Goal: Information Seeking & Learning: Compare options

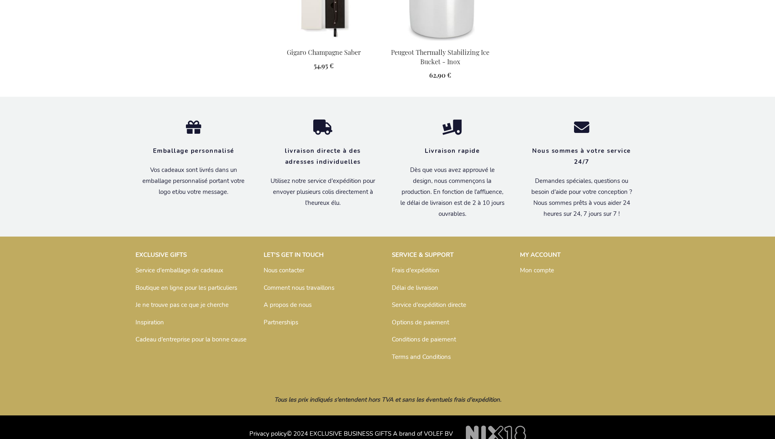
scroll to position [741, 0]
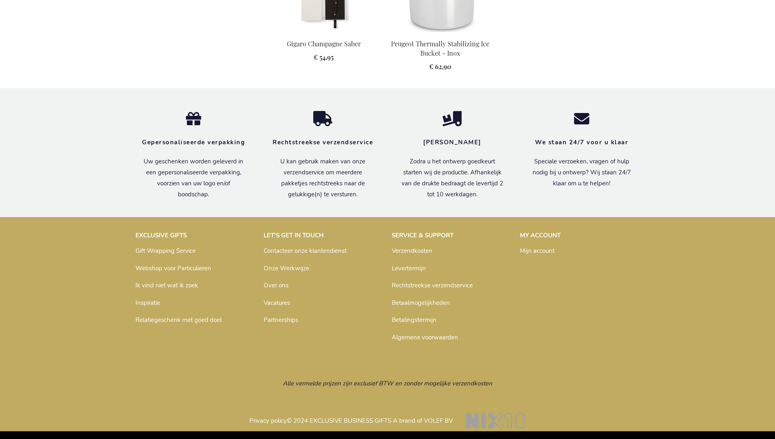
scroll to position [737, 0]
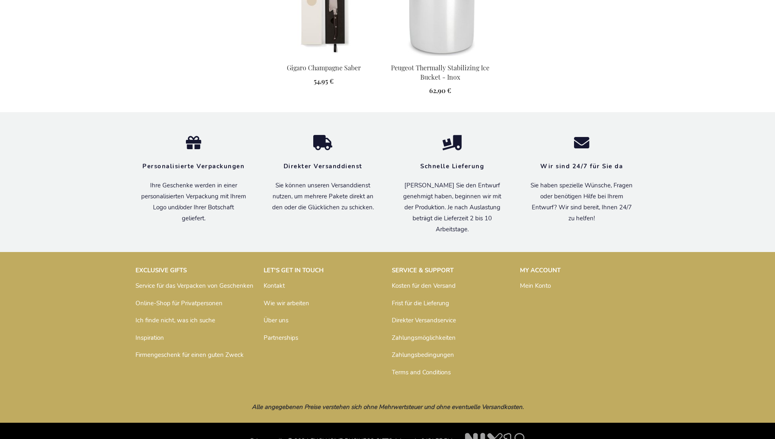
scroll to position [733, 0]
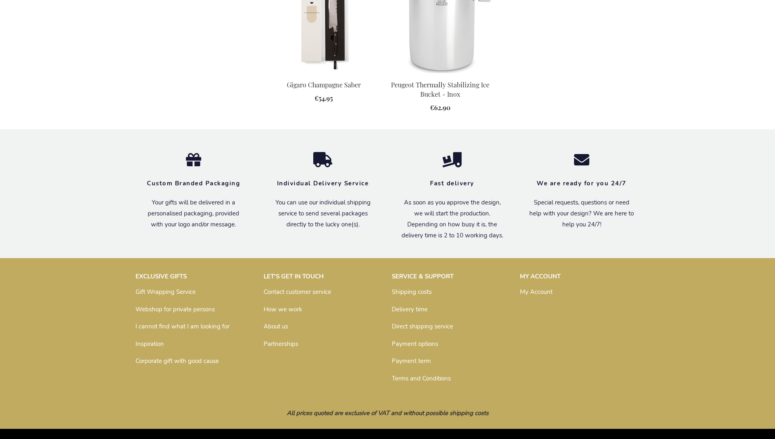
scroll to position [722, 0]
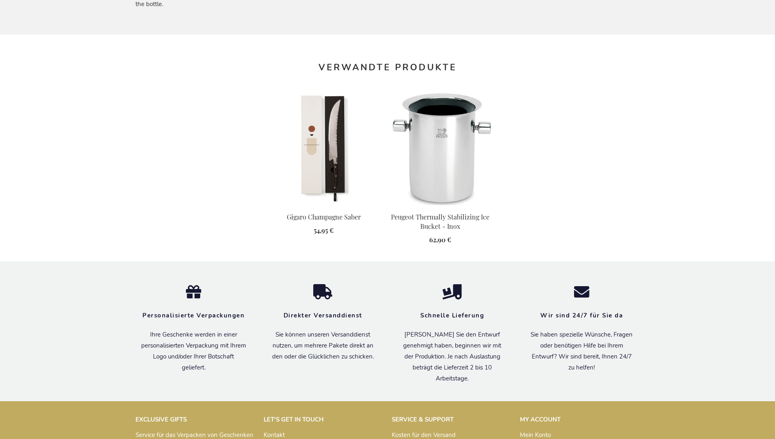
scroll to position [733, 0]
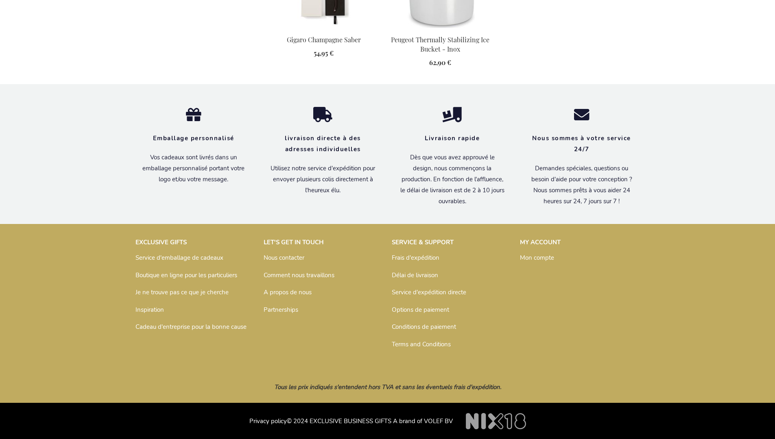
scroll to position [741, 0]
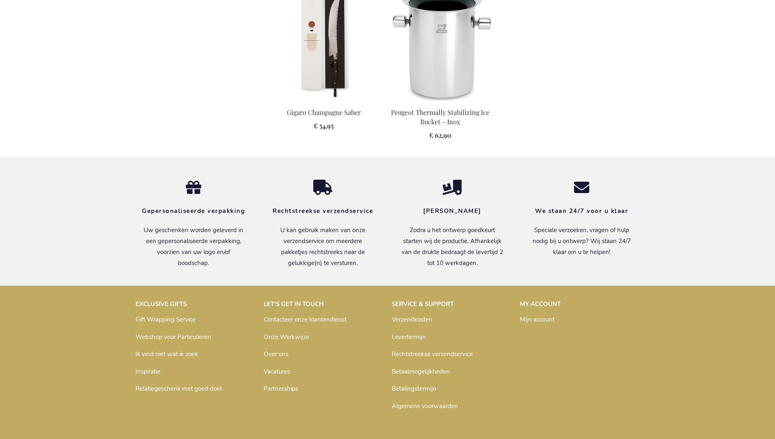
scroll to position [737, 0]
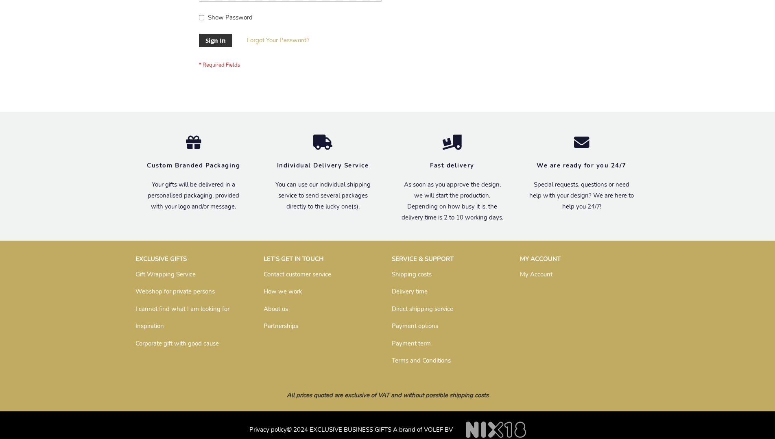
scroll to position [262, 0]
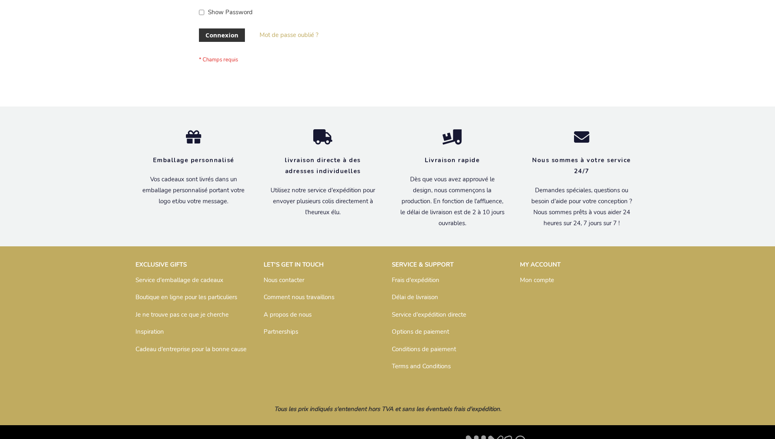
scroll to position [281, 0]
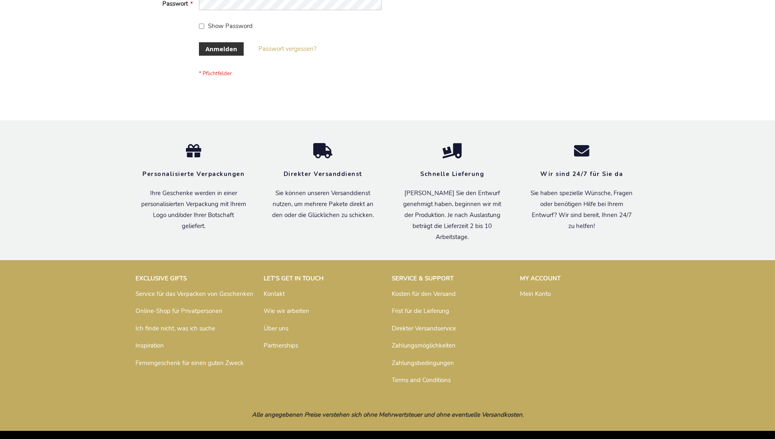
scroll to position [273, 0]
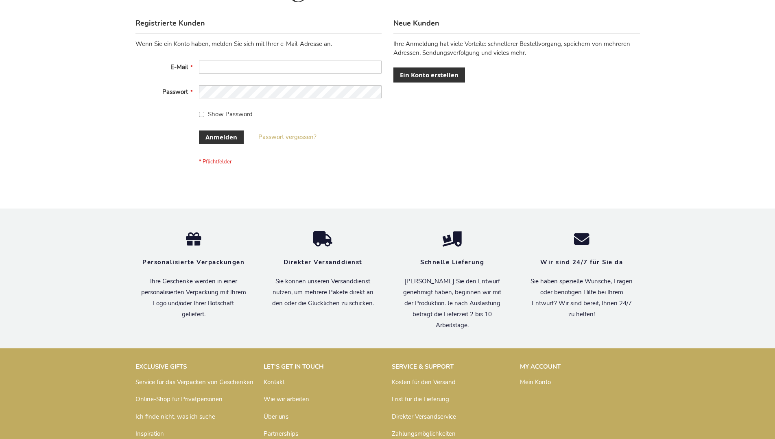
scroll to position [273, 0]
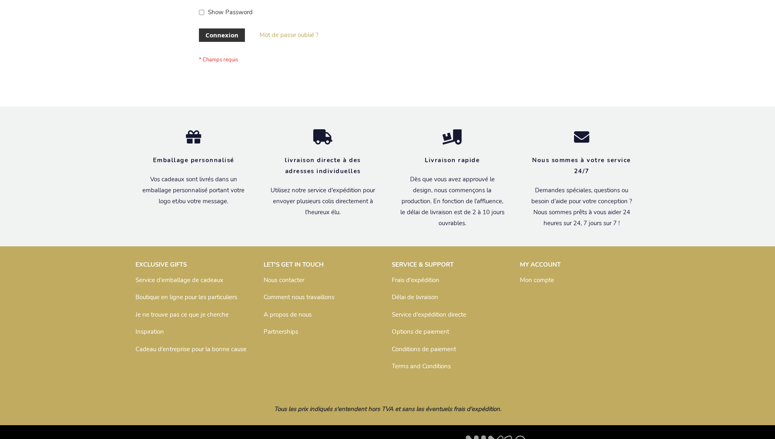
scroll to position [281, 0]
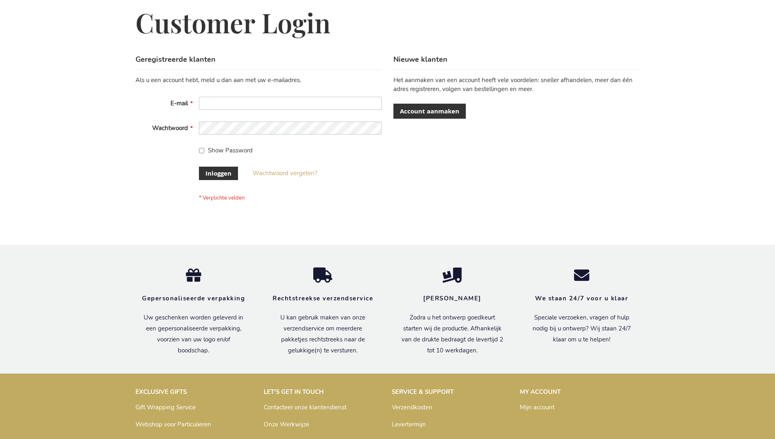
scroll to position [276, 0]
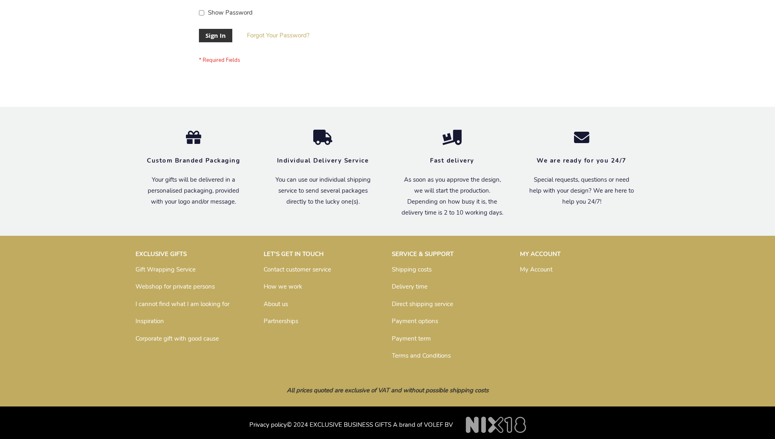
scroll to position [262, 0]
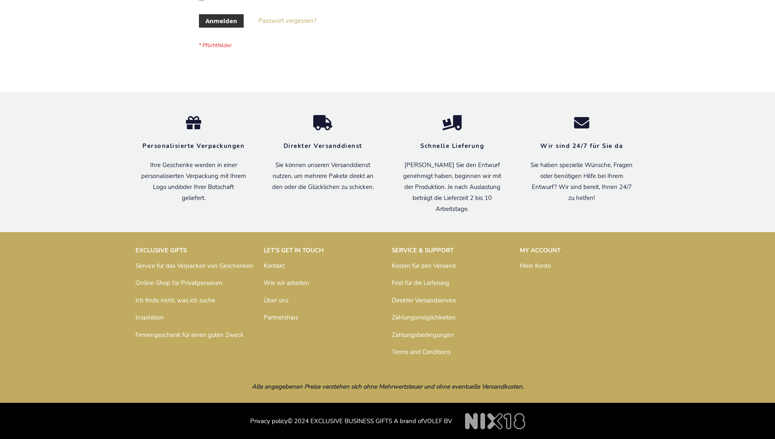
scroll to position [273, 0]
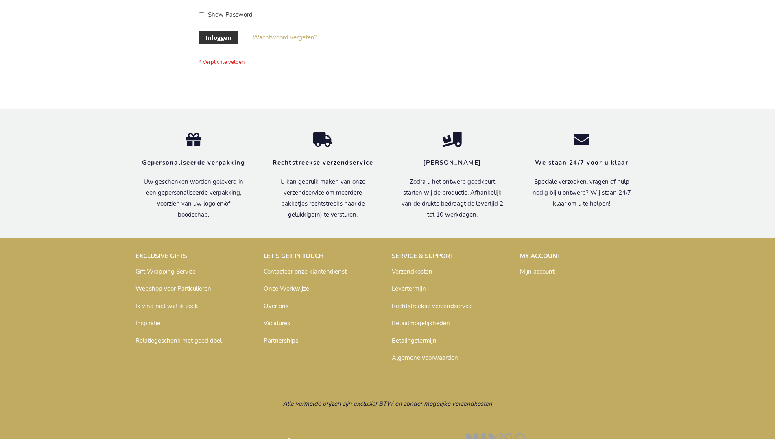
scroll to position [276, 0]
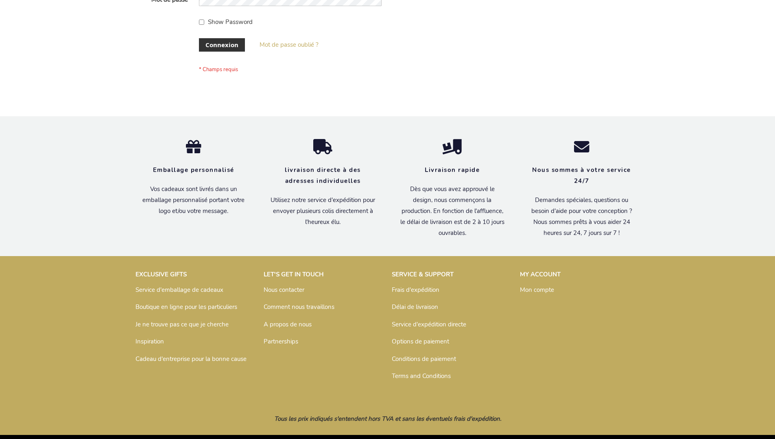
scroll to position [281, 0]
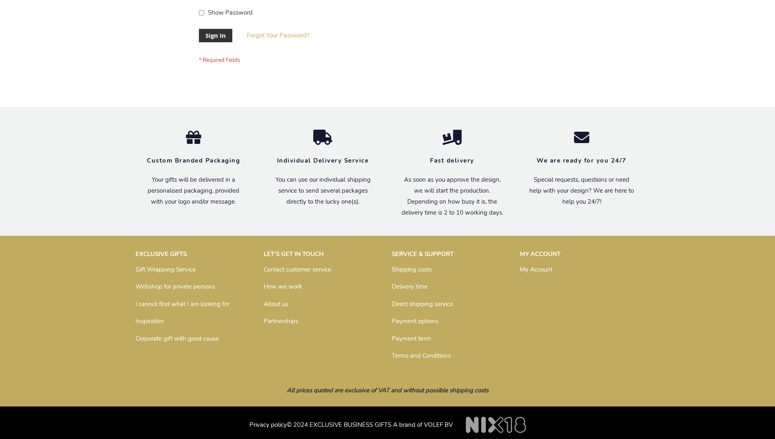
scroll to position [262, 0]
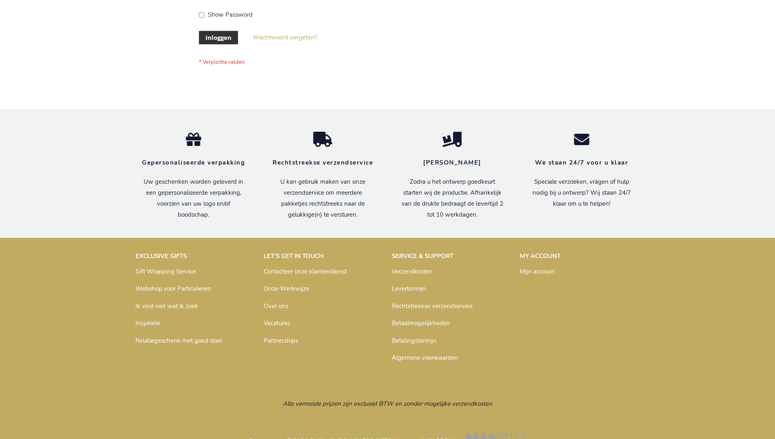
scroll to position [276, 0]
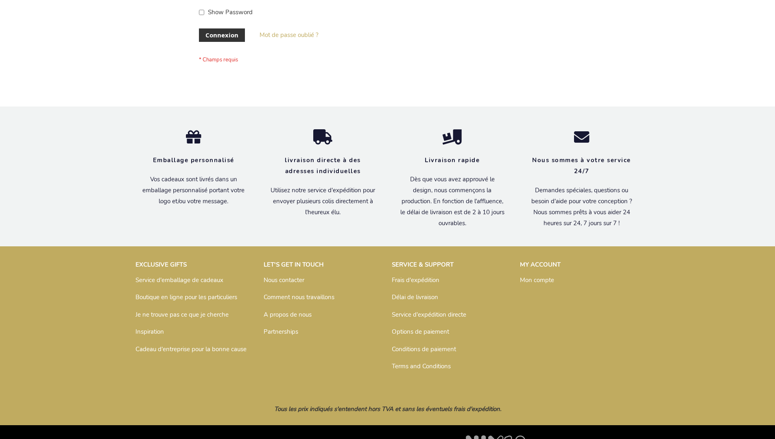
scroll to position [281, 0]
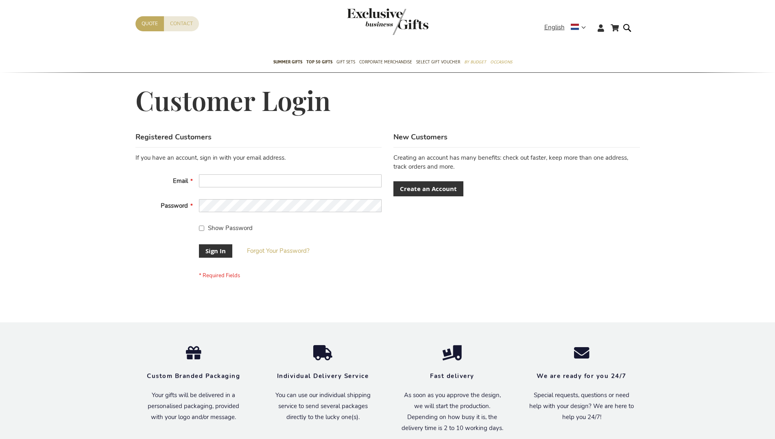
scroll to position [262, 0]
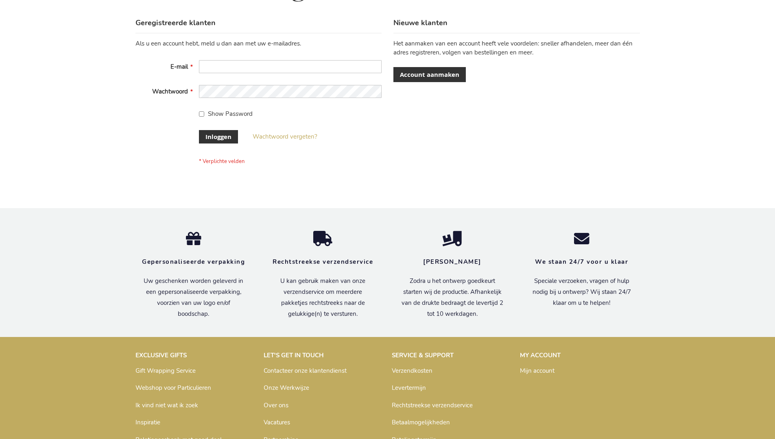
scroll to position [276, 0]
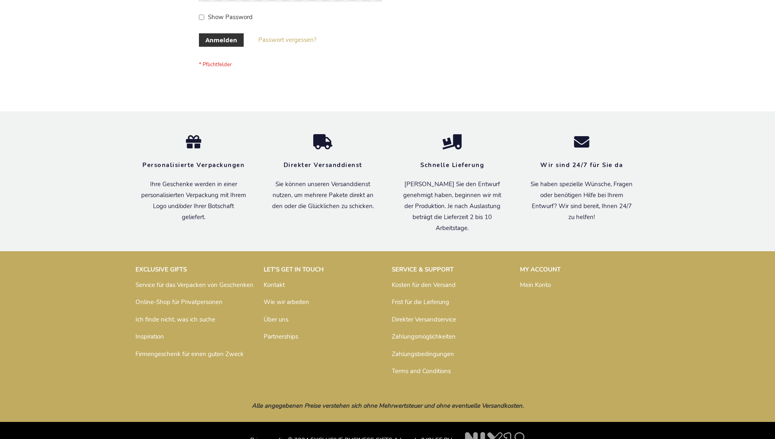
scroll to position [273, 0]
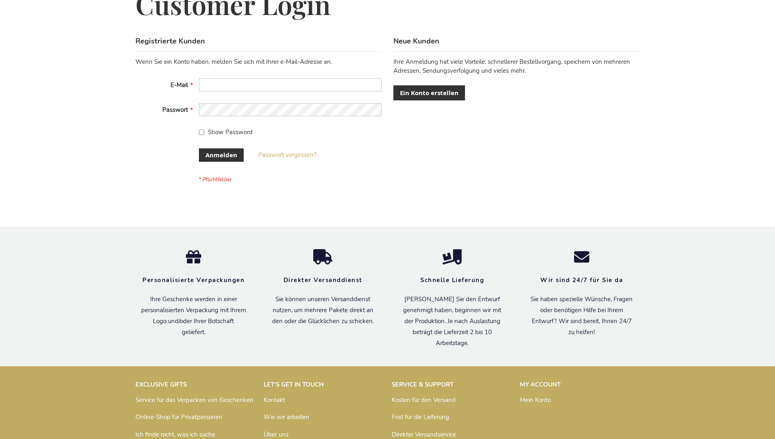
scroll to position [273, 0]
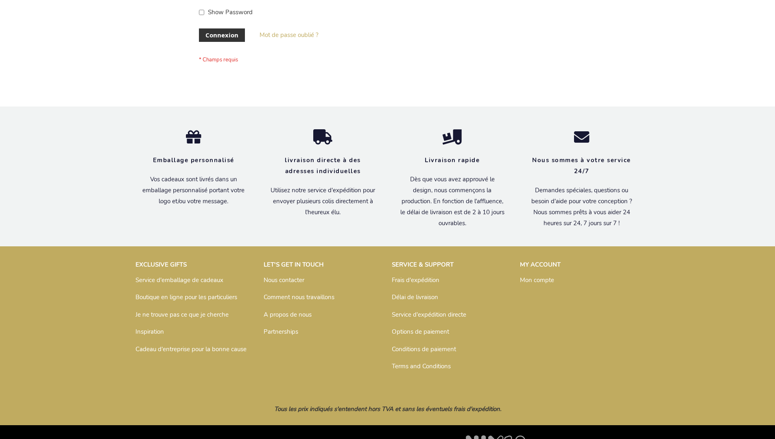
scroll to position [281, 0]
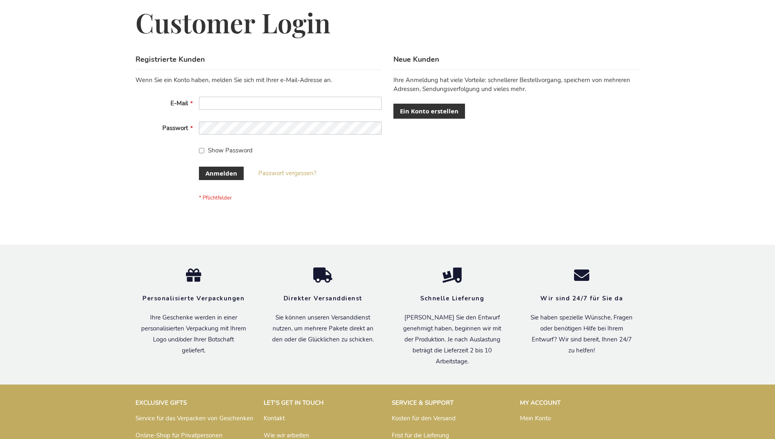
scroll to position [273, 0]
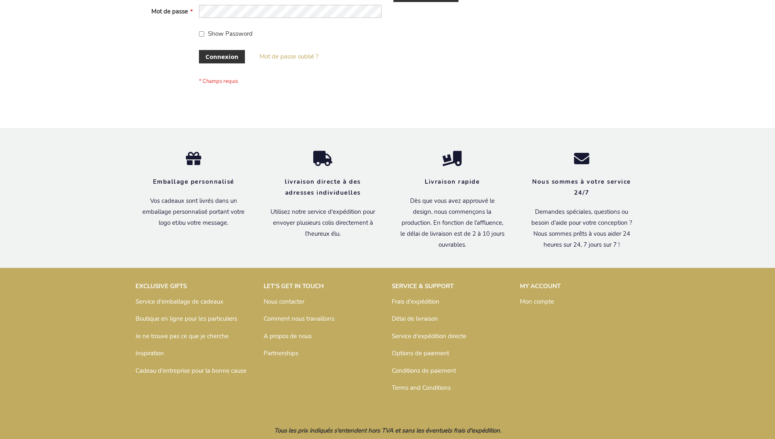
scroll to position [281, 0]
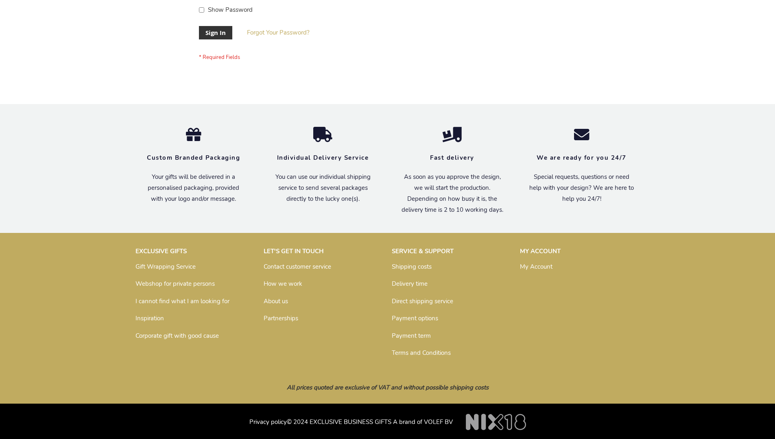
scroll to position [262, 0]
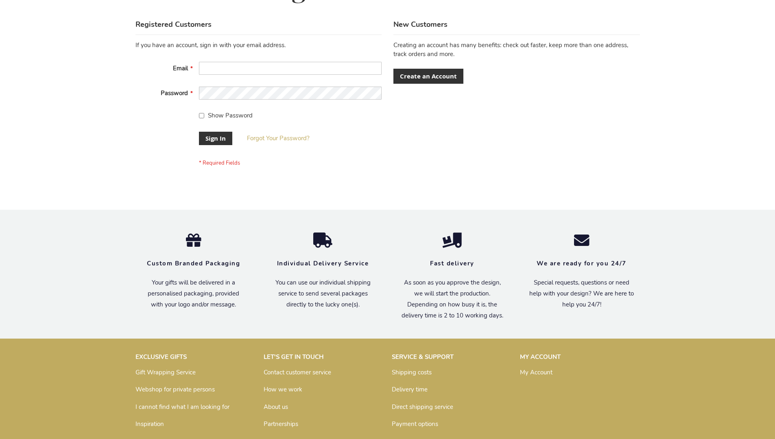
scroll to position [262, 0]
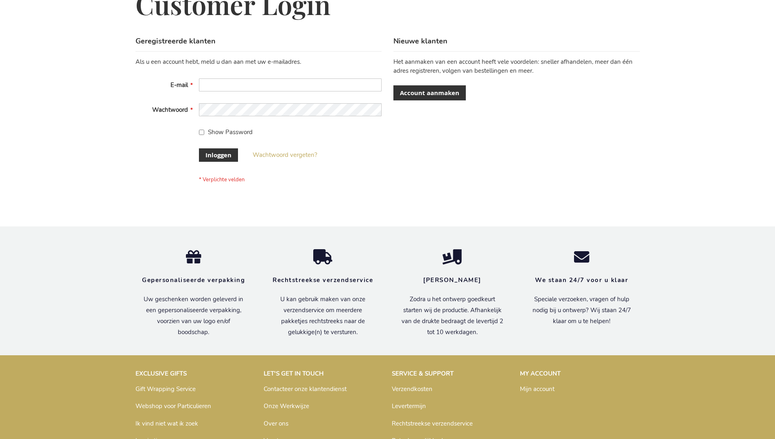
scroll to position [276, 0]
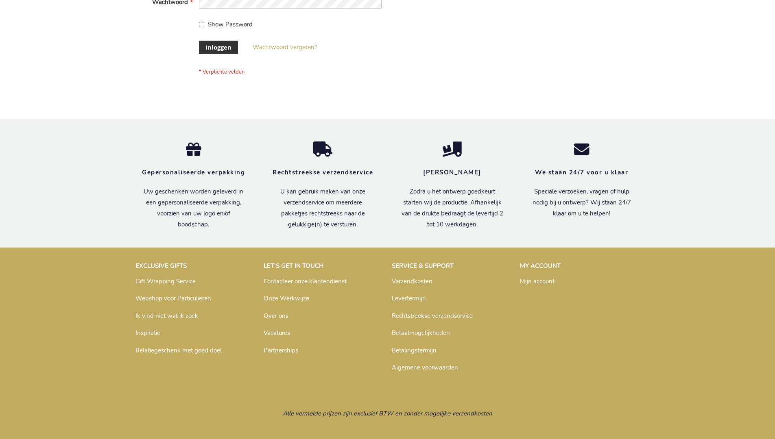
scroll to position [276, 0]
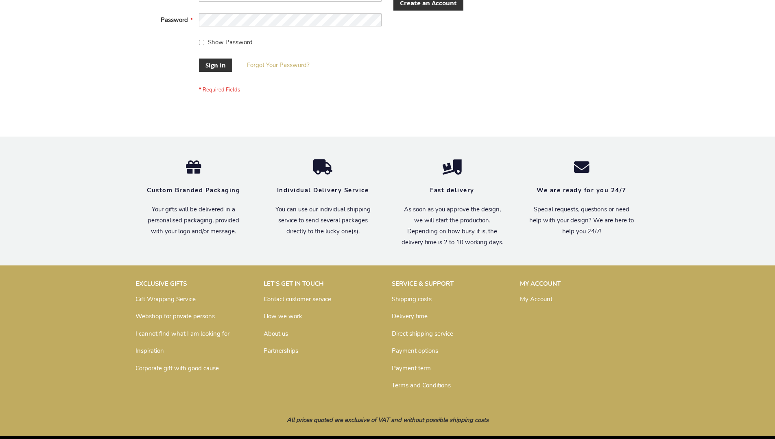
scroll to position [262, 0]
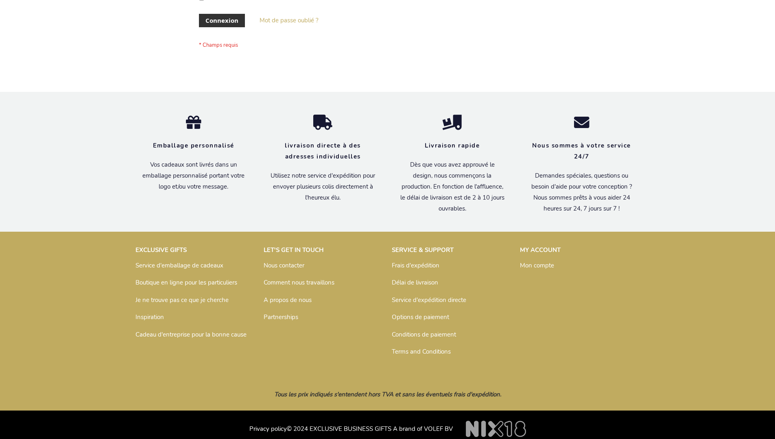
scroll to position [281, 0]
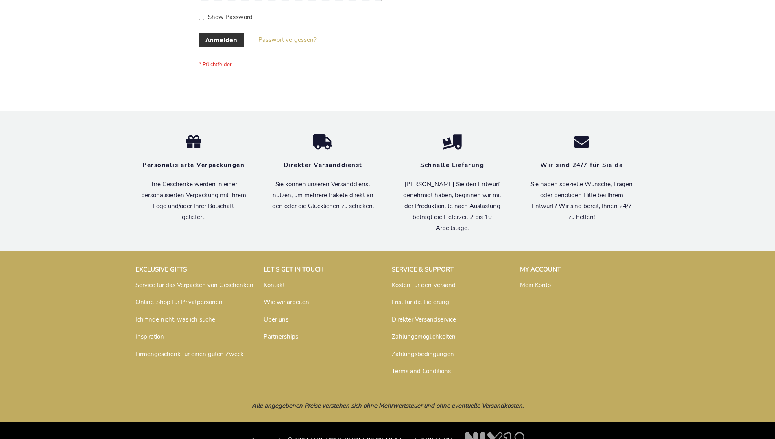
scroll to position [273, 0]
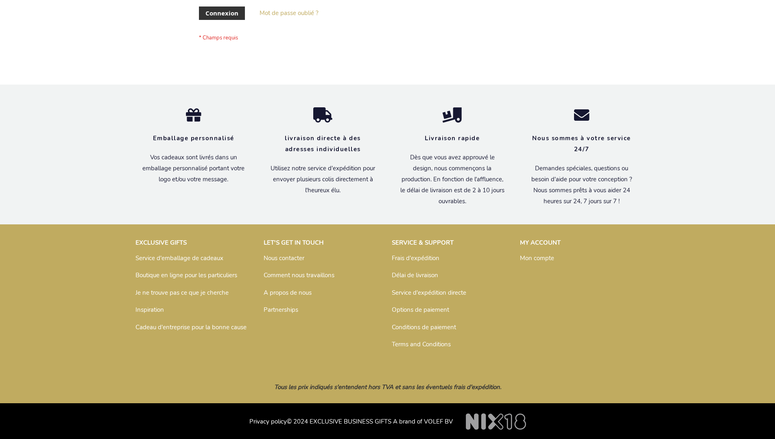
scroll to position [281, 0]
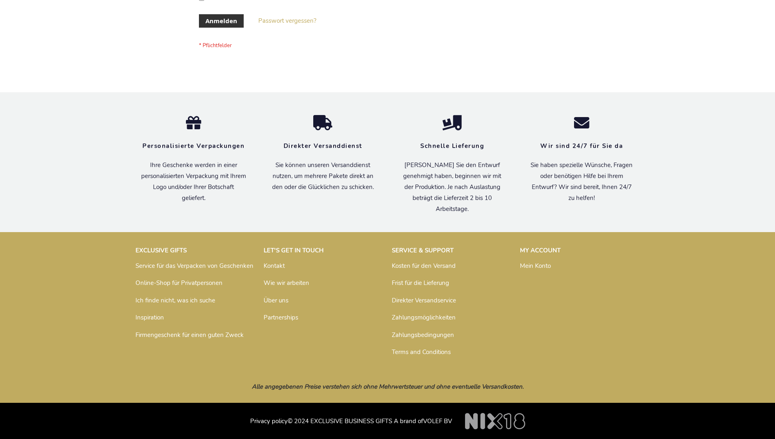
scroll to position [273, 0]
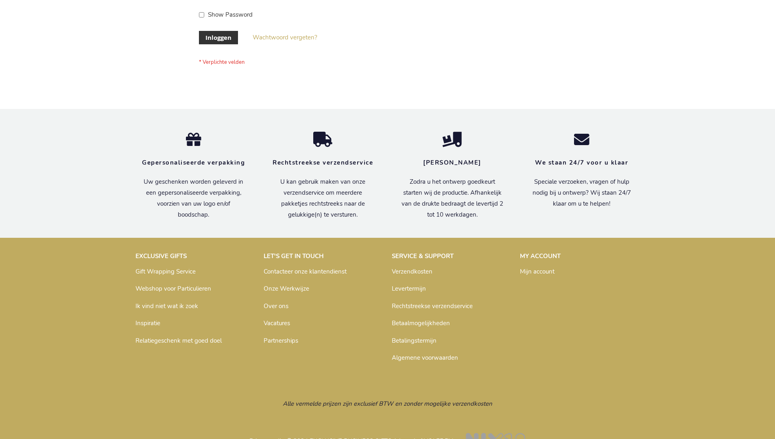
scroll to position [276, 0]
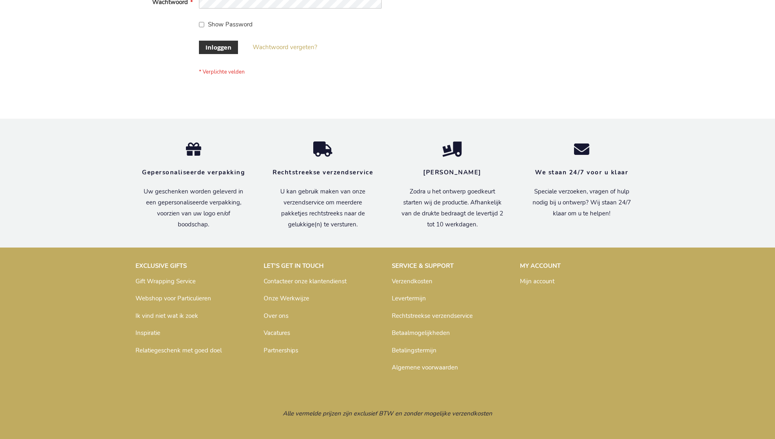
scroll to position [276, 0]
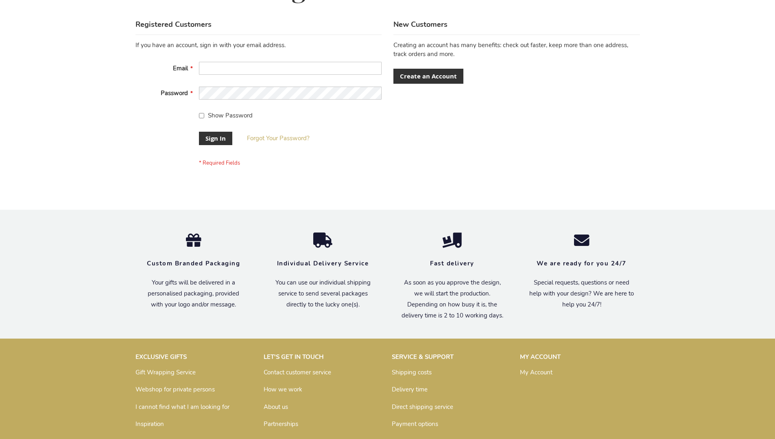
scroll to position [262, 0]
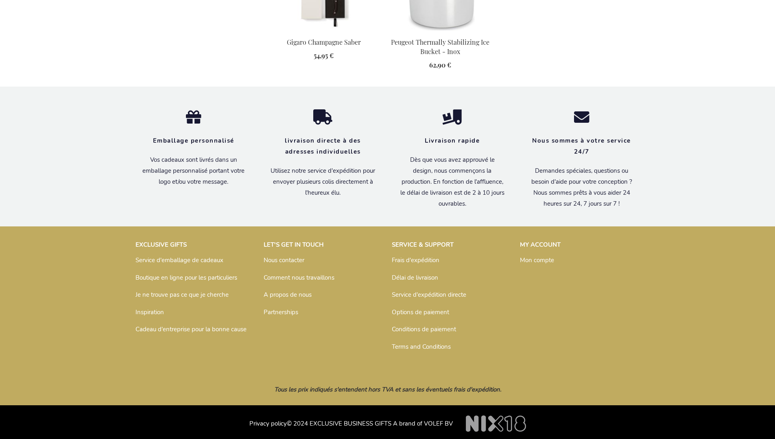
scroll to position [741, 0]
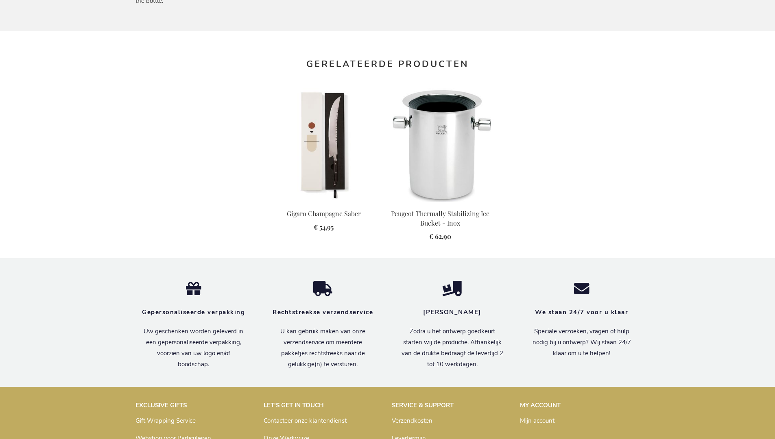
scroll to position [737, 0]
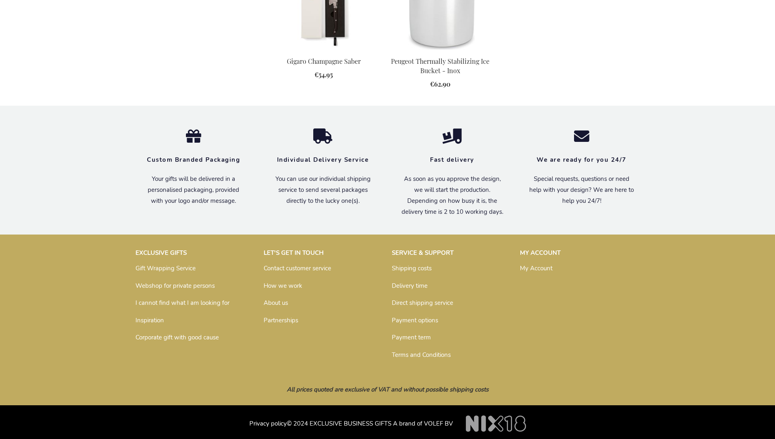
scroll to position [722, 0]
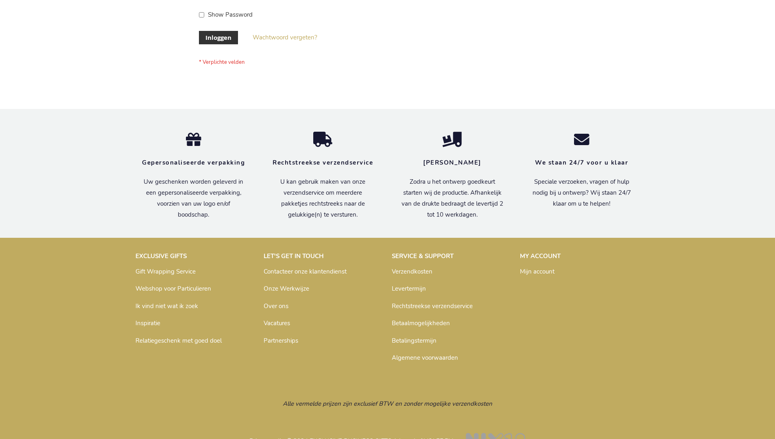
scroll to position [276, 0]
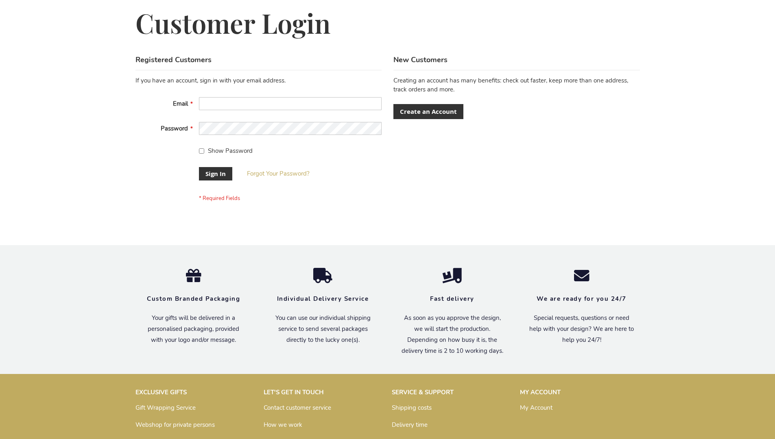
scroll to position [262, 0]
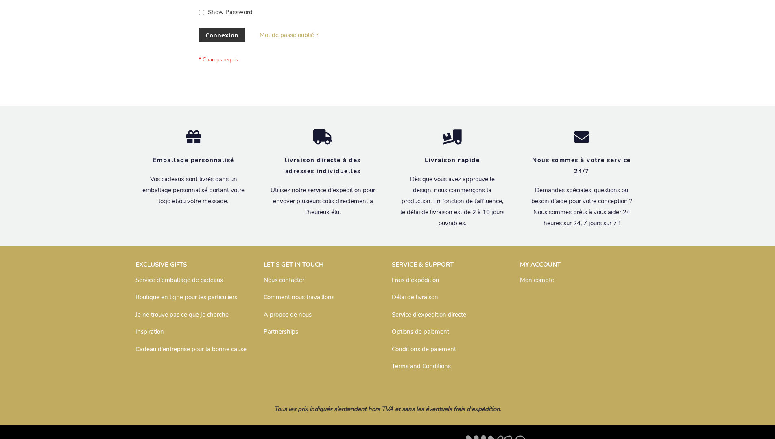
scroll to position [281, 0]
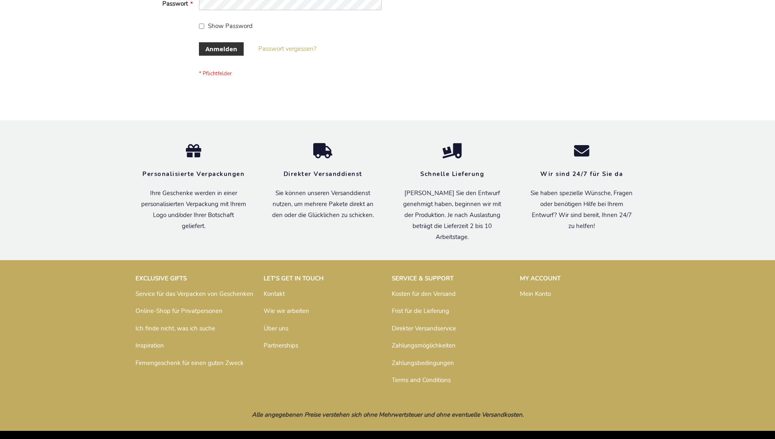
scroll to position [273, 0]
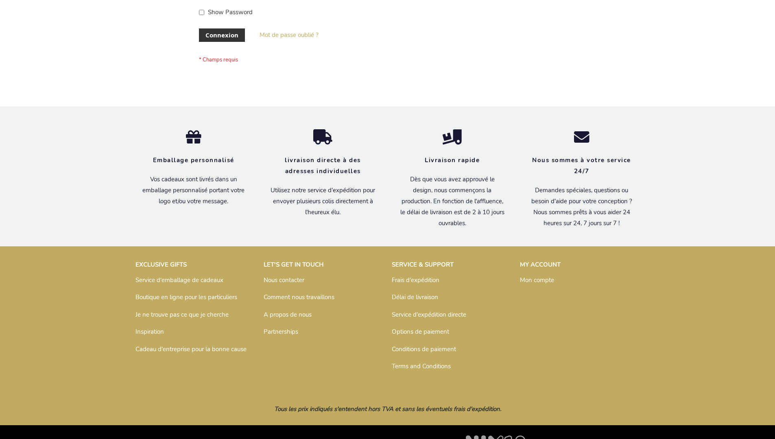
scroll to position [281, 0]
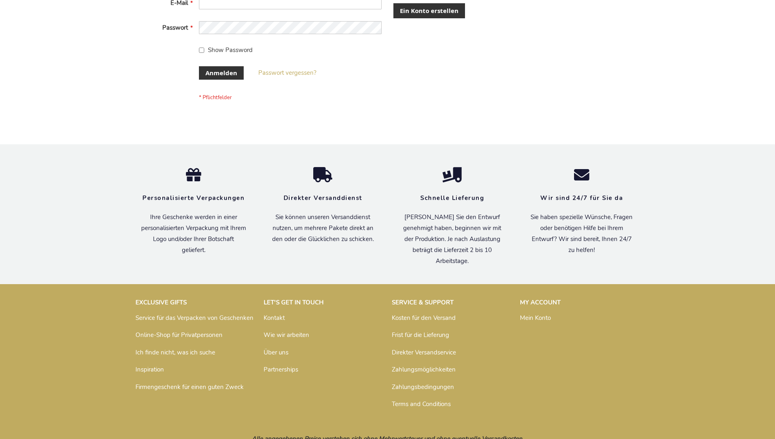
scroll to position [273, 0]
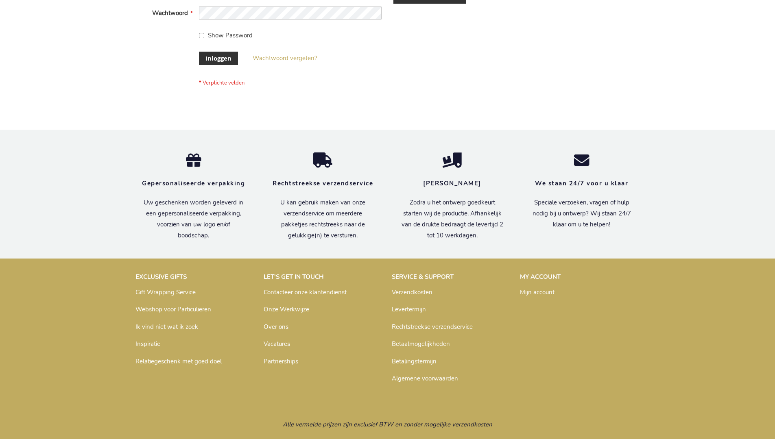
scroll to position [276, 0]
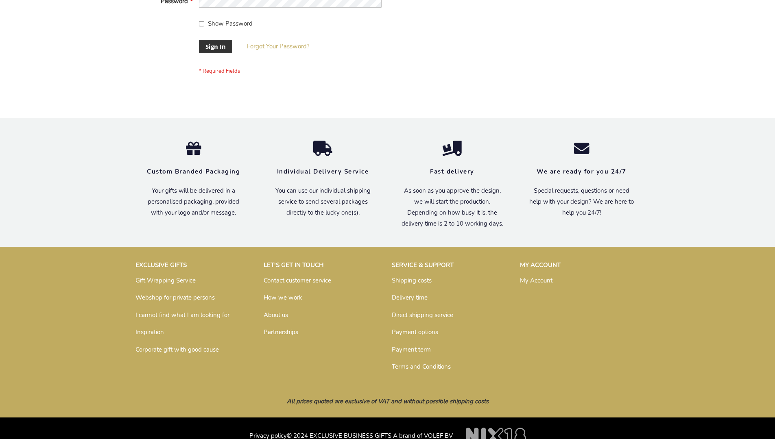
scroll to position [262, 0]
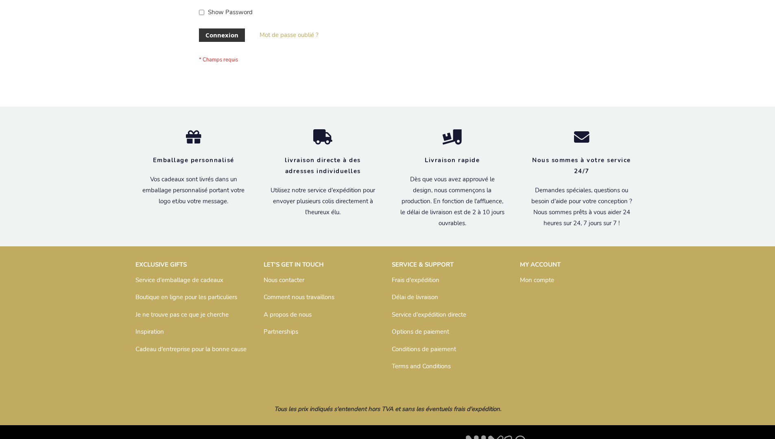
scroll to position [281, 0]
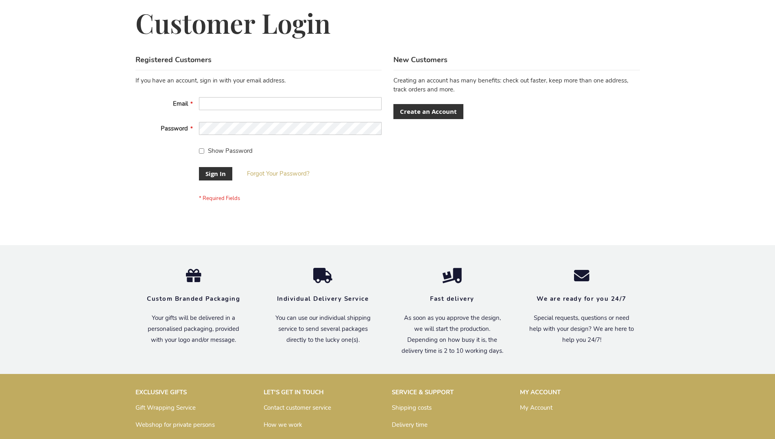
scroll to position [262, 0]
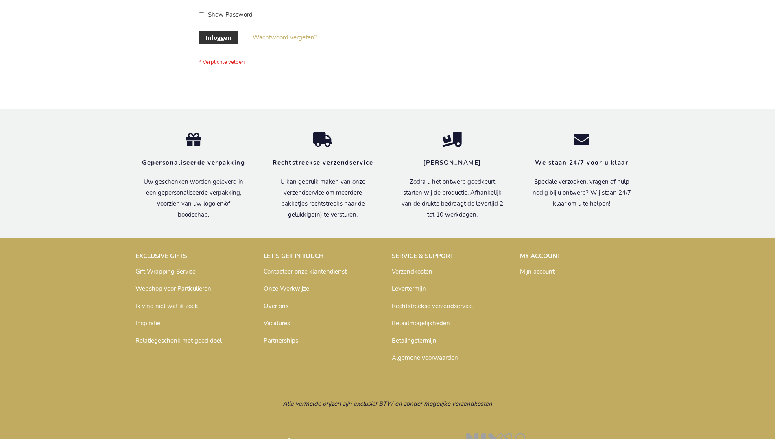
scroll to position [276, 0]
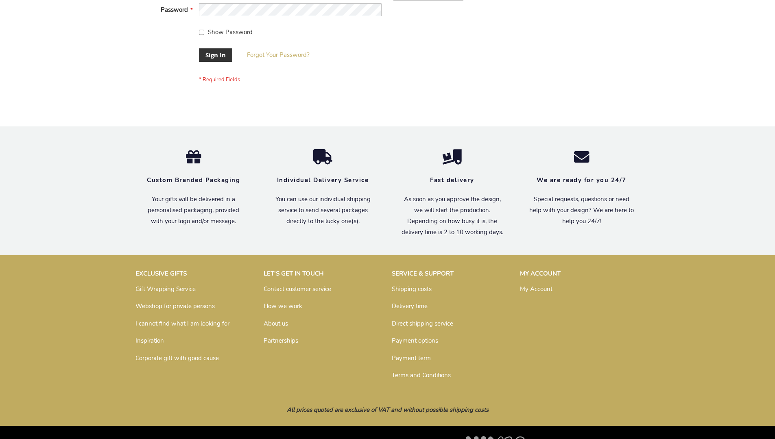
scroll to position [262, 0]
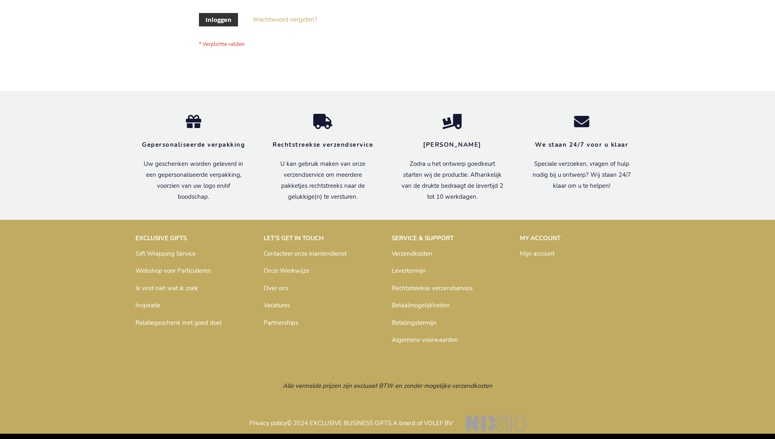
scroll to position [276, 0]
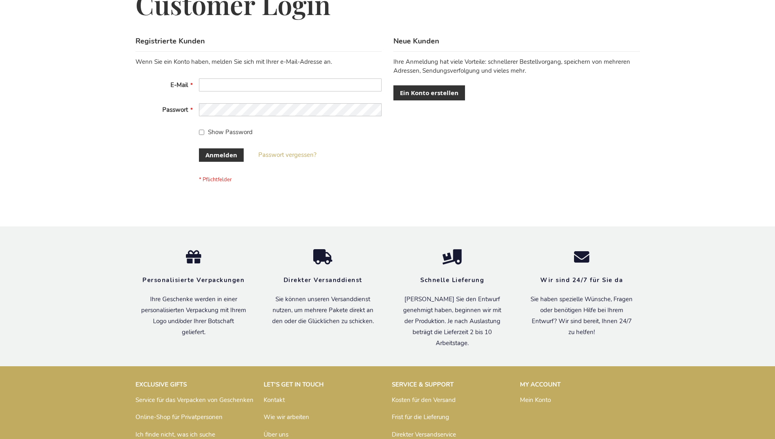
scroll to position [273, 0]
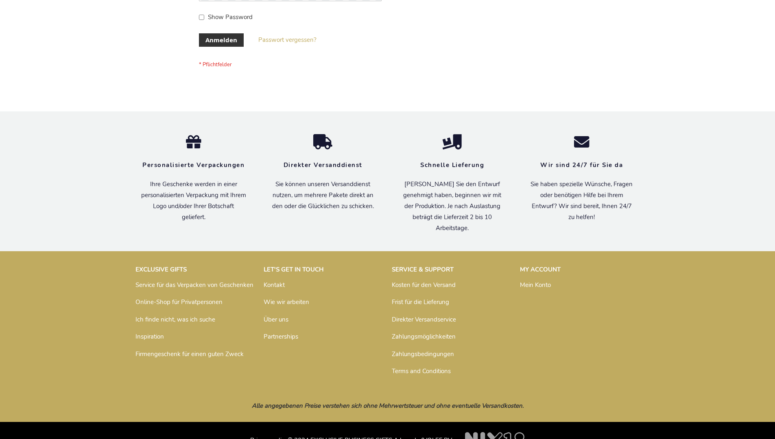
scroll to position [273, 0]
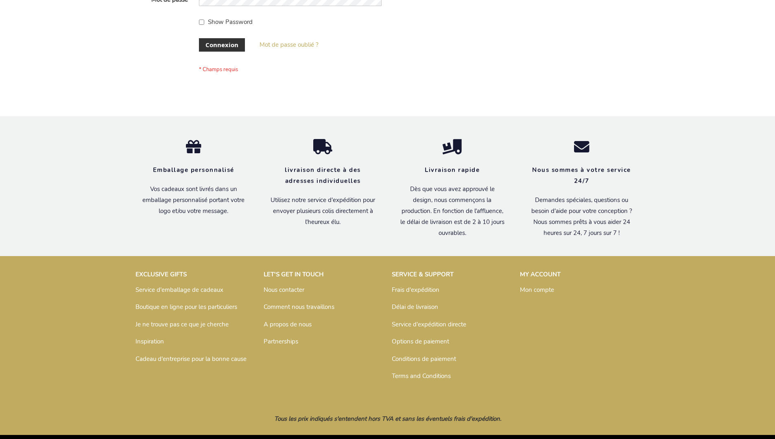
scroll to position [281, 0]
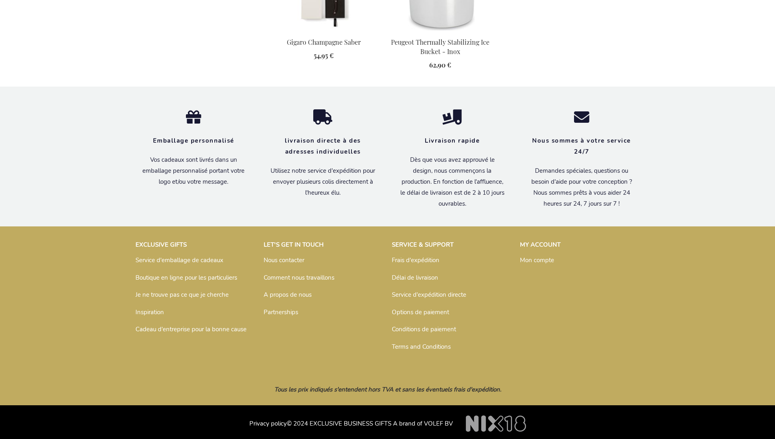
scroll to position [741, 0]
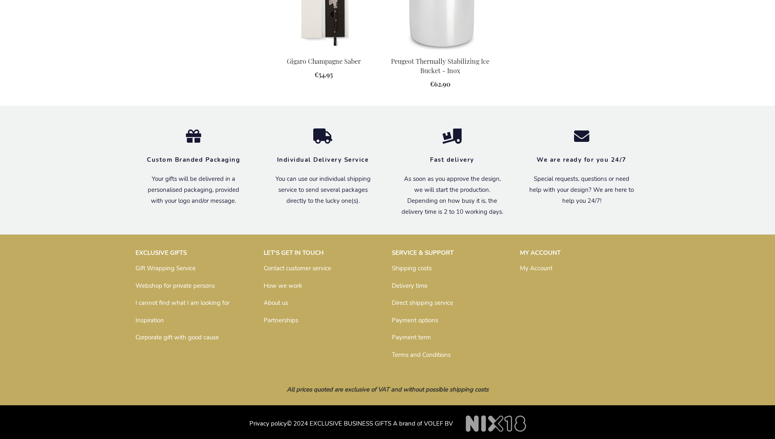
scroll to position [722, 0]
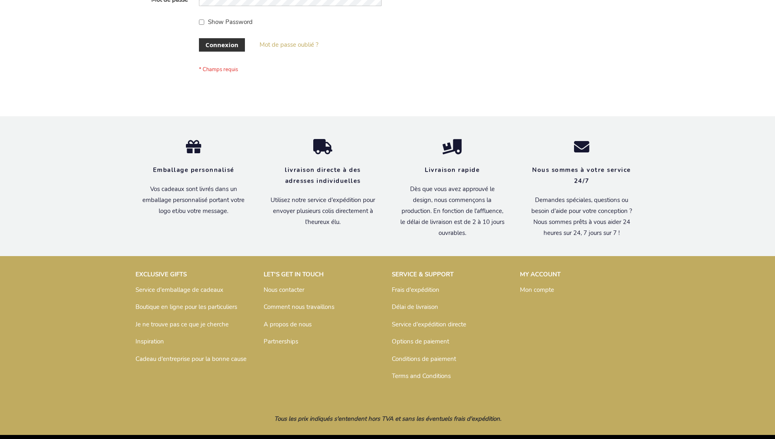
scroll to position [281, 0]
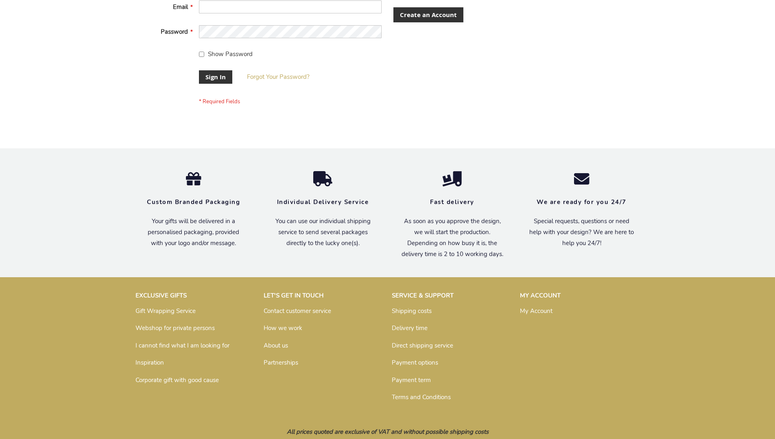
scroll to position [262, 0]
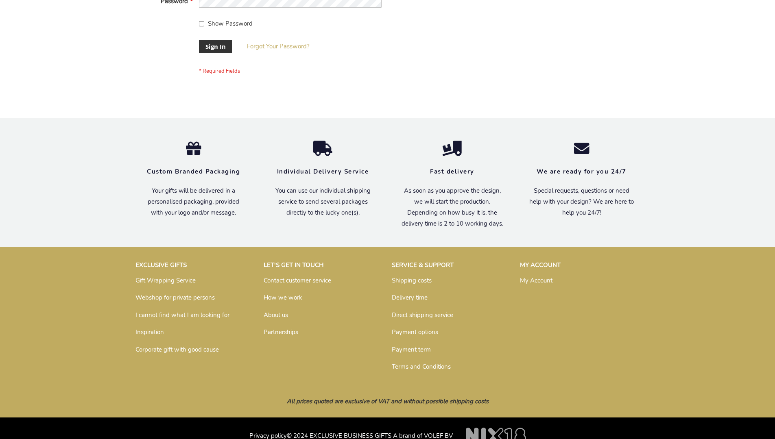
scroll to position [262, 0]
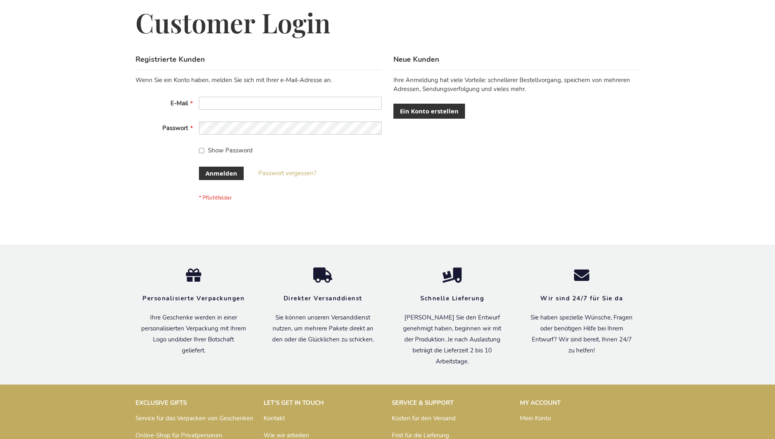
scroll to position [273, 0]
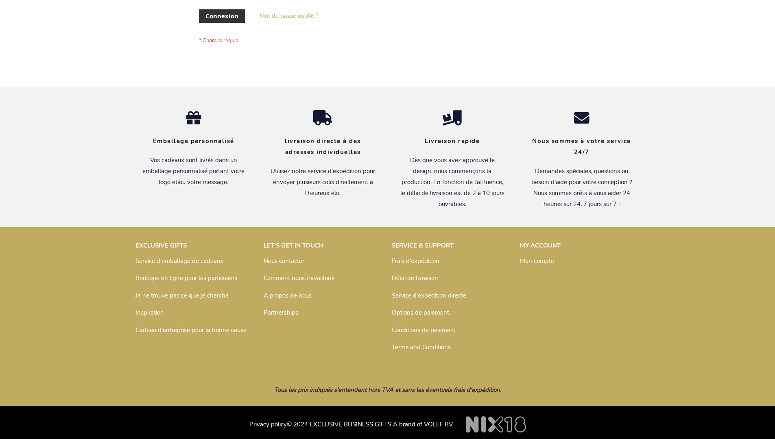
scroll to position [281, 0]
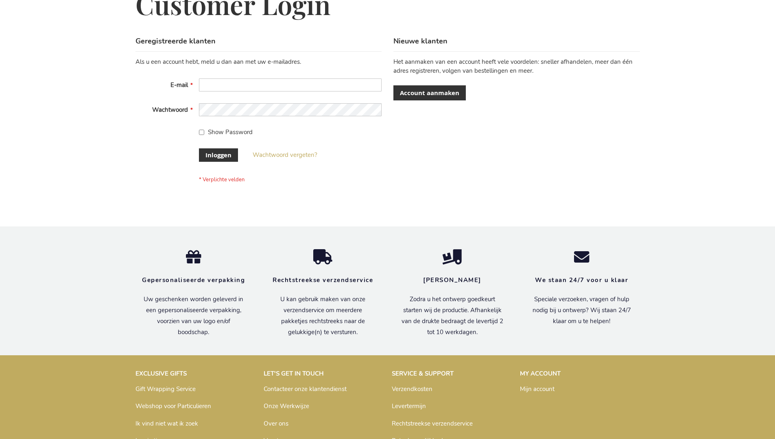
scroll to position [276, 0]
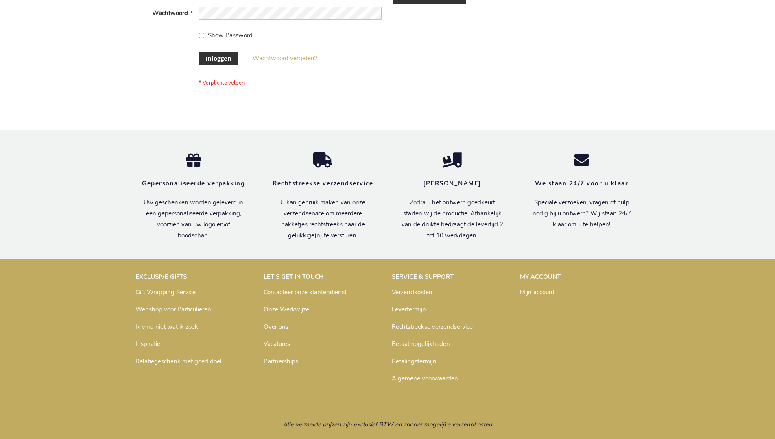
scroll to position [276, 0]
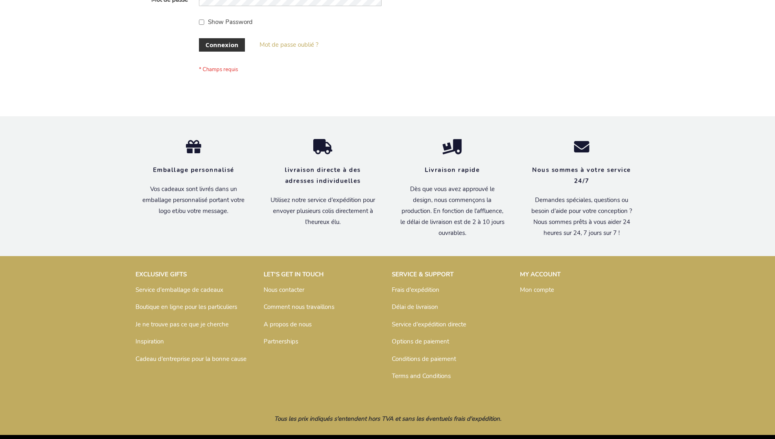
scroll to position [281, 0]
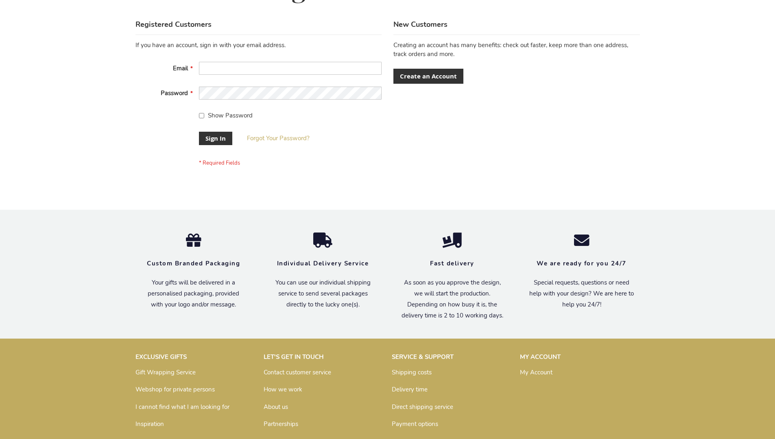
scroll to position [262, 0]
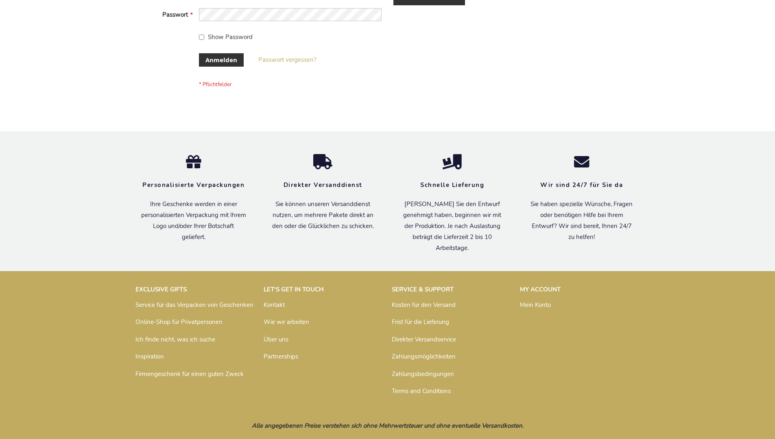
scroll to position [273, 0]
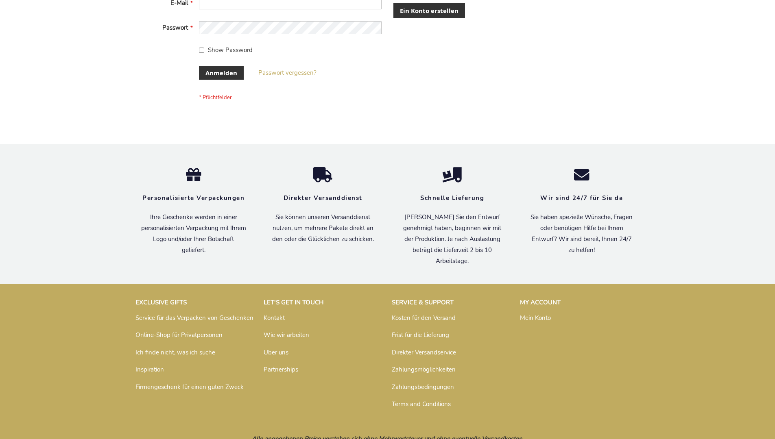
scroll to position [273, 0]
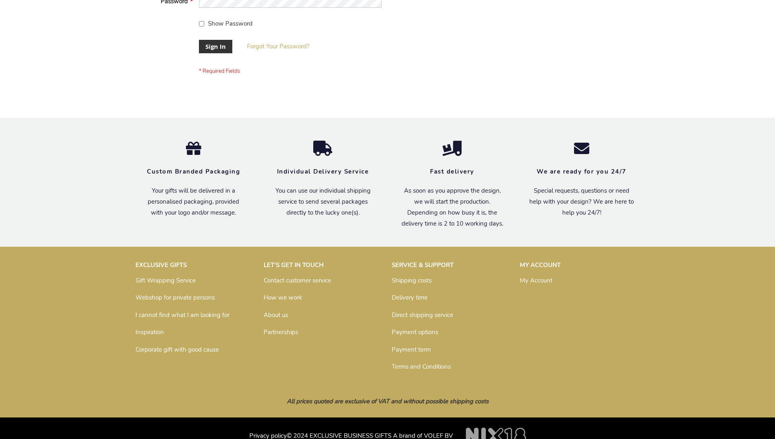
scroll to position [262, 0]
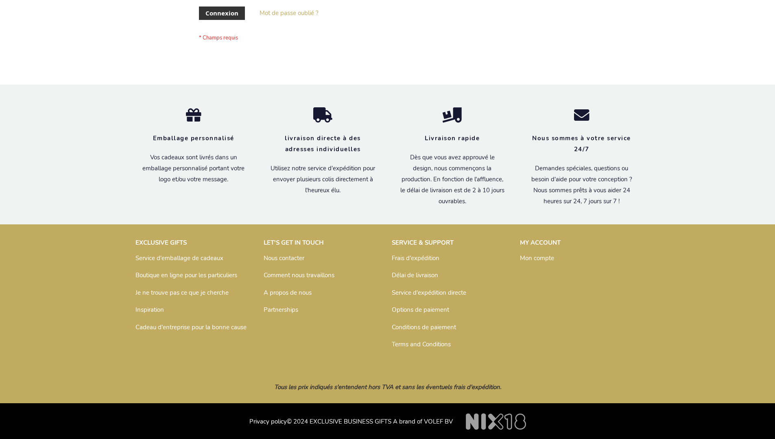
scroll to position [281, 0]
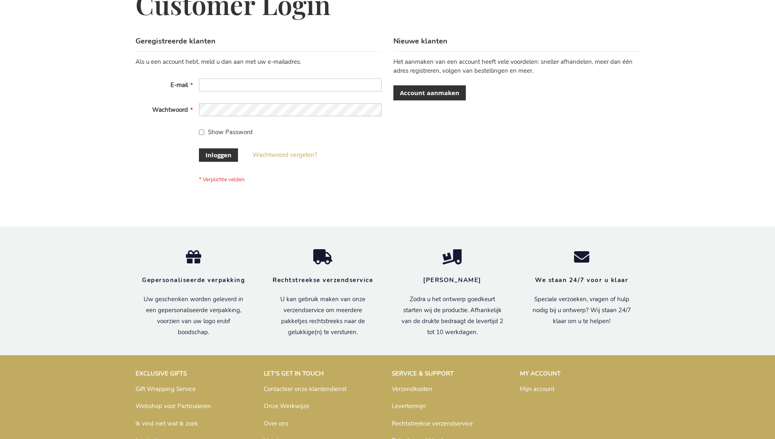
scroll to position [276, 0]
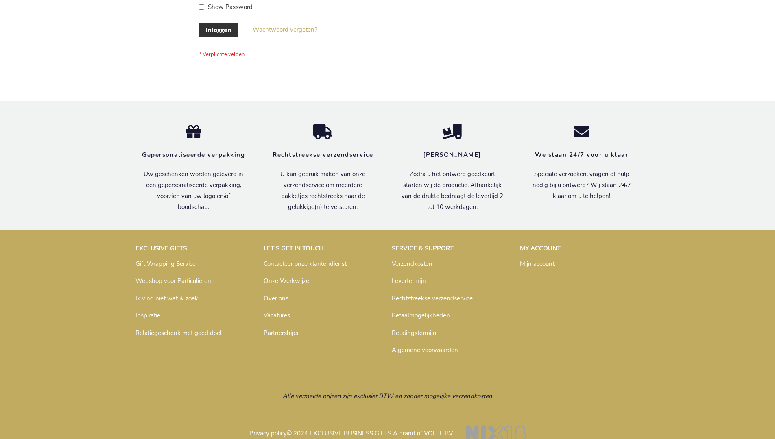
scroll to position [276, 0]
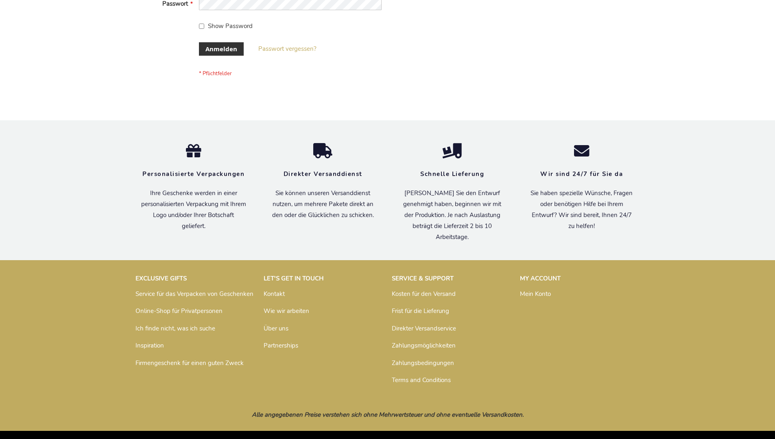
scroll to position [273, 0]
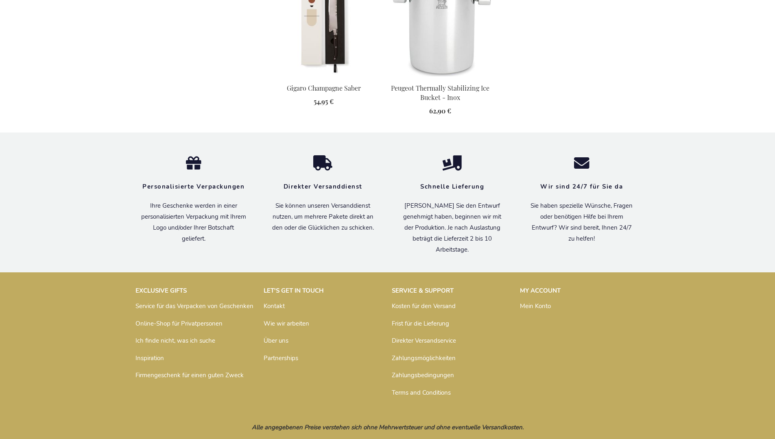
scroll to position [733, 0]
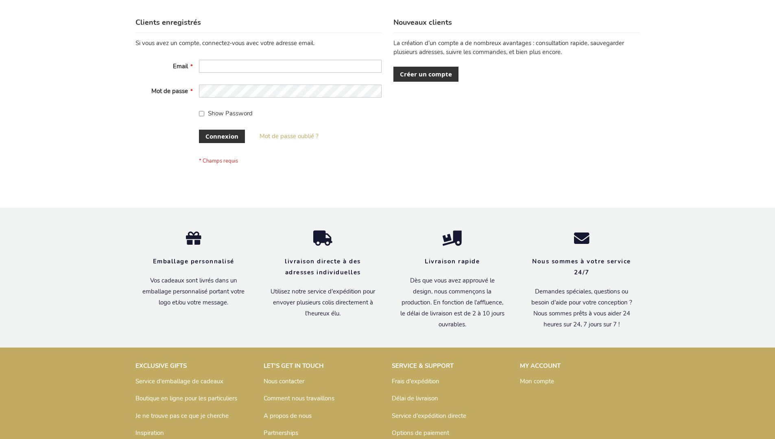
scroll to position [281, 0]
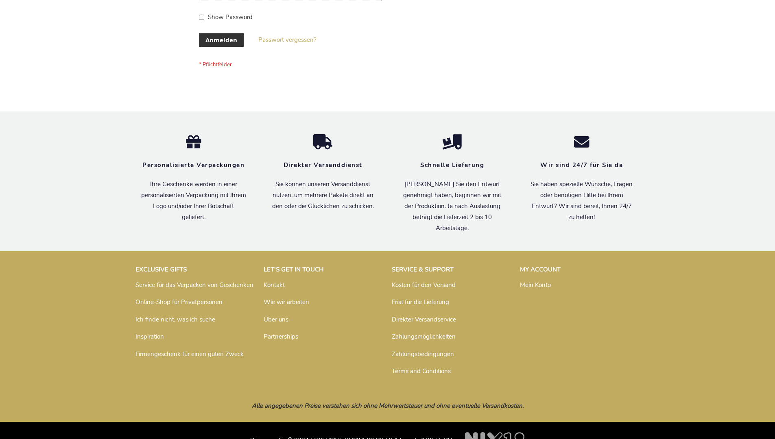
scroll to position [273, 0]
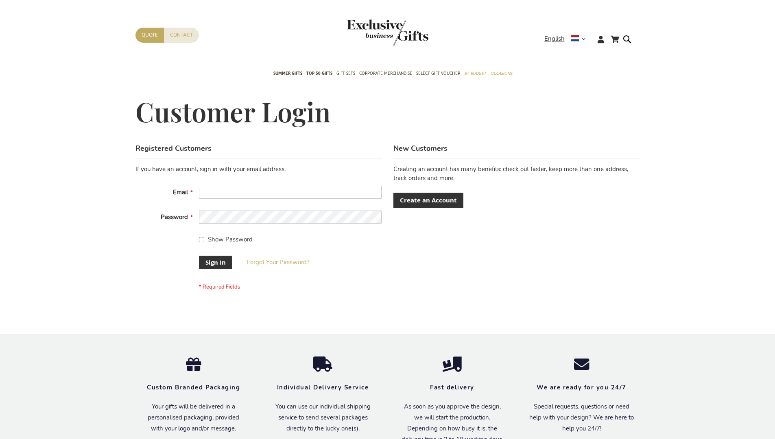
scroll to position [262, 0]
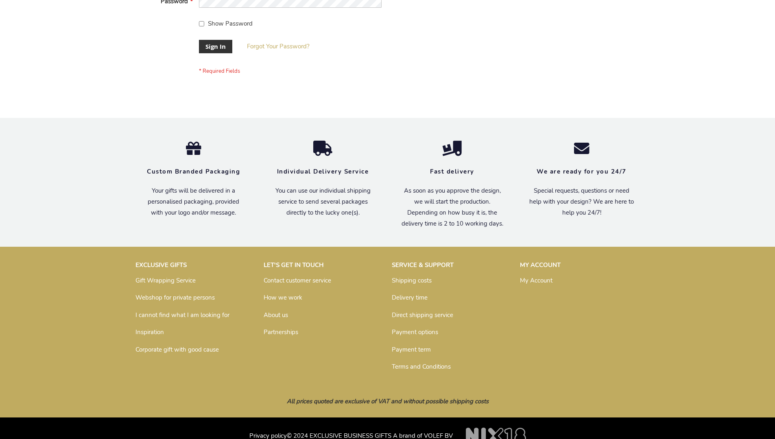
scroll to position [262, 0]
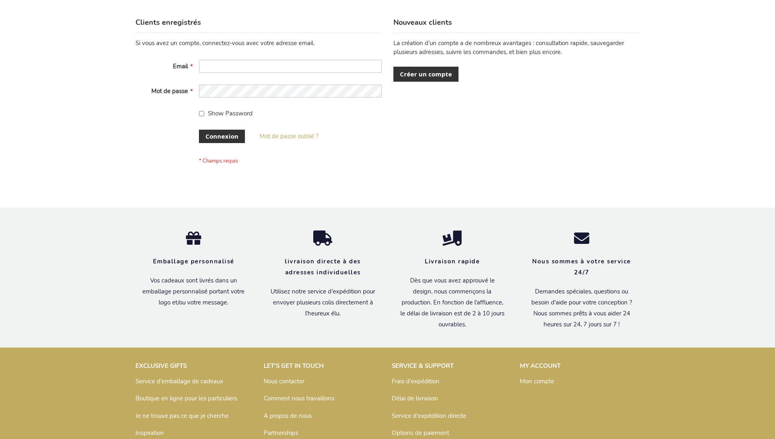
scroll to position [281, 0]
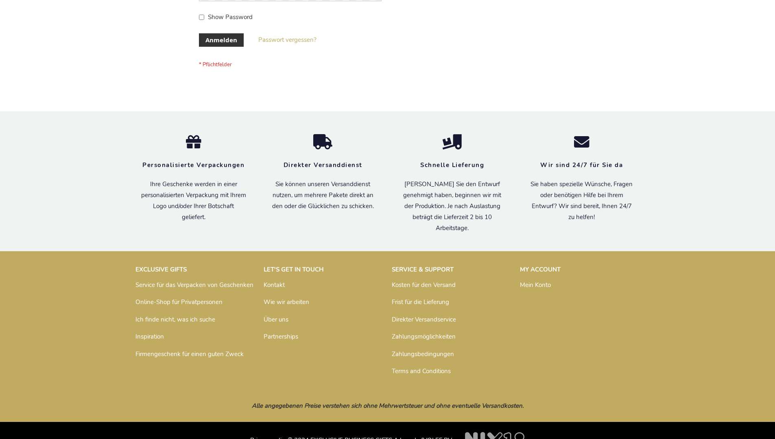
scroll to position [273, 0]
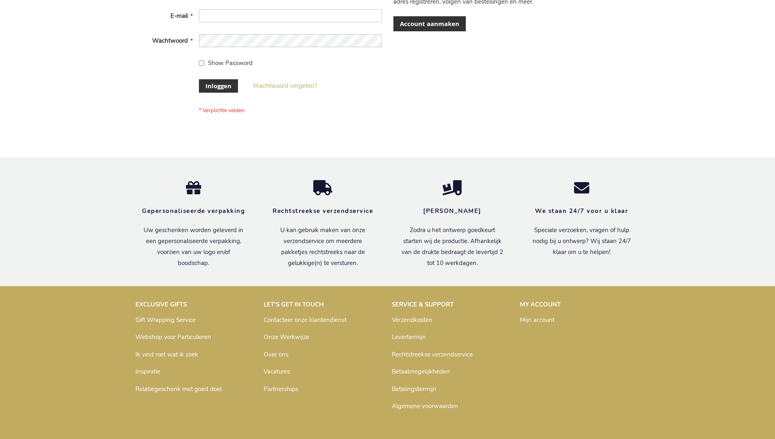
scroll to position [276, 0]
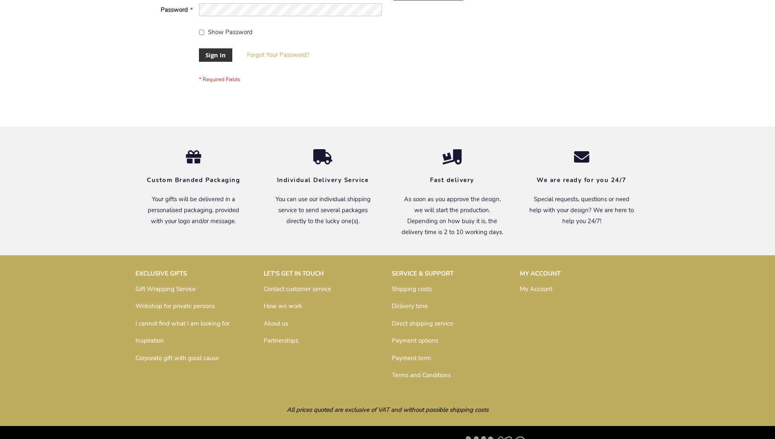
scroll to position [262, 0]
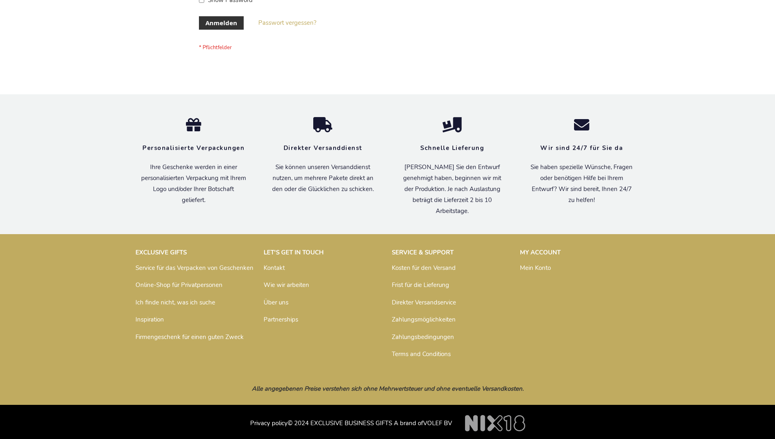
scroll to position [273, 0]
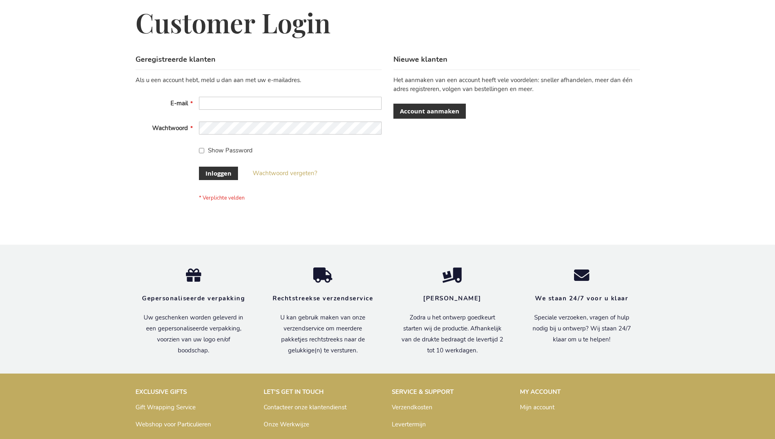
scroll to position [276, 0]
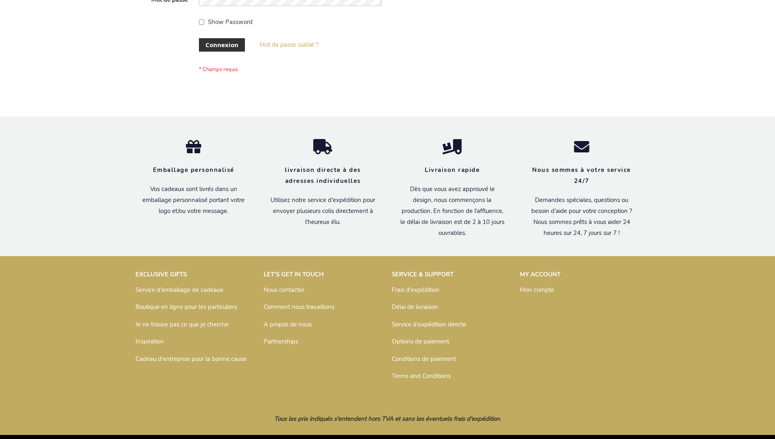
scroll to position [281, 0]
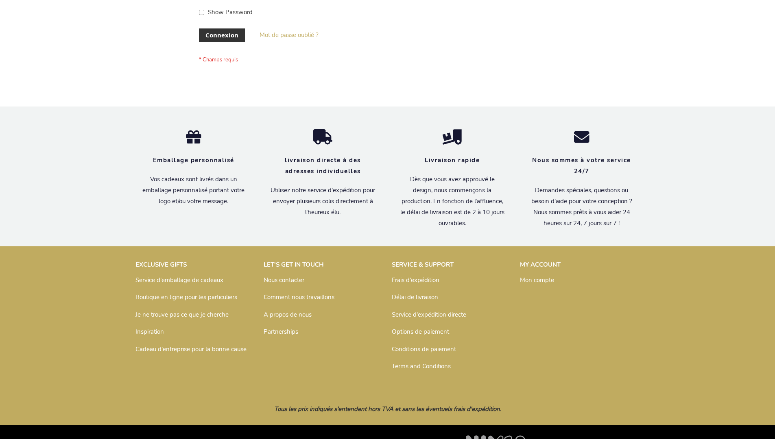
scroll to position [281, 0]
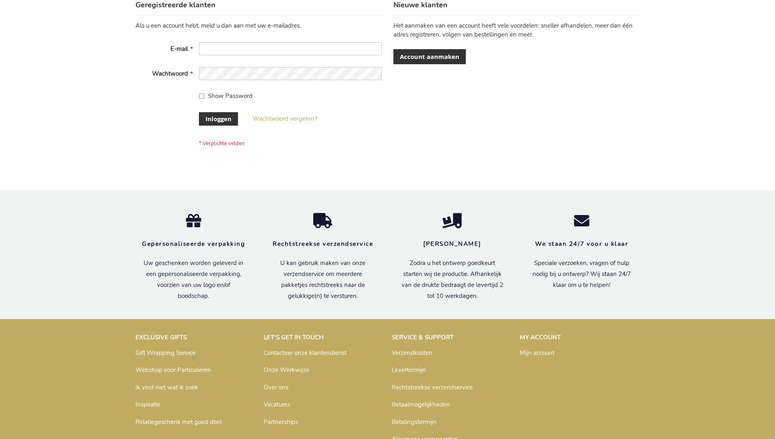
scroll to position [276, 0]
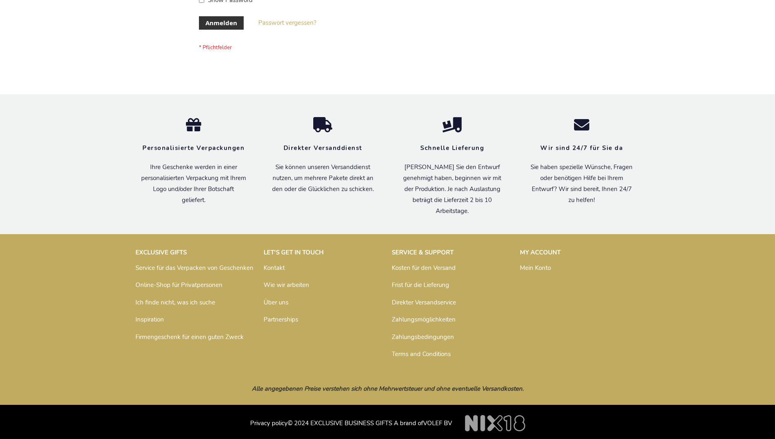
scroll to position [273, 0]
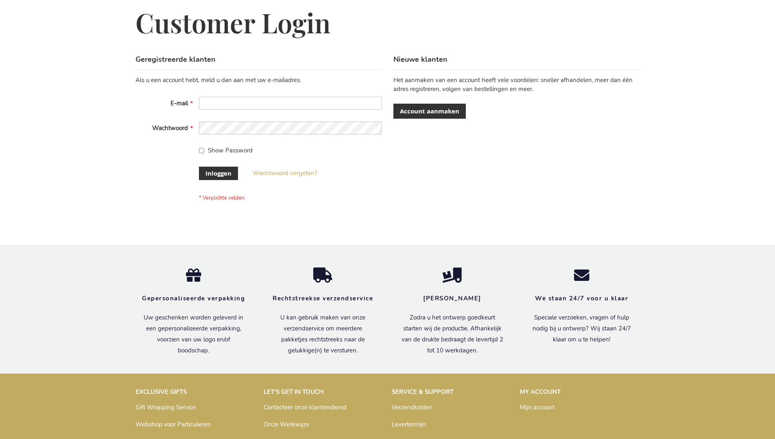
scroll to position [276, 0]
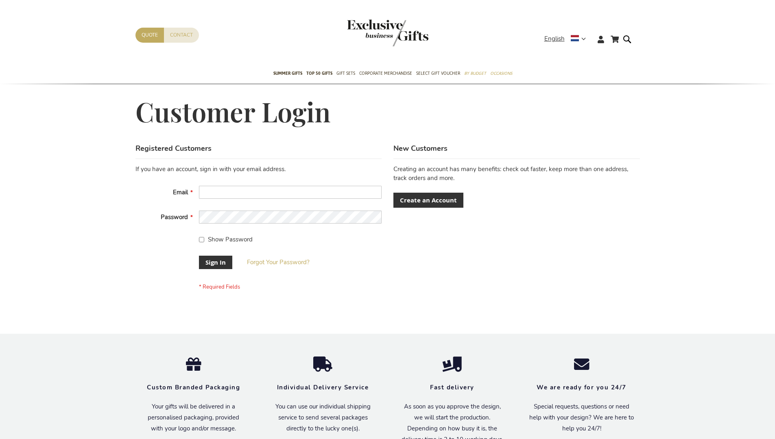
scroll to position [262, 0]
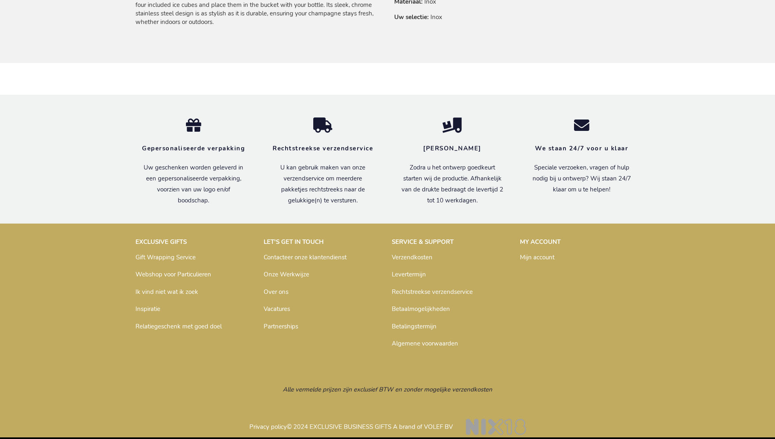
scroll to position [587, 0]
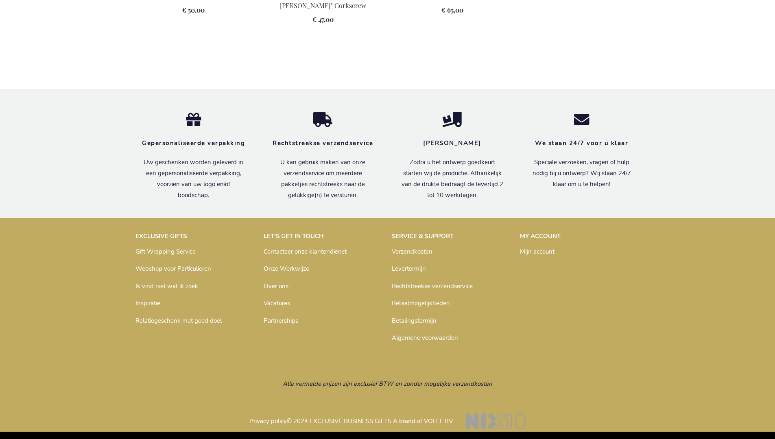
scroll to position [504, 0]
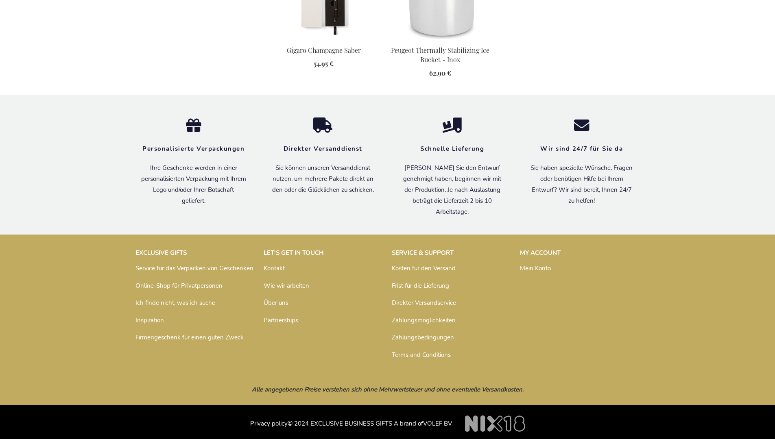
scroll to position [733, 0]
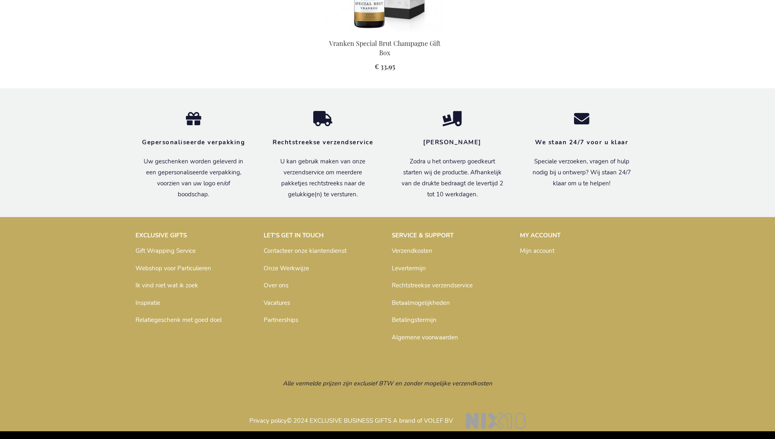
scroll to position [772, 0]
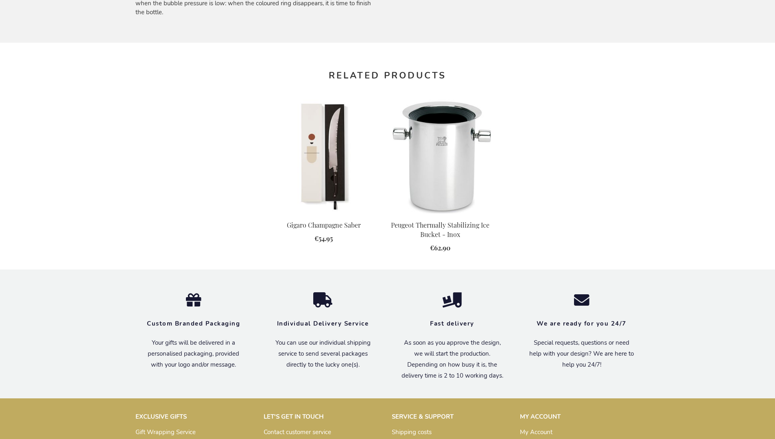
scroll to position [722, 0]
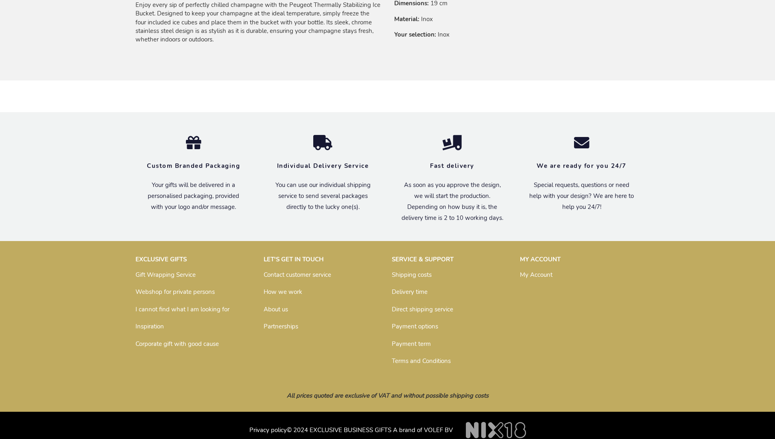
scroll to position [572, 0]
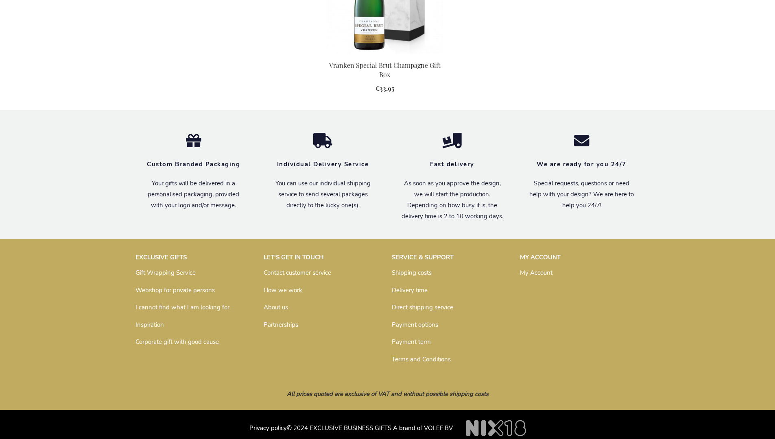
scroll to position [757, 0]
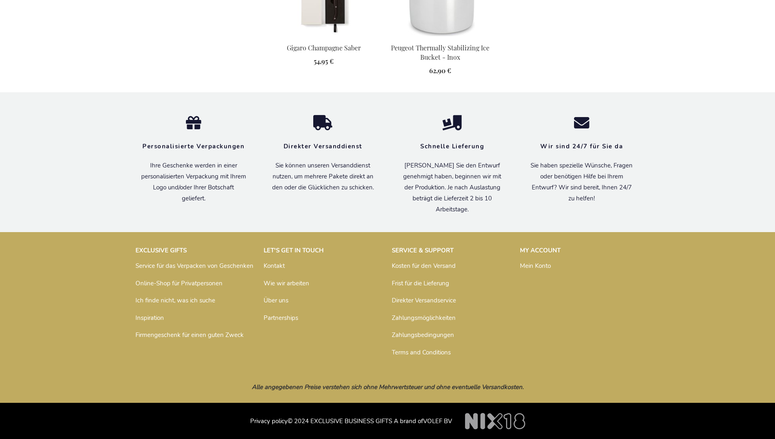
scroll to position [733, 0]
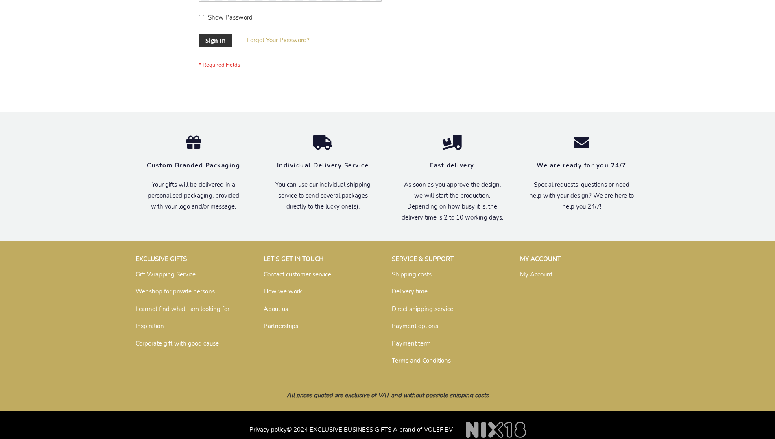
scroll to position [262, 0]
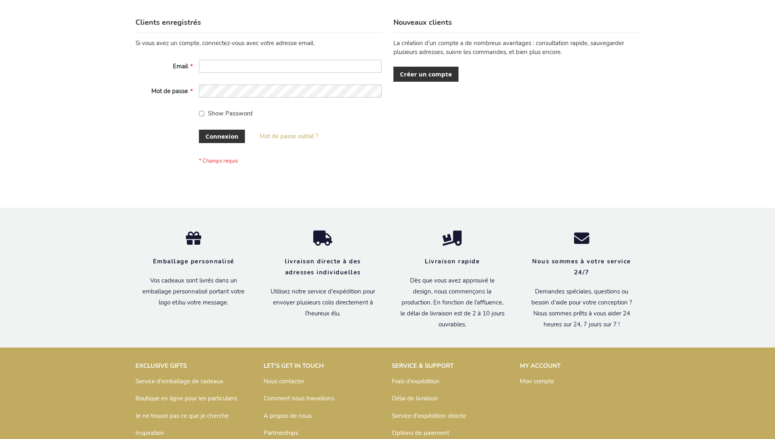
scroll to position [281, 0]
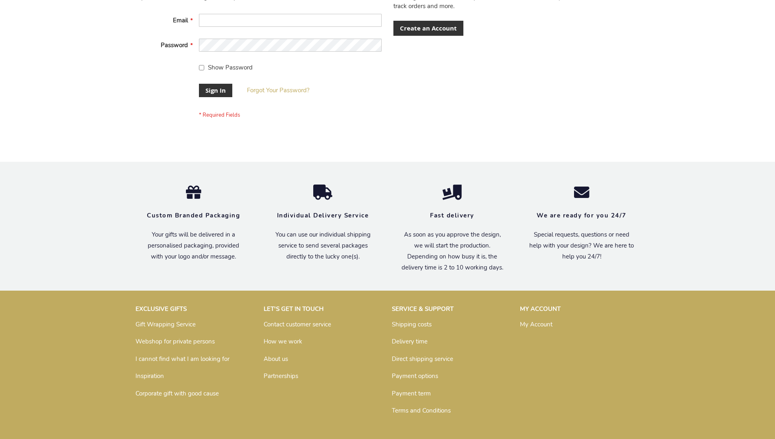
scroll to position [262, 0]
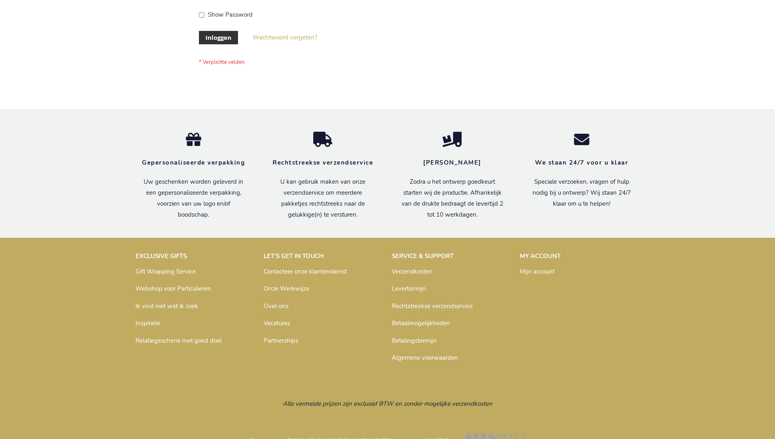
scroll to position [276, 0]
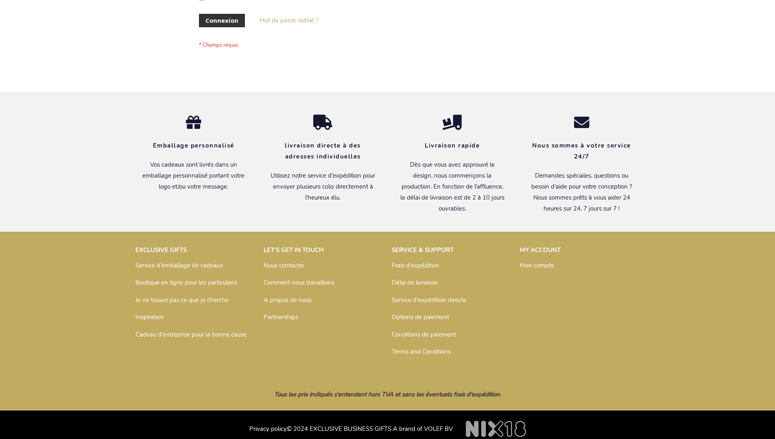
scroll to position [281, 0]
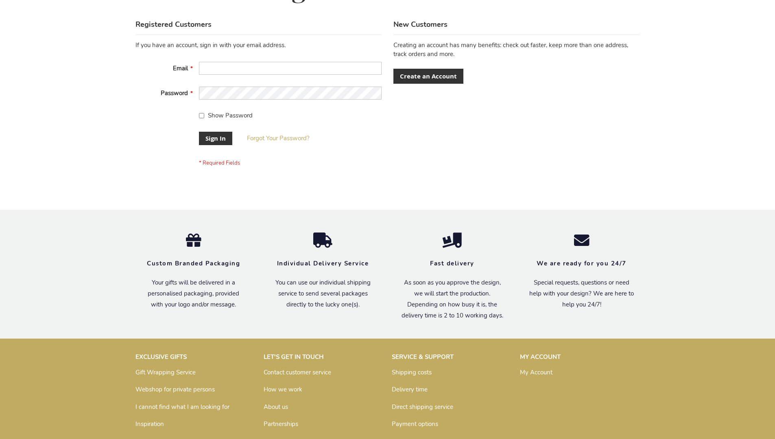
scroll to position [262, 0]
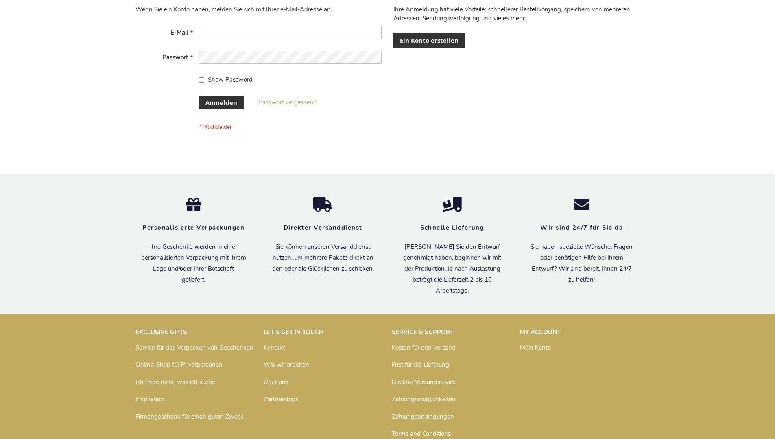
scroll to position [273, 0]
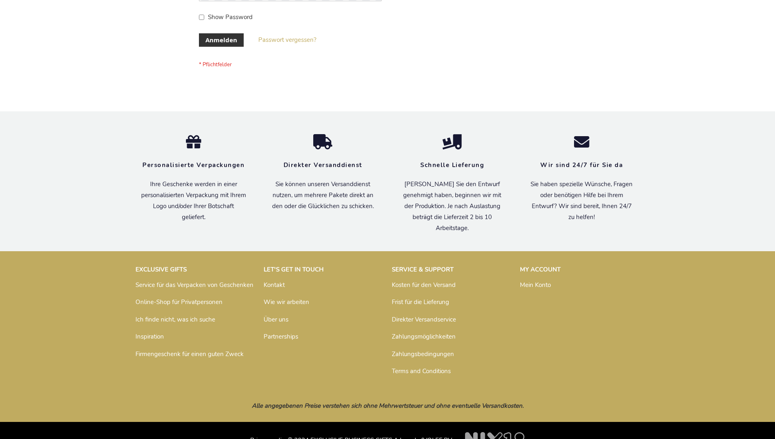
scroll to position [273, 0]
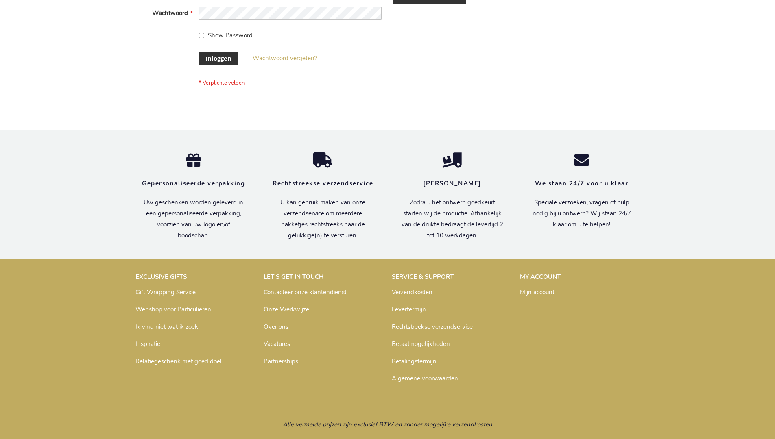
scroll to position [276, 0]
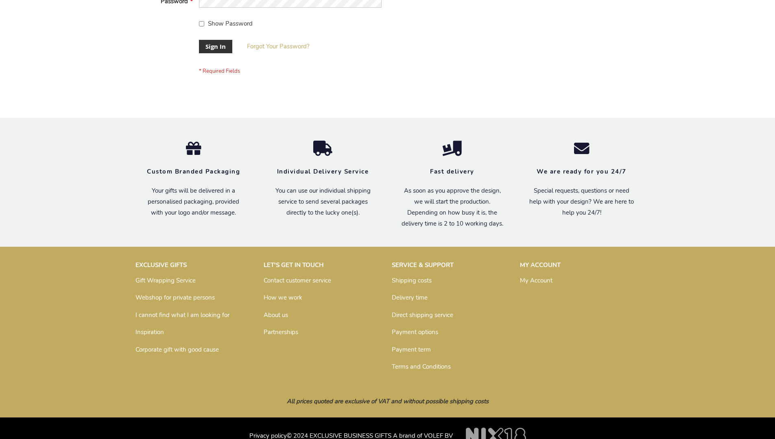
scroll to position [262, 0]
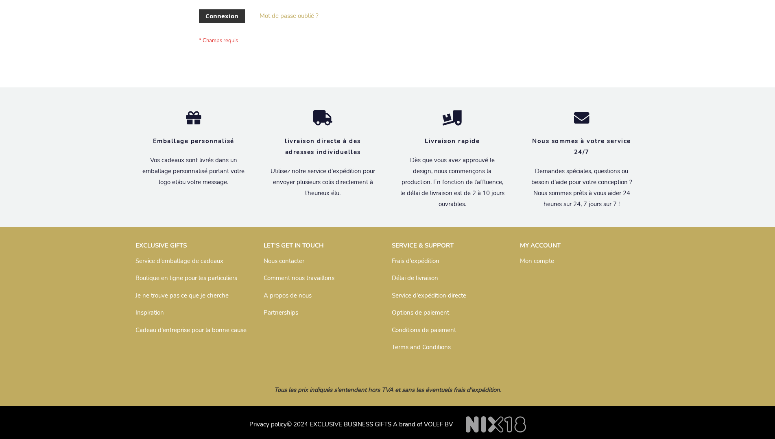
scroll to position [281, 0]
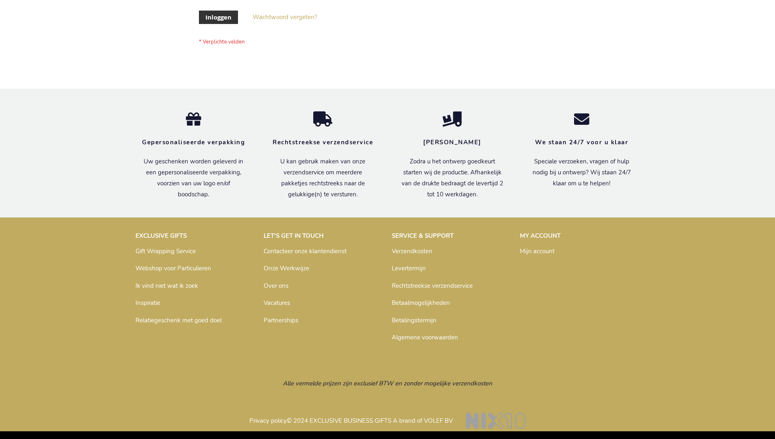
scroll to position [276, 0]
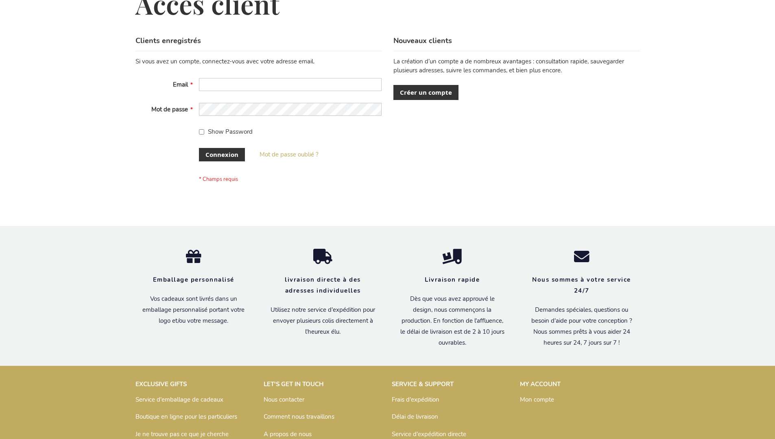
scroll to position [281, 0]
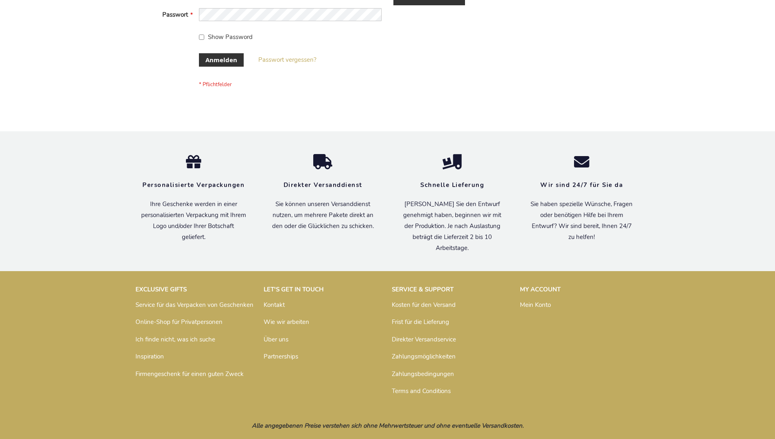
scroll to position [273, 0]
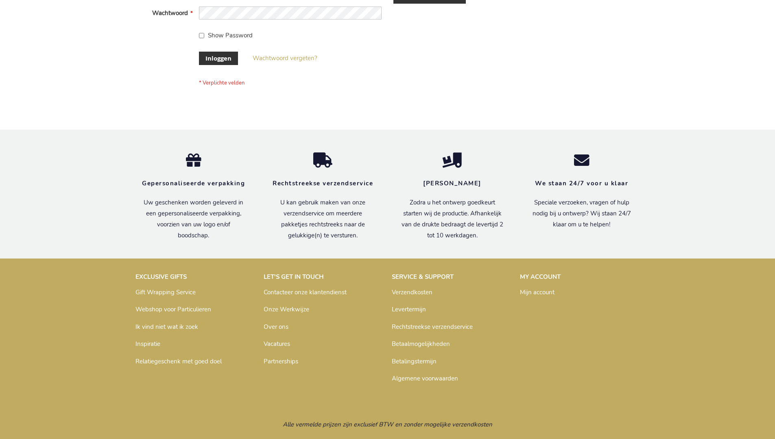
scroll to position [276, 0]
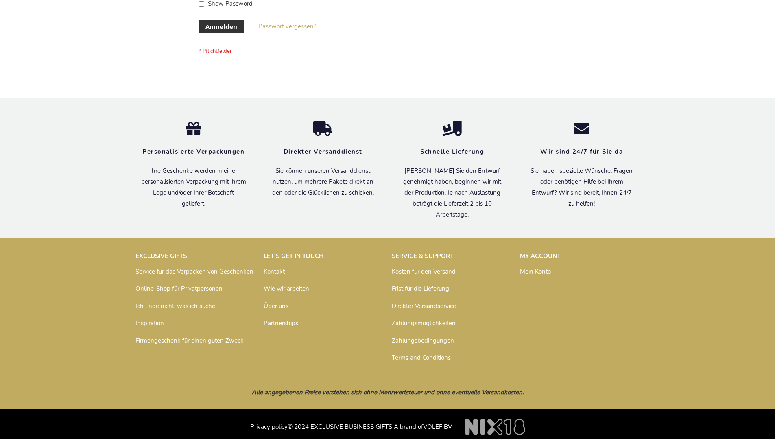
scroll to position [273, 0]
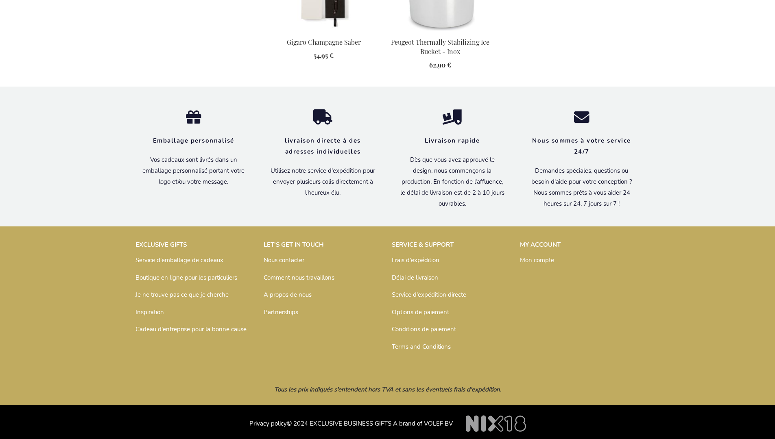
scroll to position [741, 0]
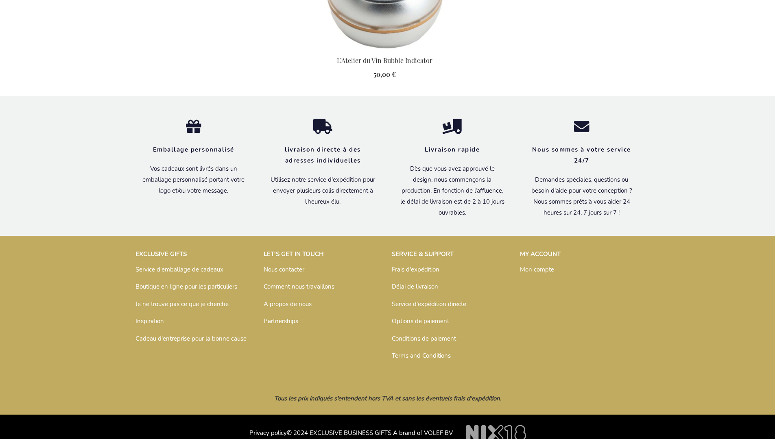
scroll to position [837, 0]
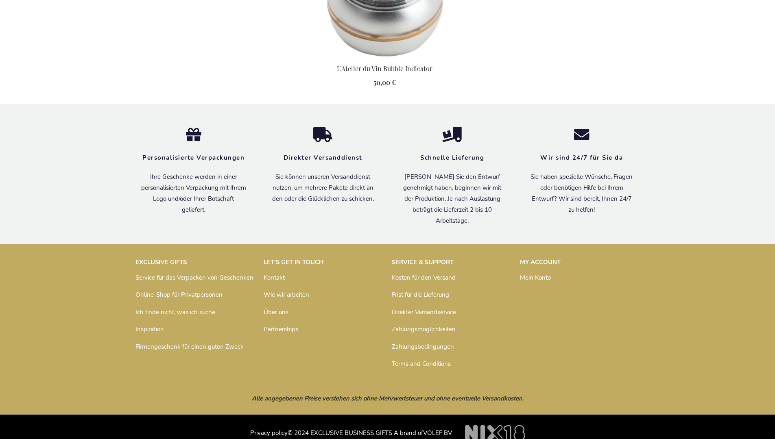
scroll to position [828, 0]
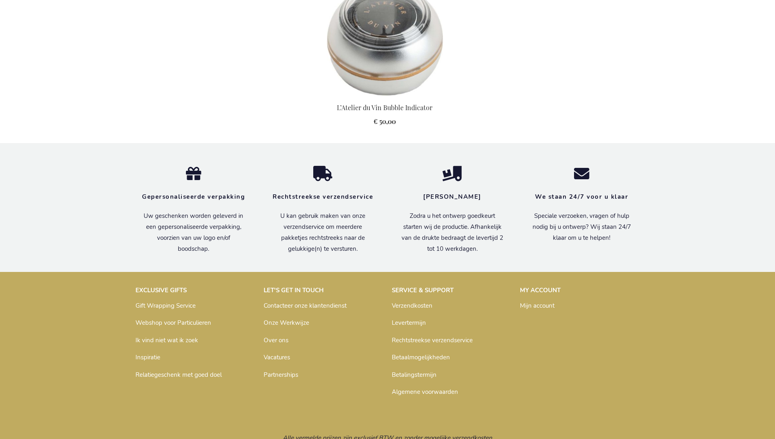
scroll to position [833, 0]
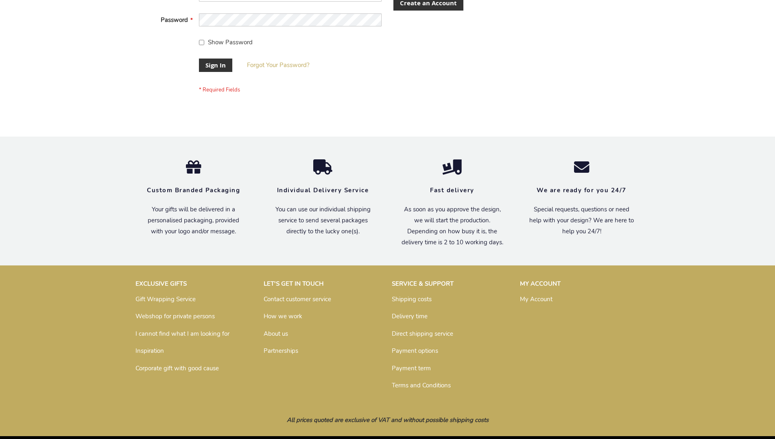
scroll to position [262, 0]
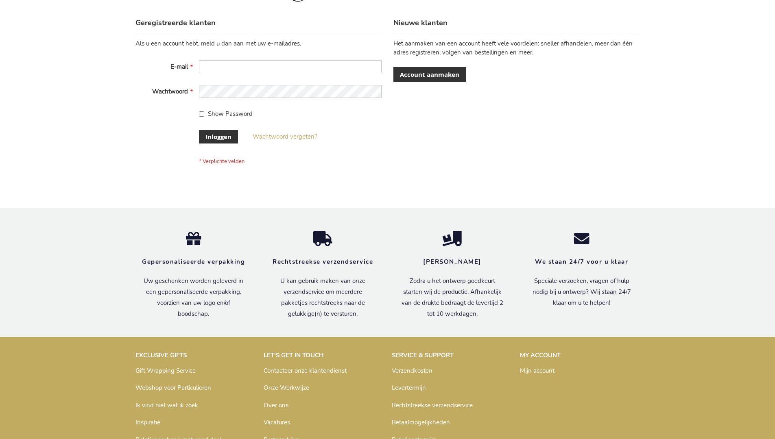
scroll to position [276, 0]
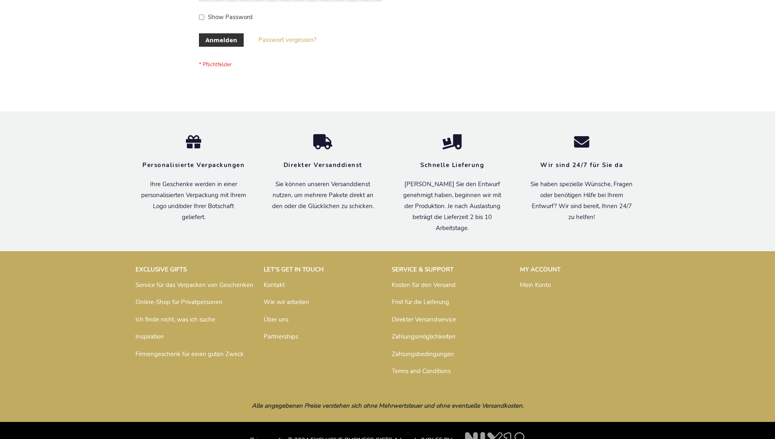
scroll to position [273, 0]
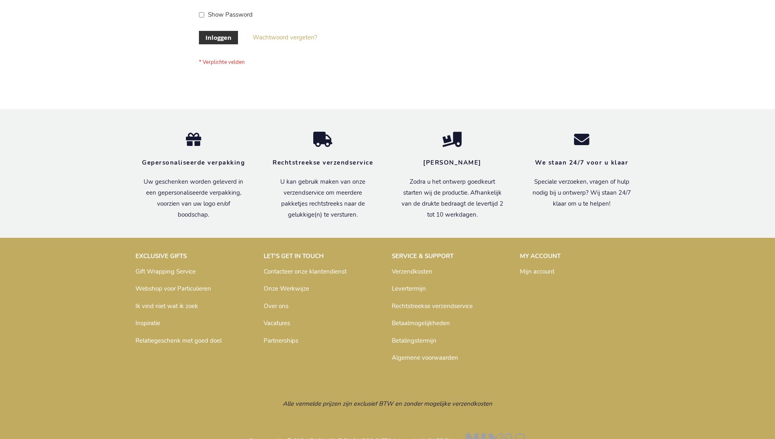
scroll to position [276, 0]
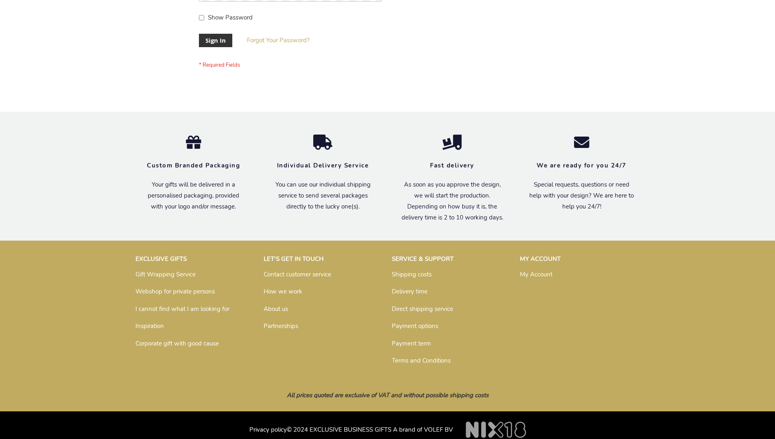
scroll to position [262, 0]
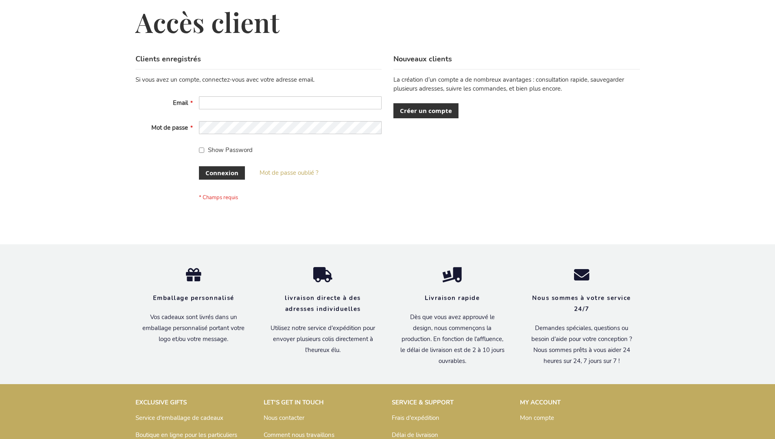
scroll to position [281, 0]
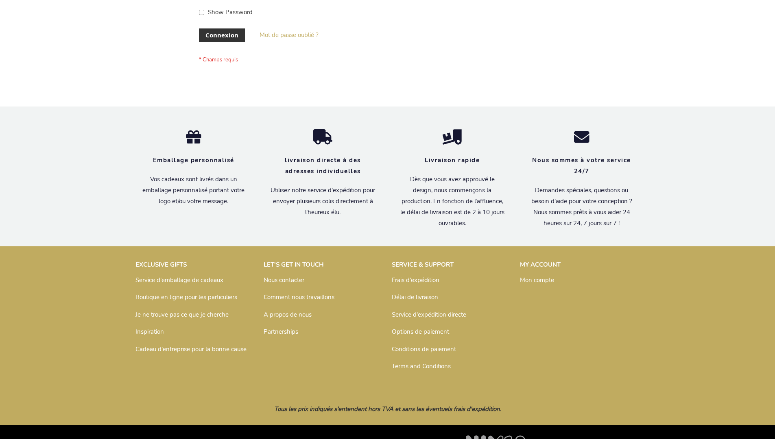
scroll to position [281, 0]
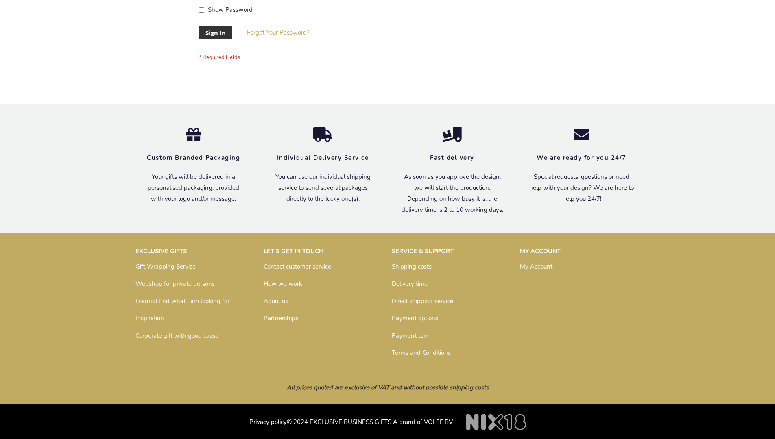
scroll to position [262, 0]
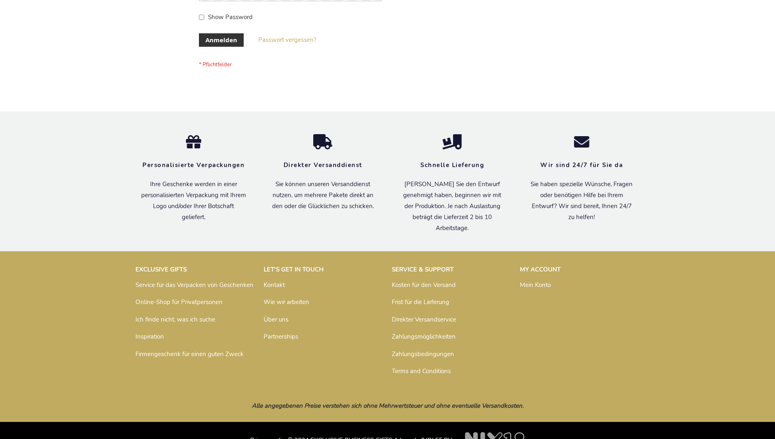
scroll to position [273, 0]
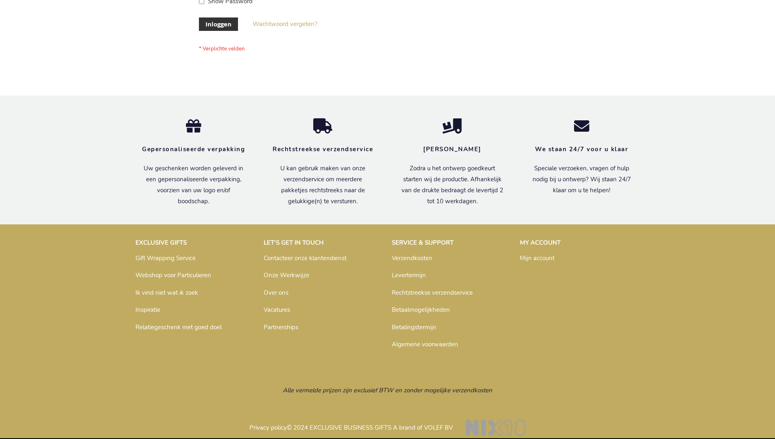
scroll to position [276, 0]
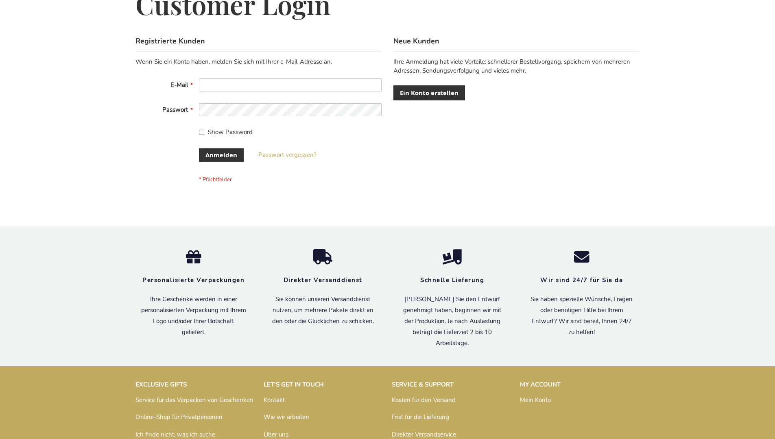
scroll to position [273, 0]
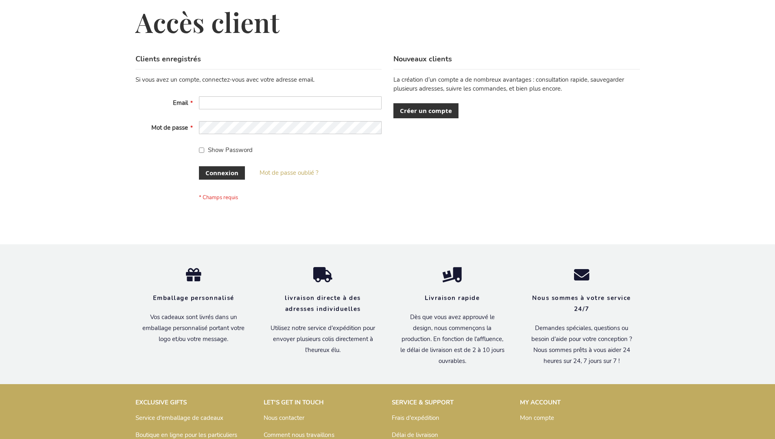
scroll to position [281, 0]
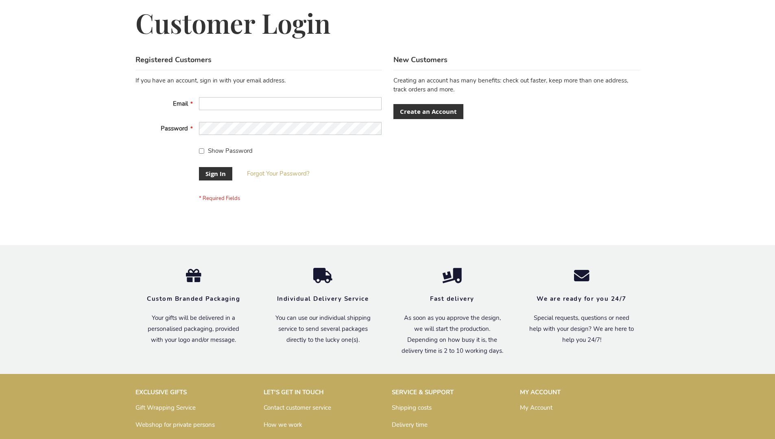
scroll to position [262, 0]
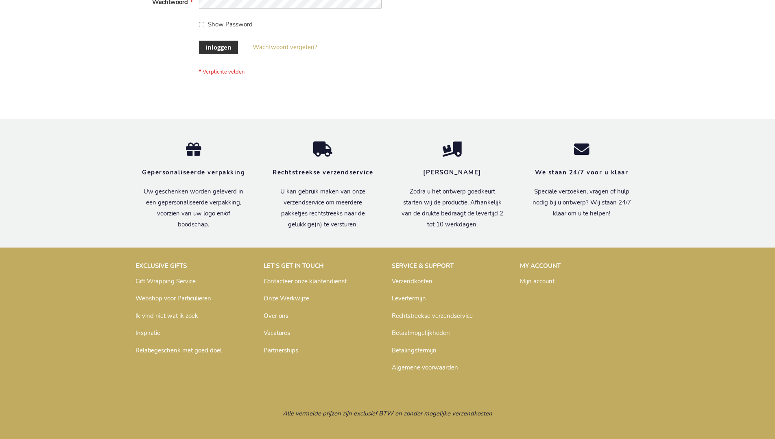
scroll to position [276, 0]
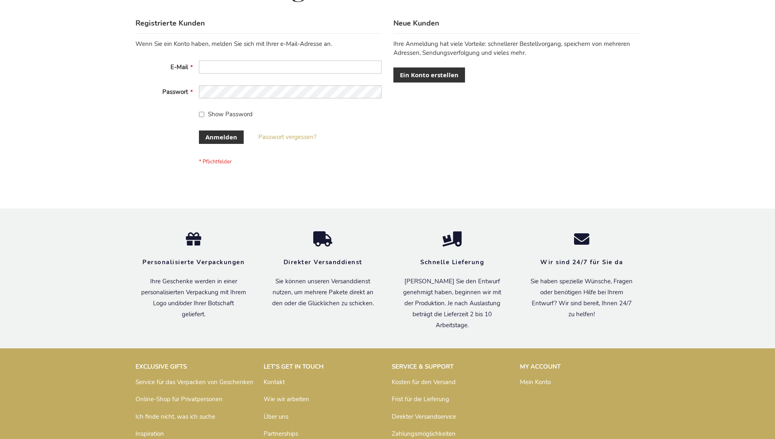
scroll to position [273, 0]
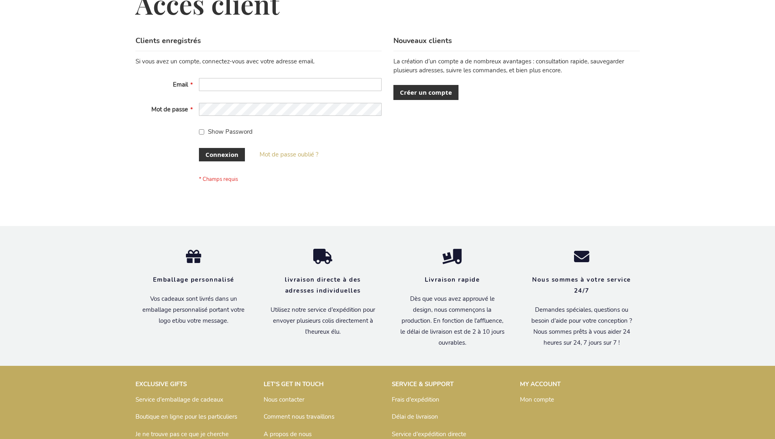
scroll to position [281, 0]
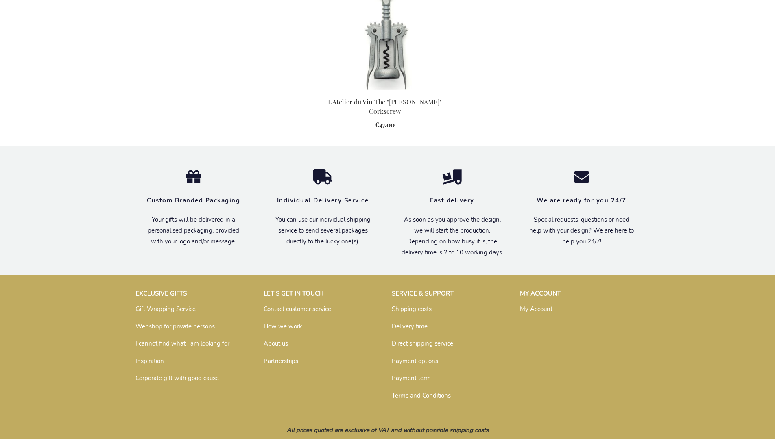
scroll to position [783, 0]
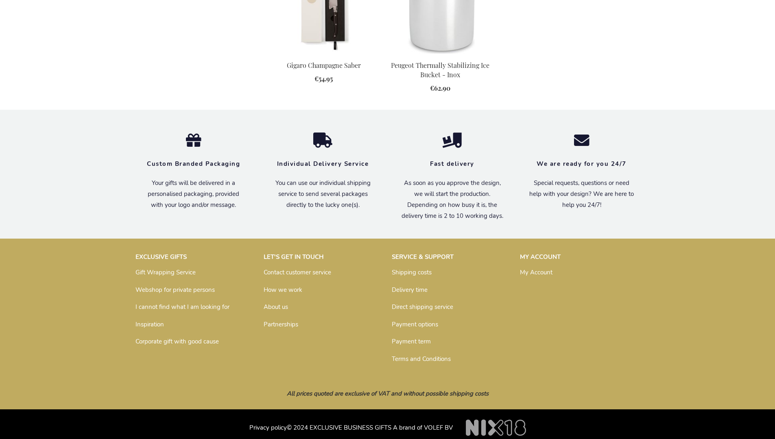
scroll to position [722, 0]
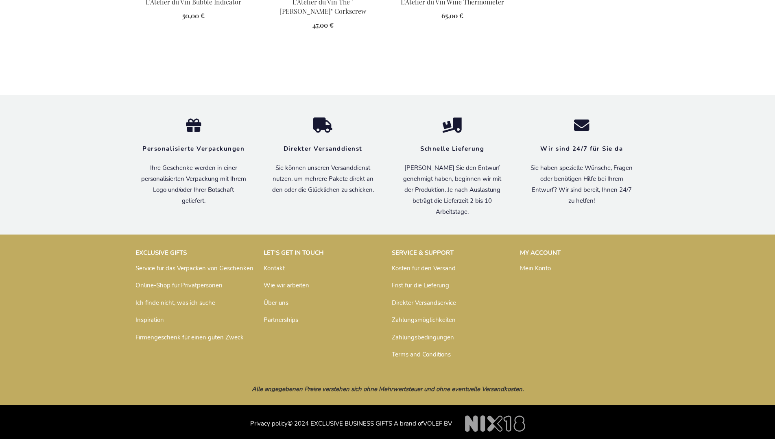
scroll to position [500, 0]
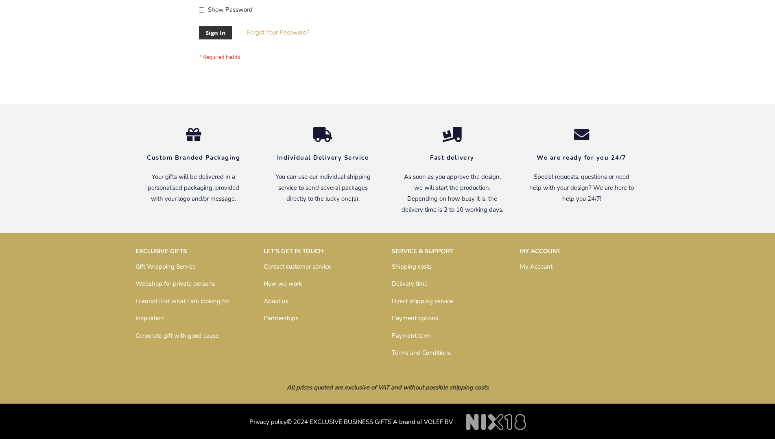
scroll to position [262, 0]
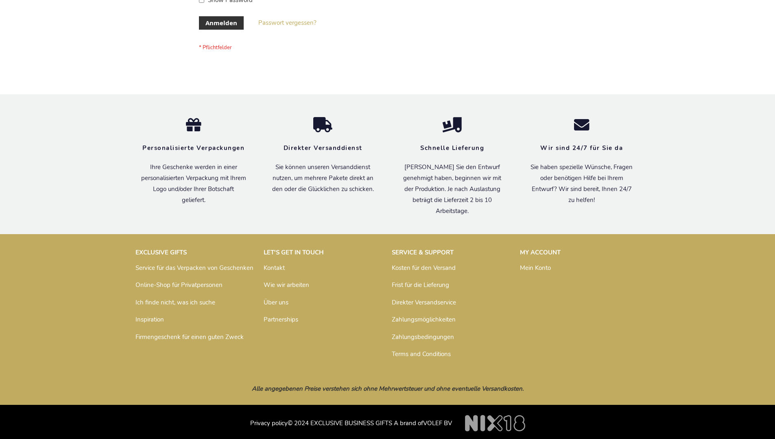
scroll to position [273, 0]
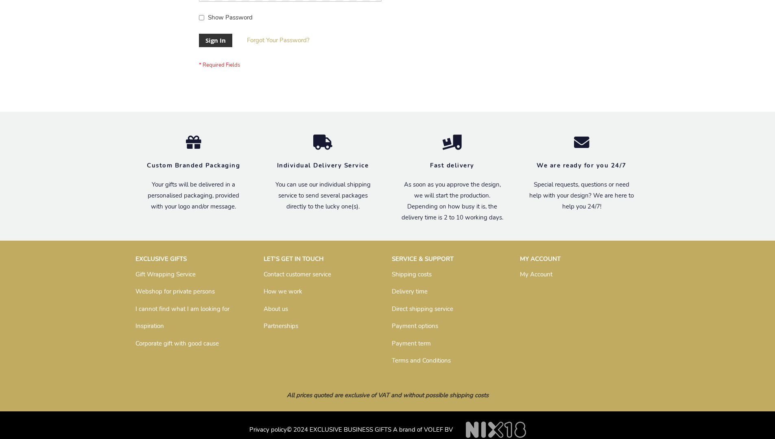
scroll to position [262, 0]
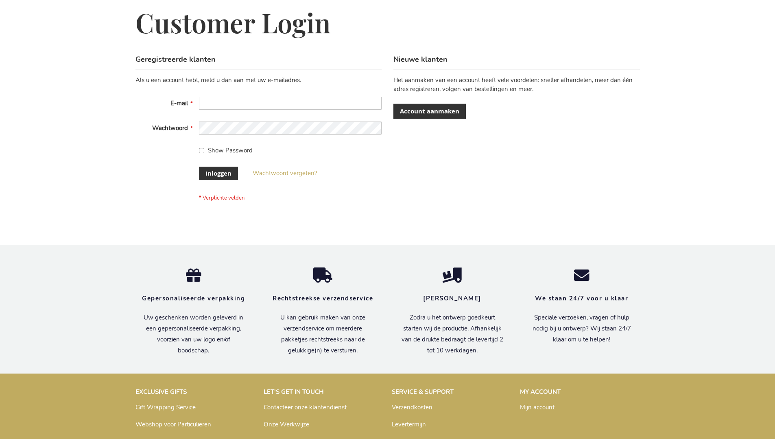
scroll to position [276, 0]
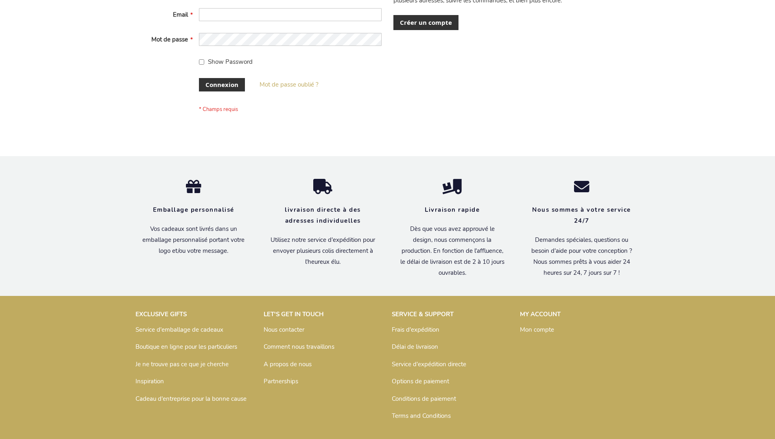
scroll to position [281, 0]
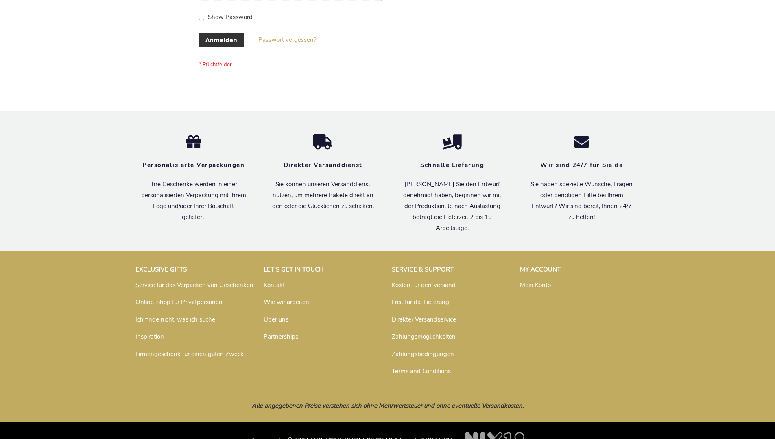
scroll to position [273, 0]
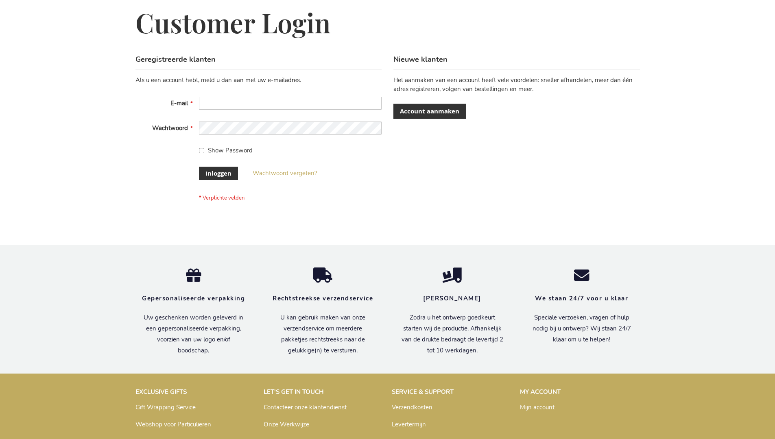
scroll to position [276, 0]
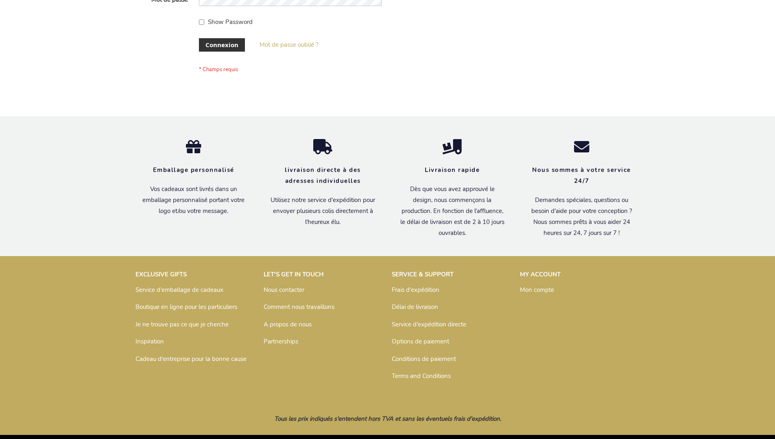
scroll to position [281, 0]
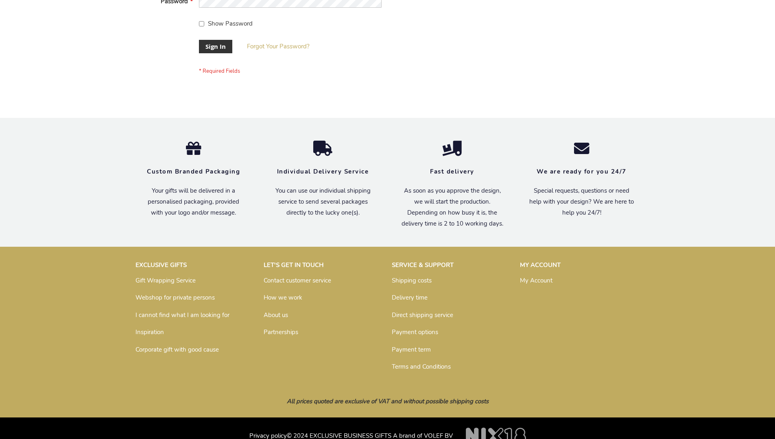
scroll to position [262, 0]
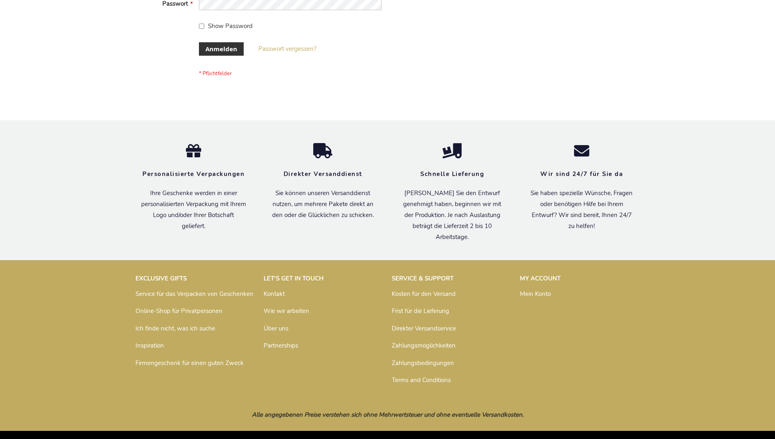
scroll to position [273, 0]
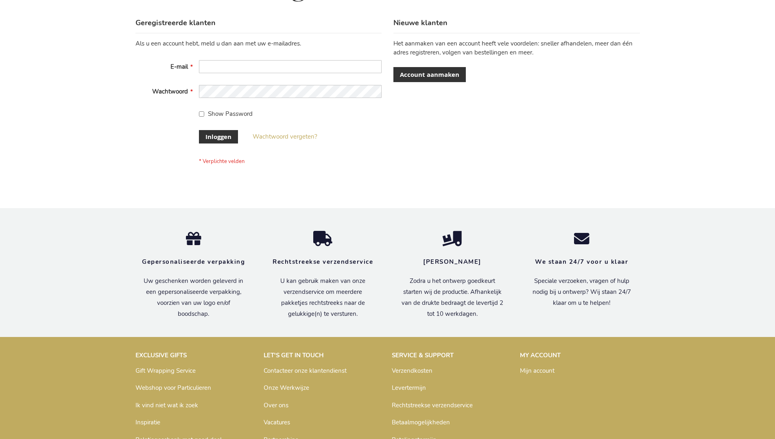
scroll to position [276, 0]
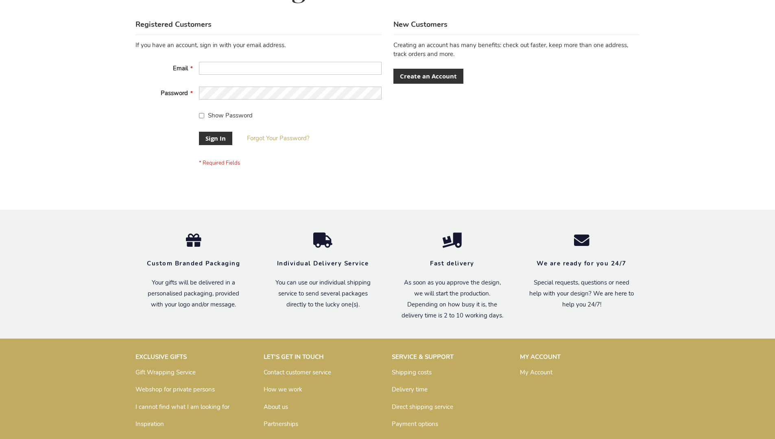
scroll to position [262, 0]
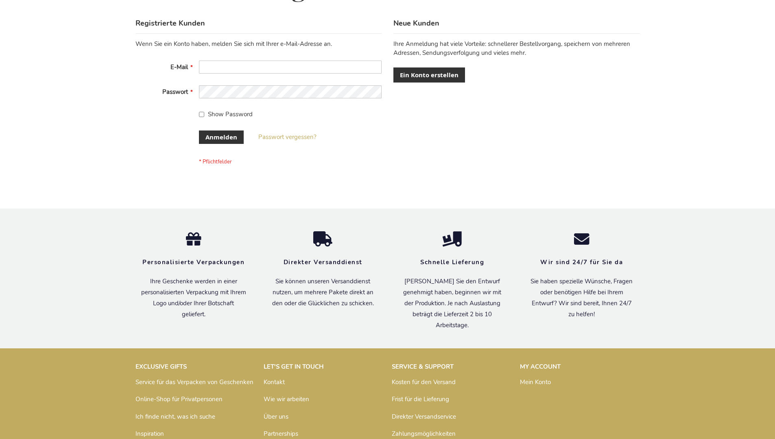
scroll to position [273, 0]
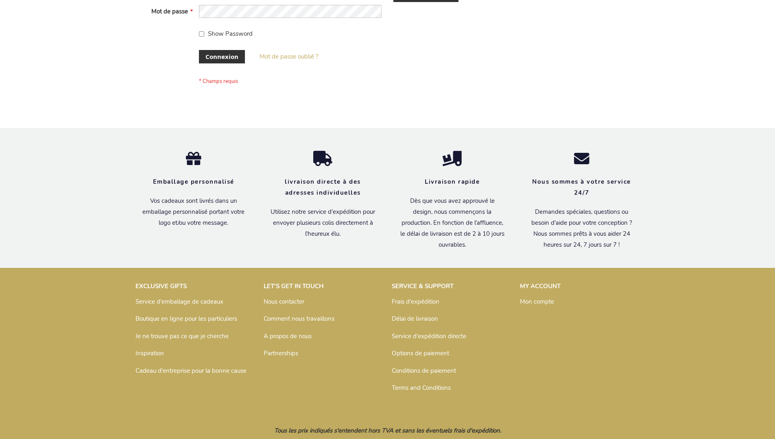
scroll to position [281, 0]
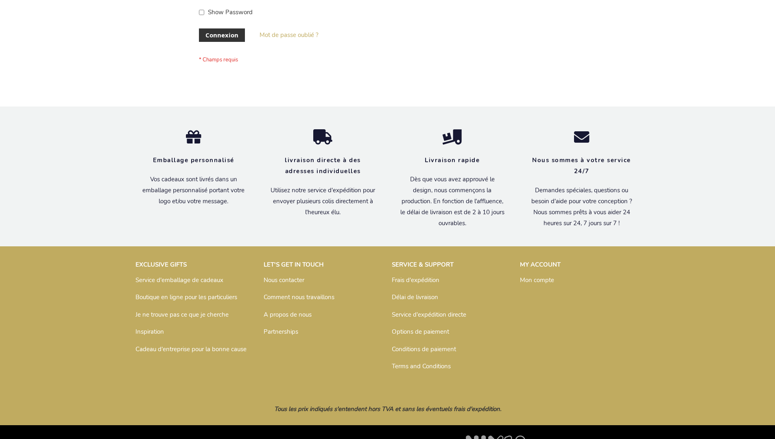
scroll to position [281, 0]
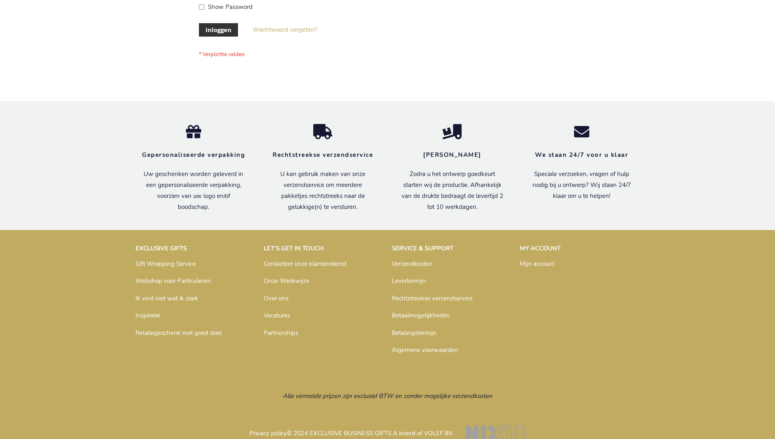
scroll to position [276, 0]
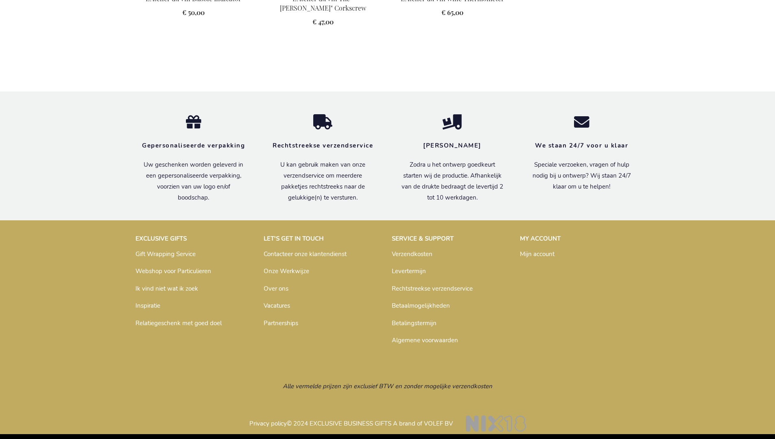
scroll to position [504, 0]
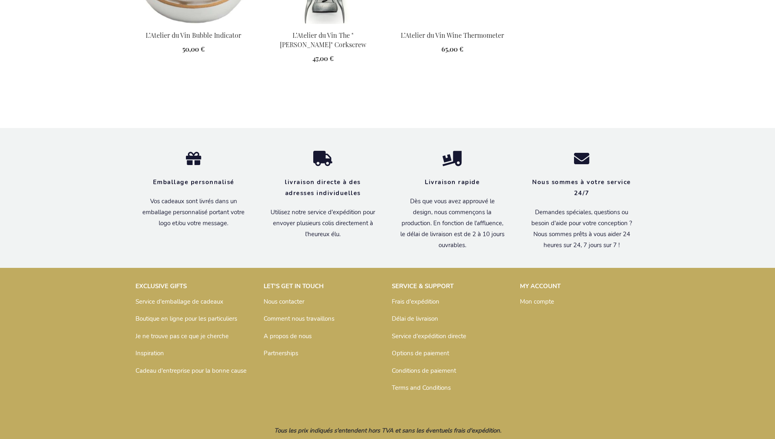
scroll to position [508, 0]
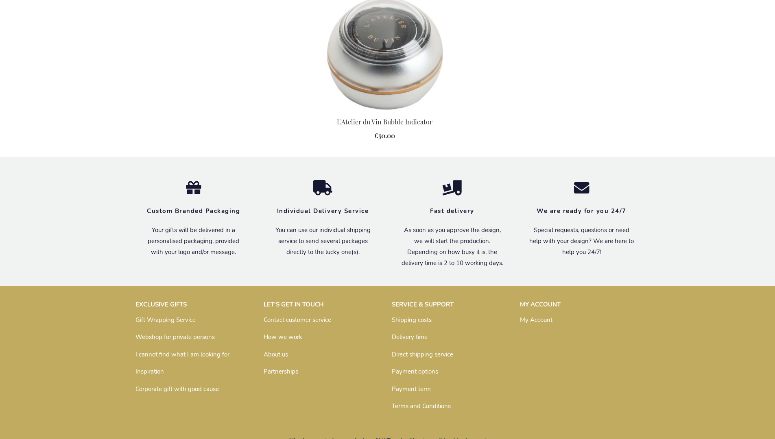
scroll to position [817, 0]
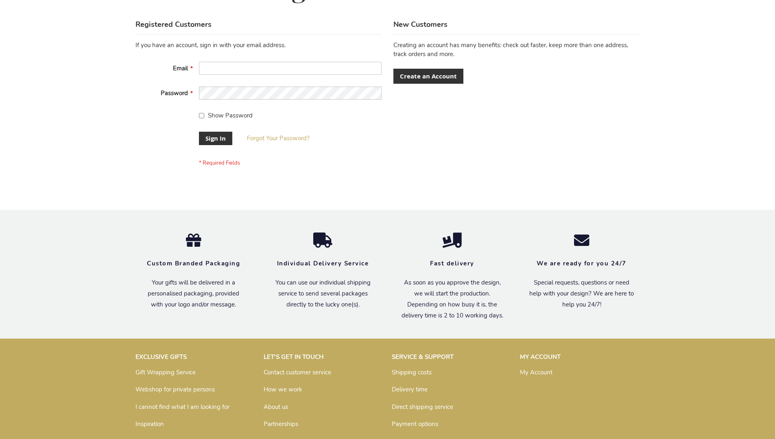
scroll to position [262, 0]
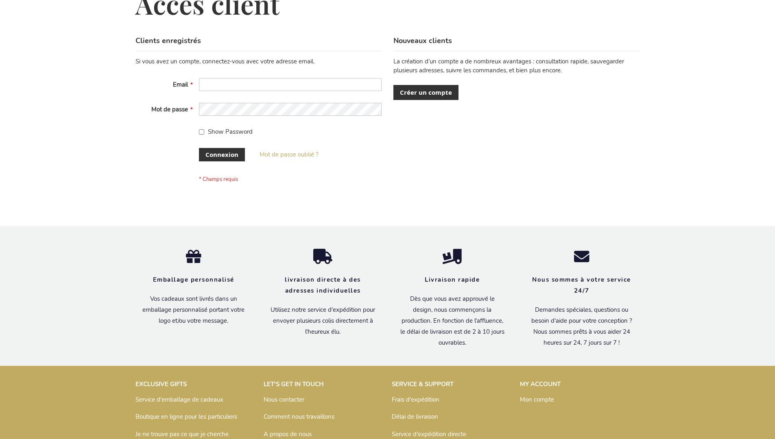
scroll to position [281, 0]
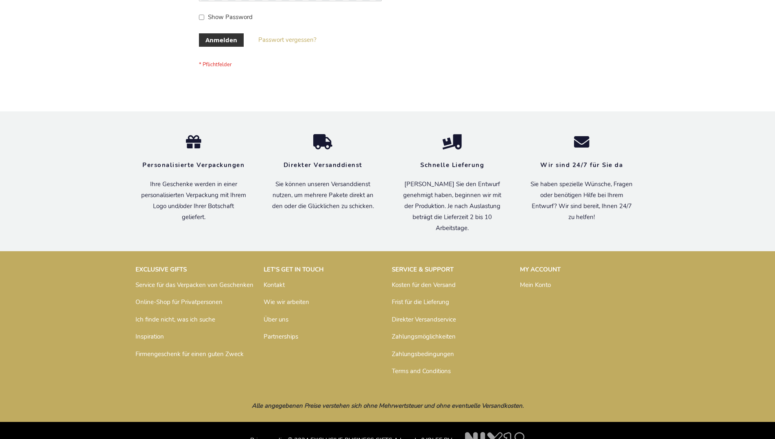
scroll to position [273, 0]
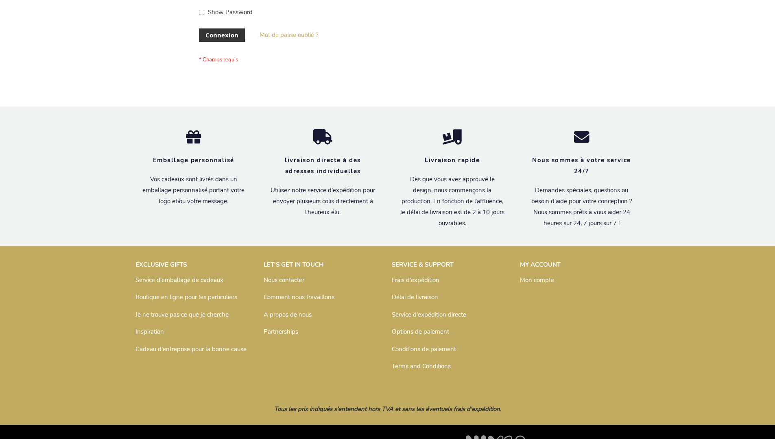
scroll to position [281, 0]
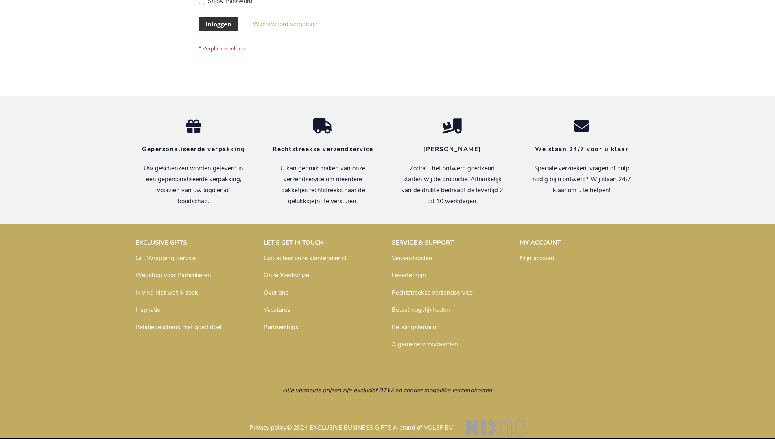
scroll to position [276, 0]
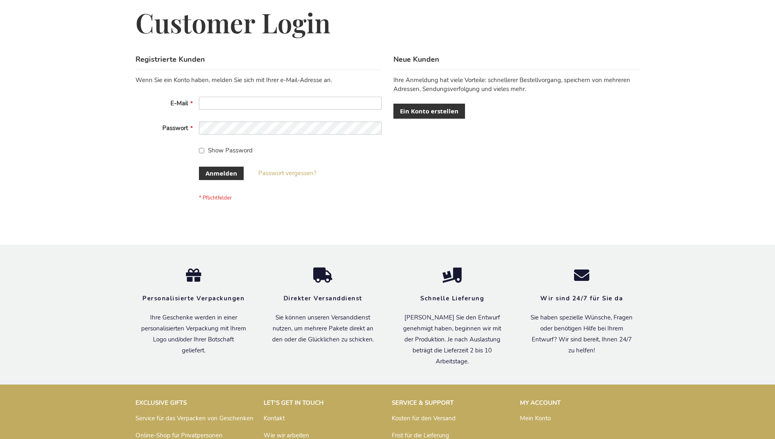
scroll to position [273, 0]
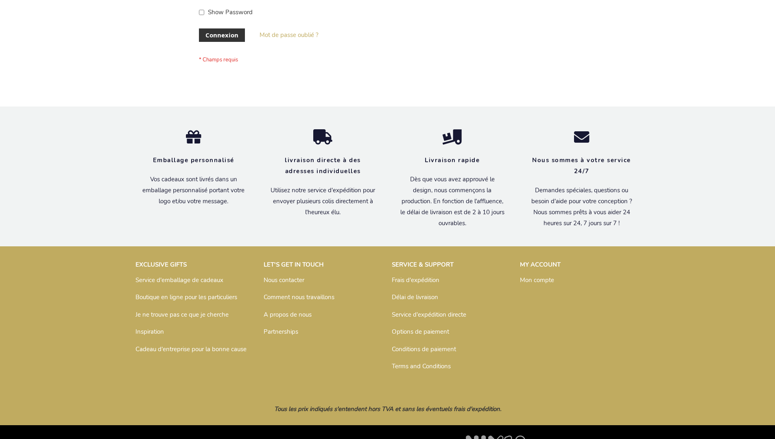
scroll to position [281, 0]
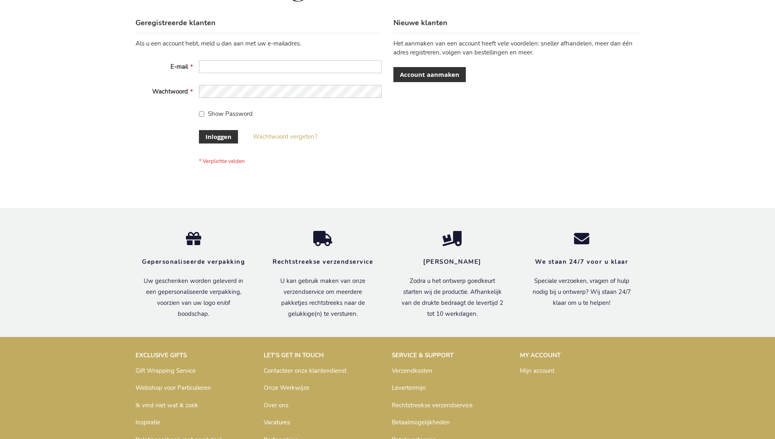
scroll to position [276, 0]
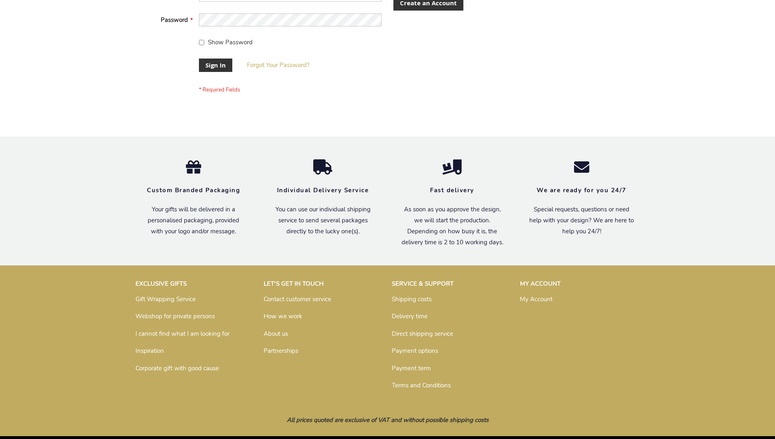
scroll to position [262, 0]
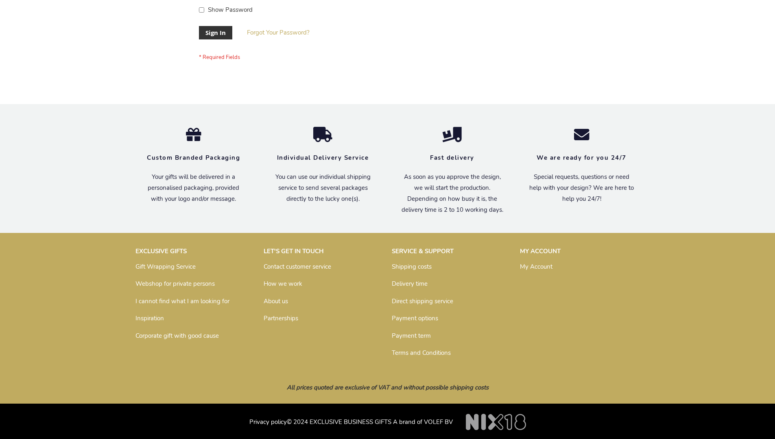
scroll to position [262, 0]
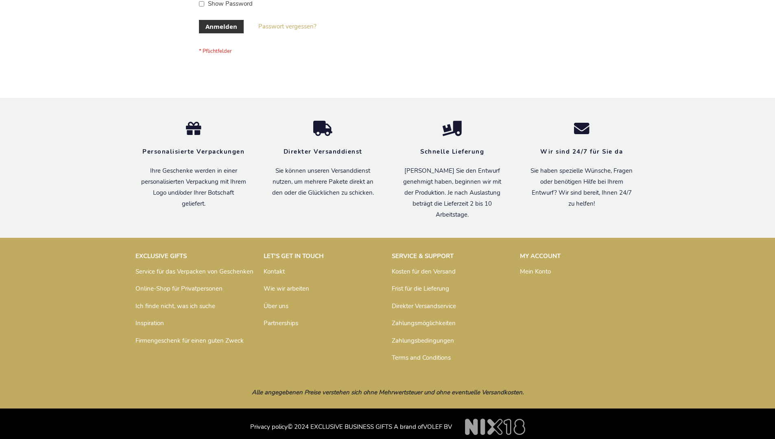
scroll to position [273, 0]
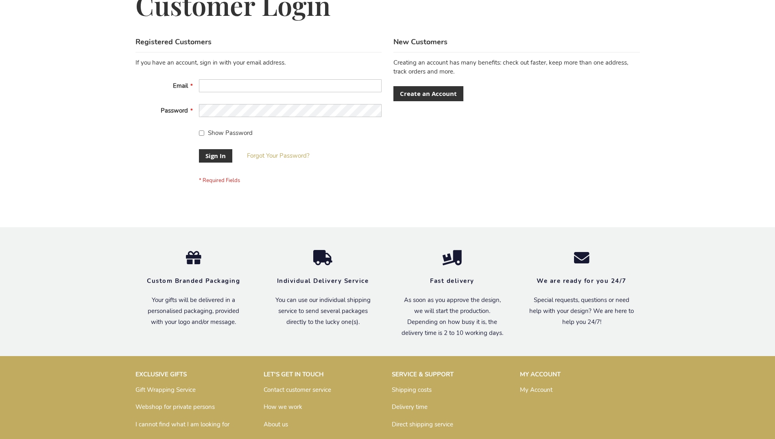
scroll to position [262, 0]
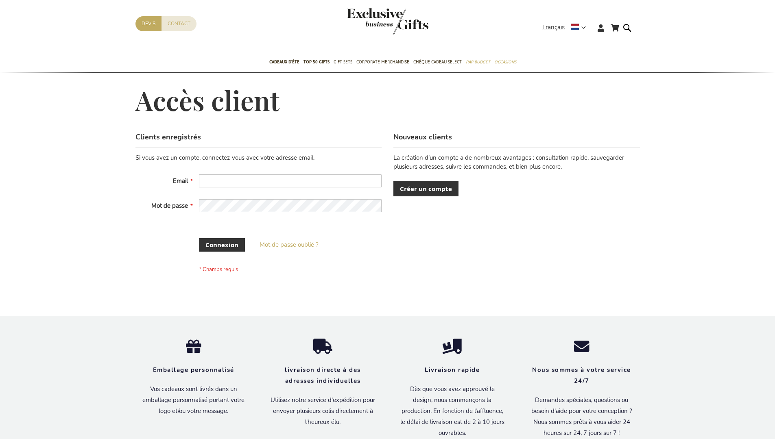
scroll to position [280, 0]
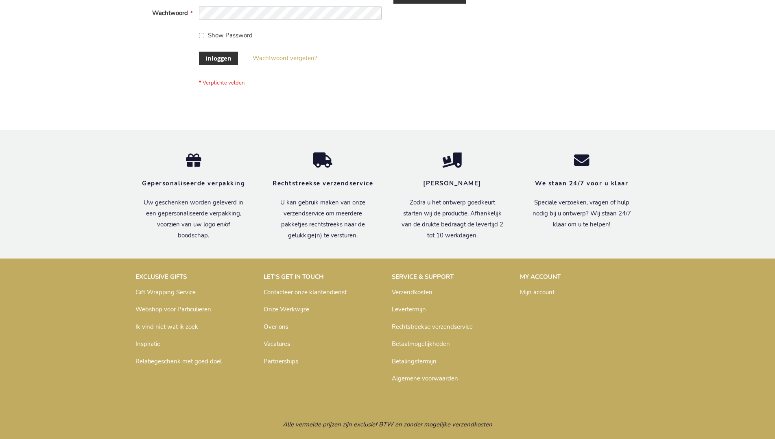
scroll to position [276, 0]
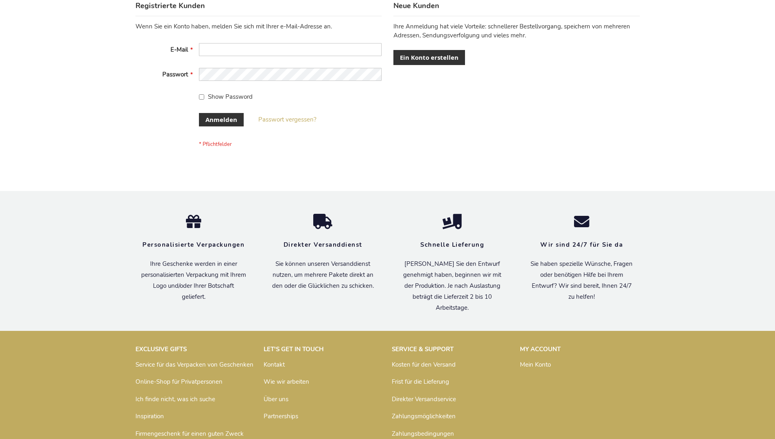
scroll to position [273, 0]
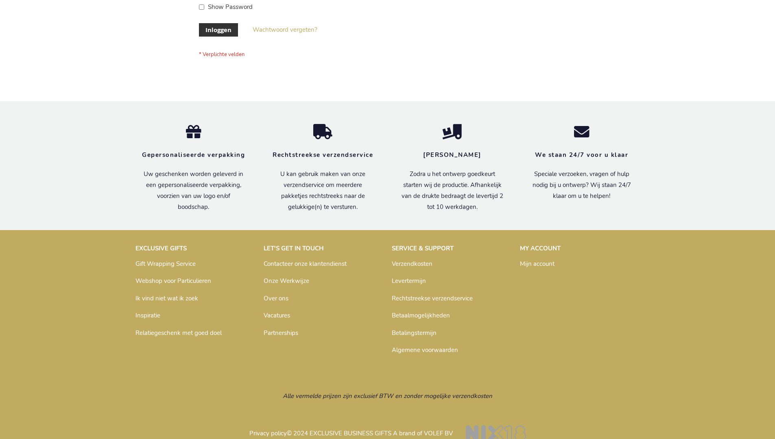
scroll to position [276, 0]
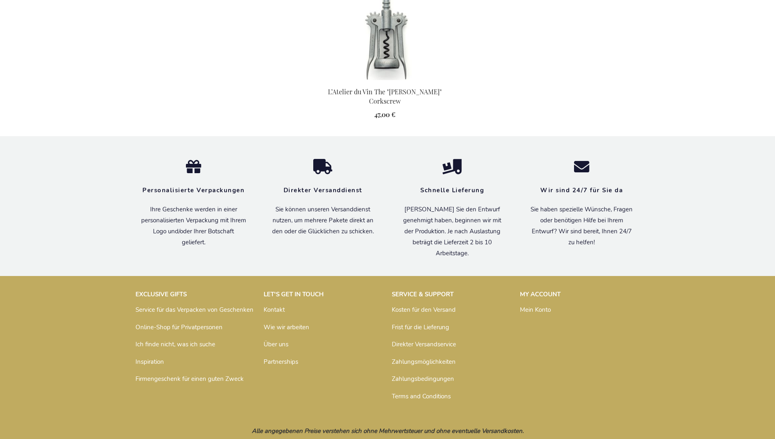
scroll to position [794, 0]
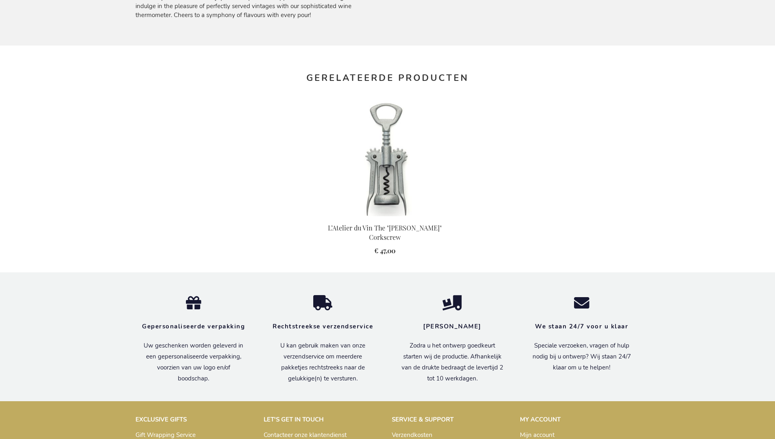
scroll to position [798, 0]
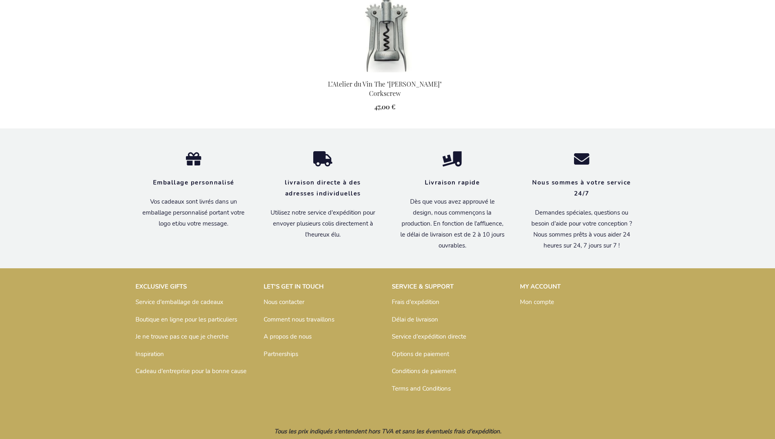
scroll to position [802, 0]
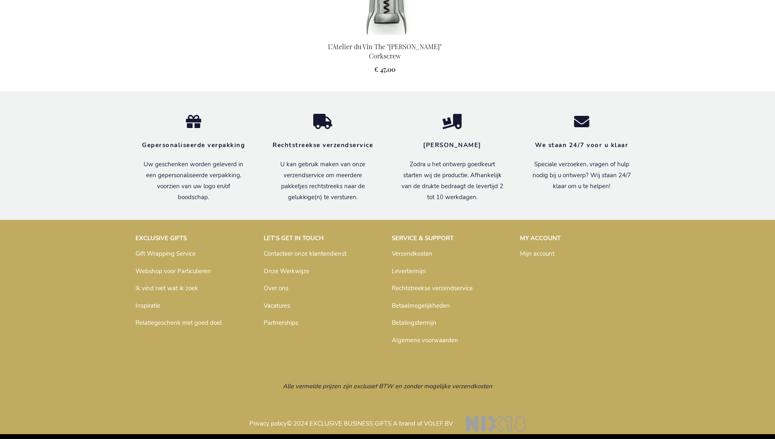
scroll to position [798, 0]
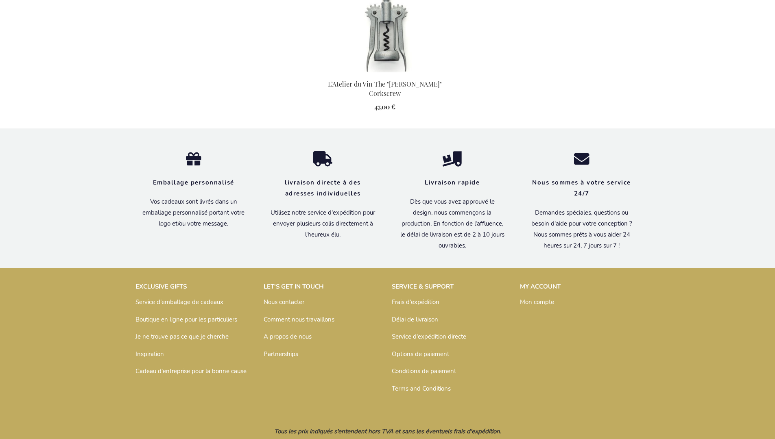
scroll to position [802, 0]
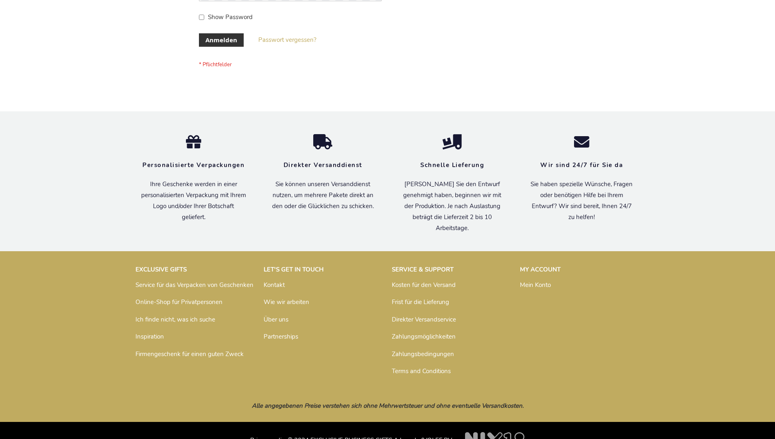
scroll to position [273, 0]
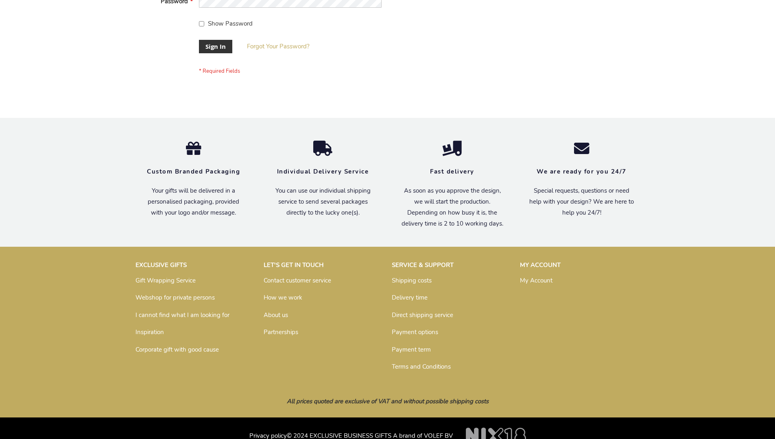
scroll to position [262, 0]
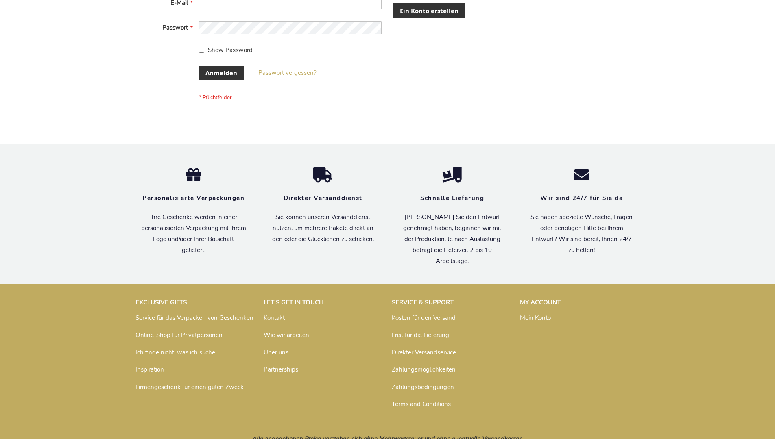
scroll to position [273, 0]
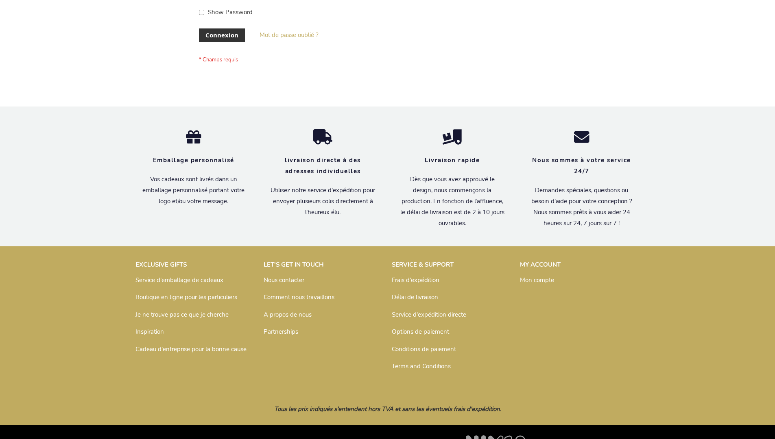
scroll to position [281, 0]
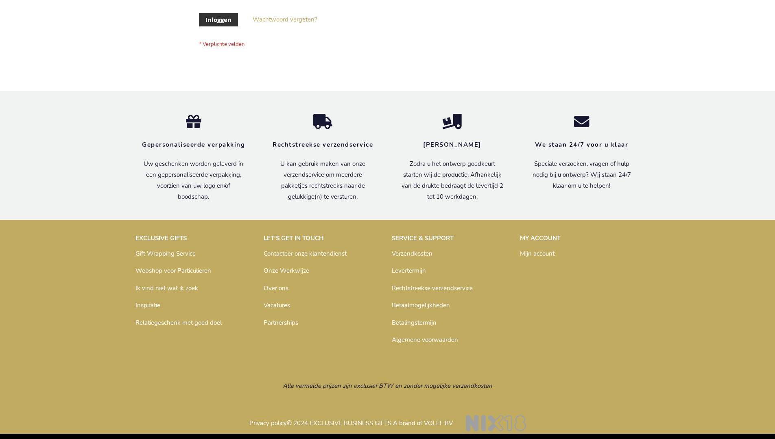
scroll to position [276, 0]
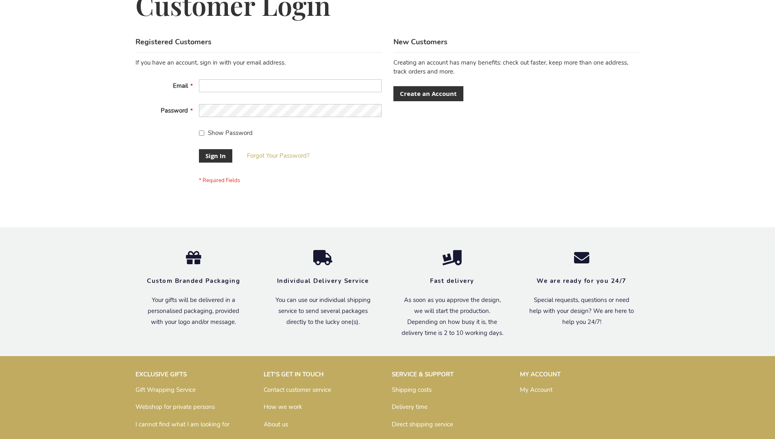
scroll to position [262, 0]
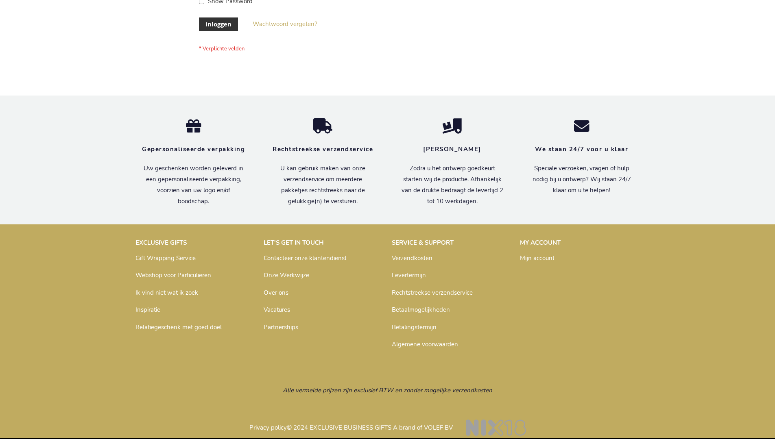
scroll to position [276, 0]
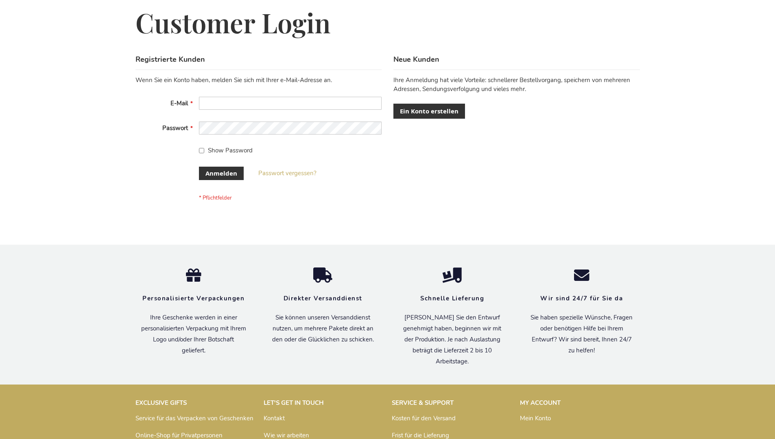
scroll to position [273, 0]
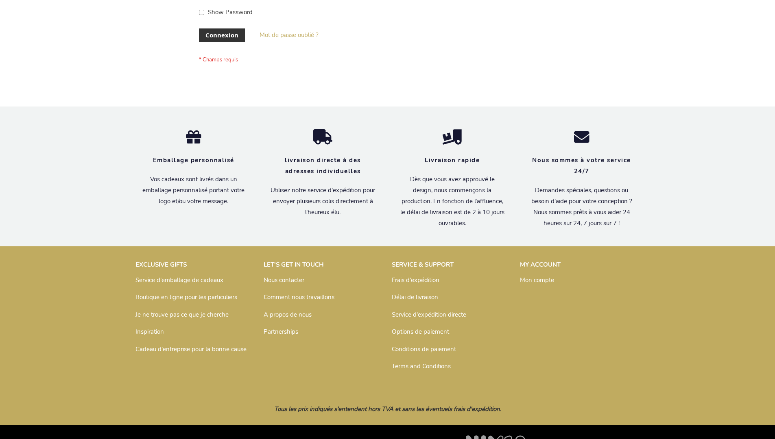
scroll to position [281, 0]
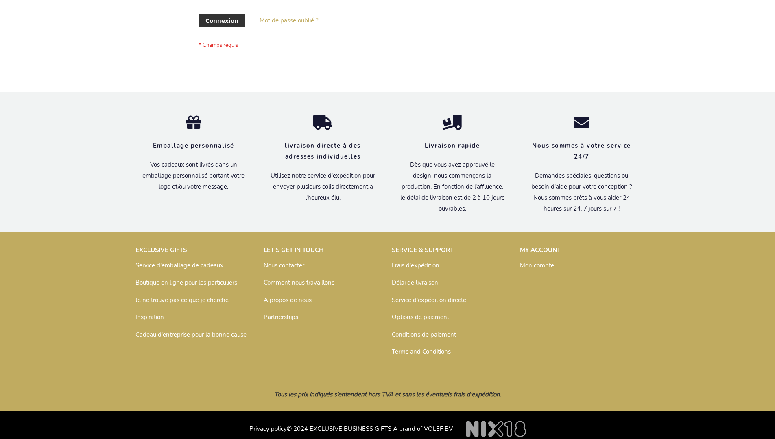
scroll to position [281, 0]
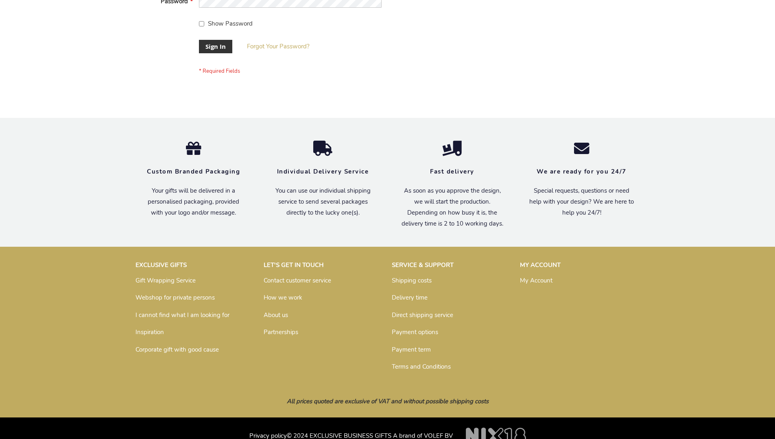
scroll to position [262, 0]
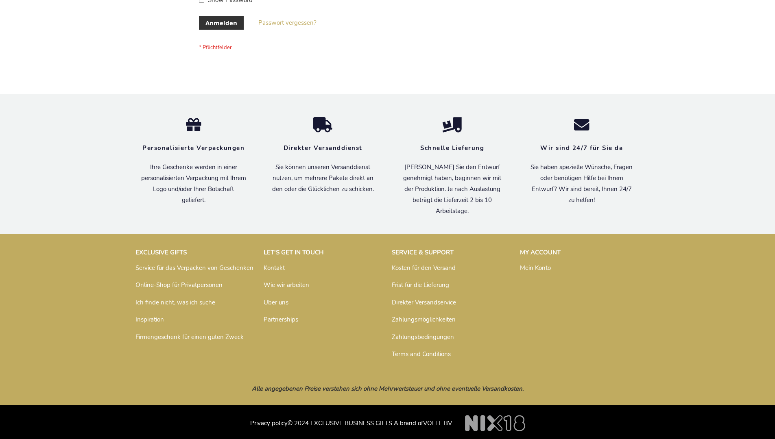
scroll to position [273, 0]
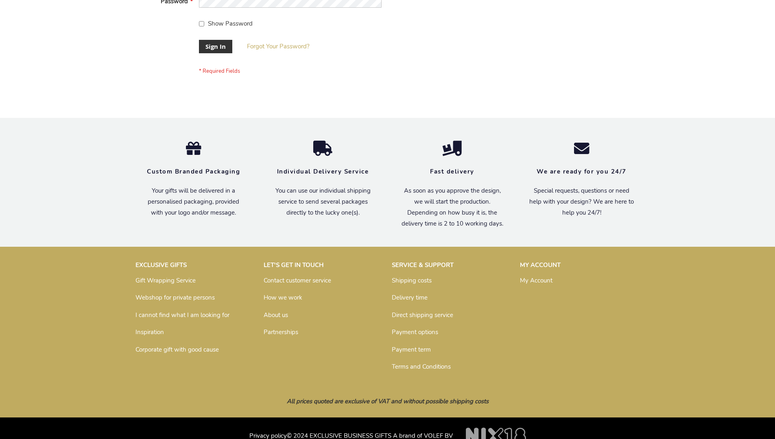
scroll to position [262, 0]
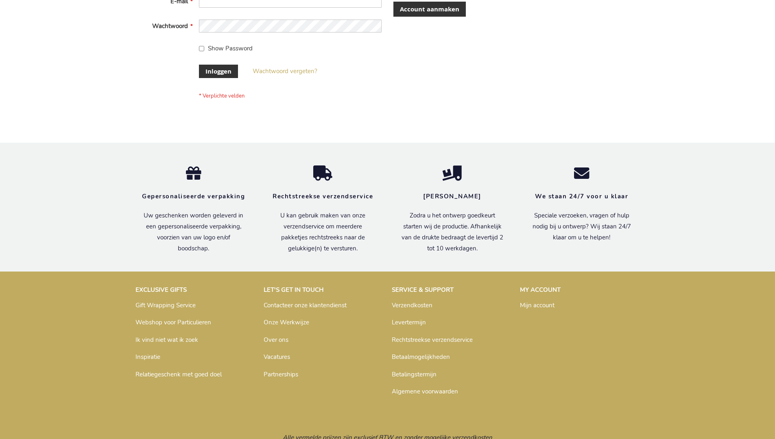
scroll to position [276, 0]
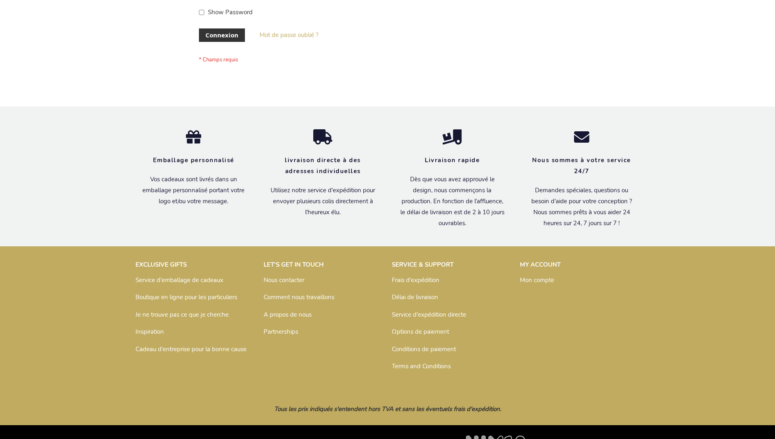
scroll to position [281, 0]
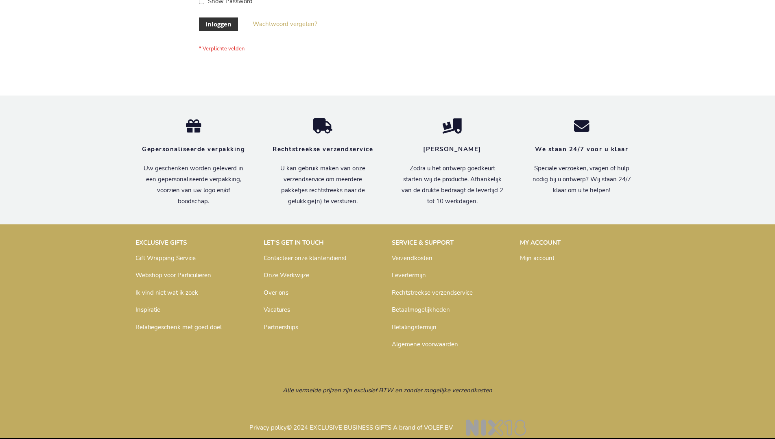
scroll to position [276, 0]
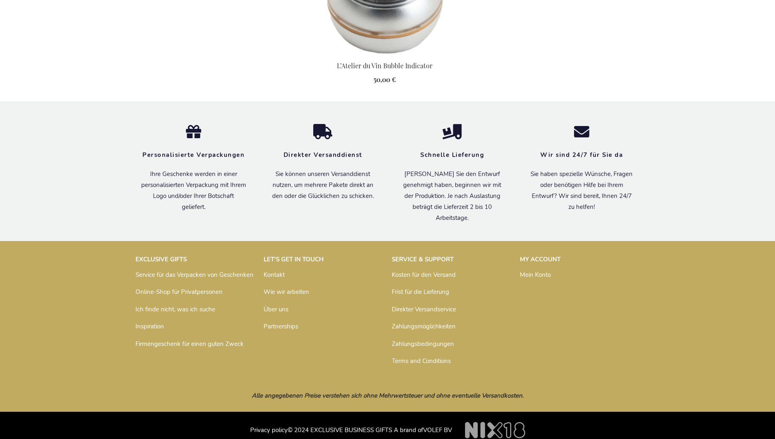
scroll to position [828, 0]
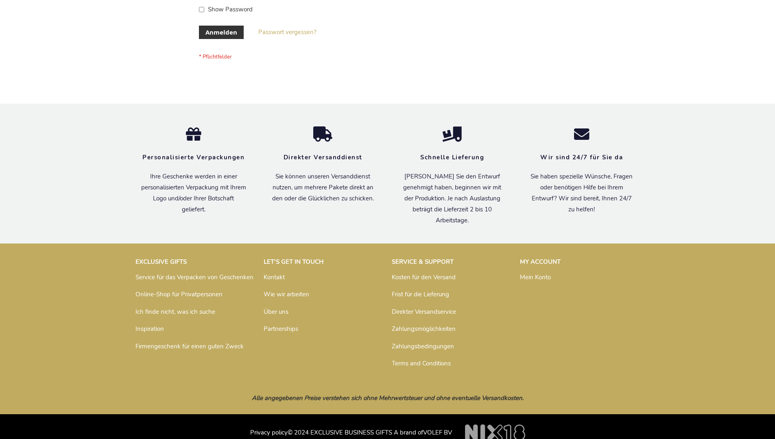
scroll to position [273, 0]
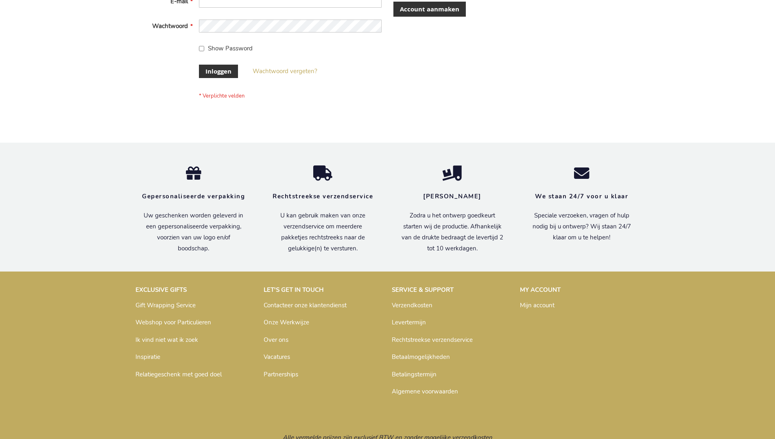
scroll to position [276, 0]
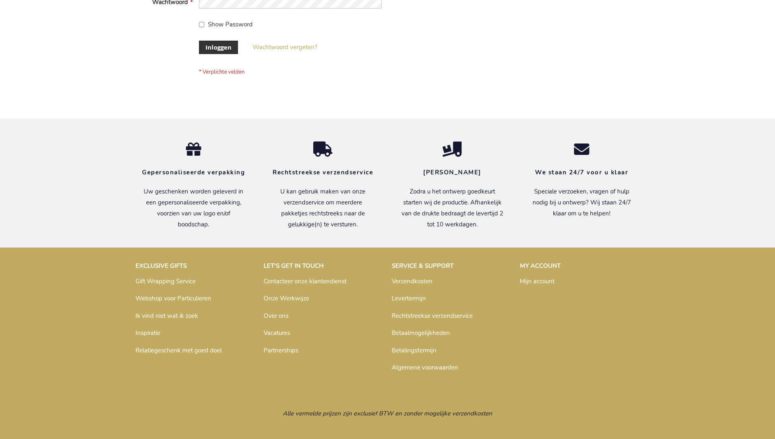
scroll to position [276, 0]
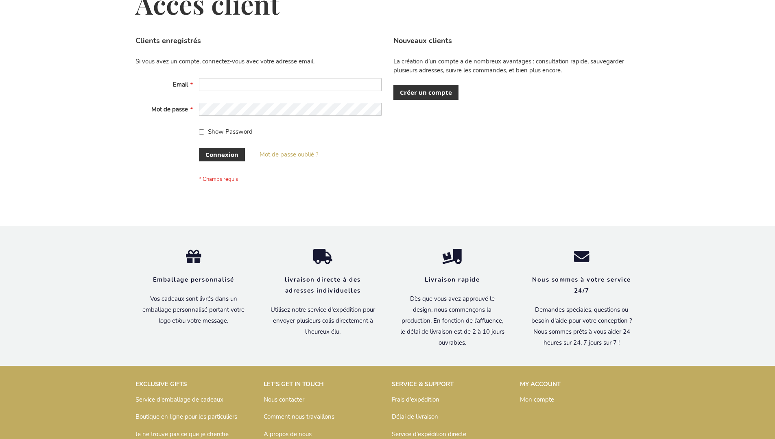
scroll to position [281, 0]
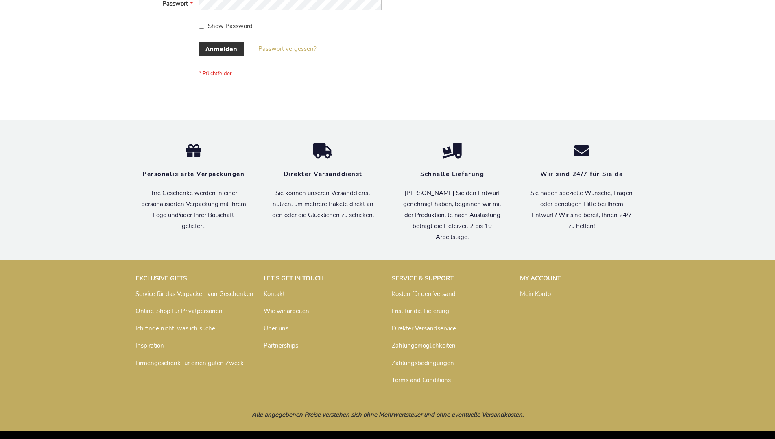
scroll to position [273, 0]
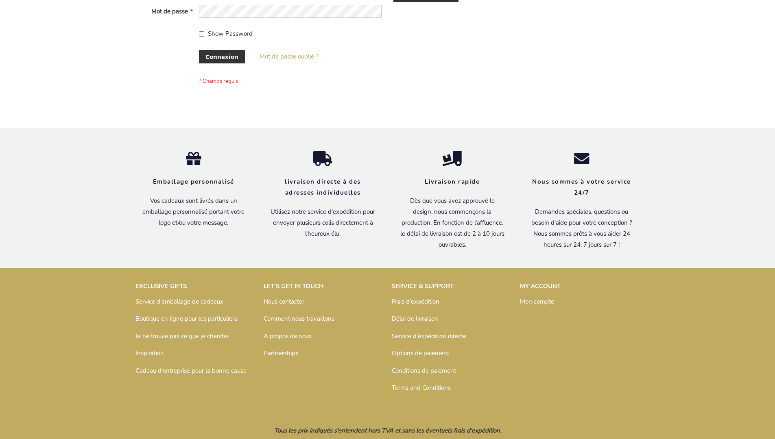
scroll to position [281, 0]
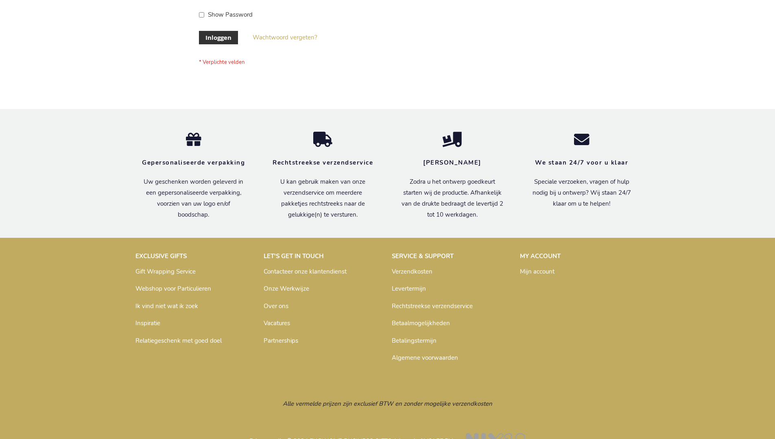
scroll to position [276, 0]
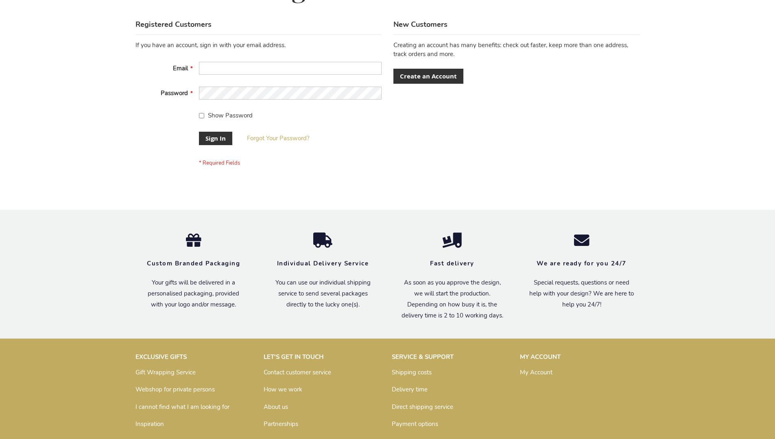
scroll to position [262, 0]
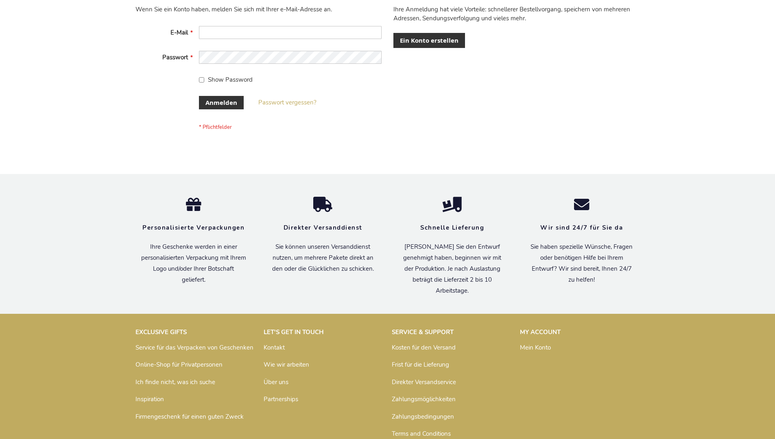
scroll to position [273, 0]
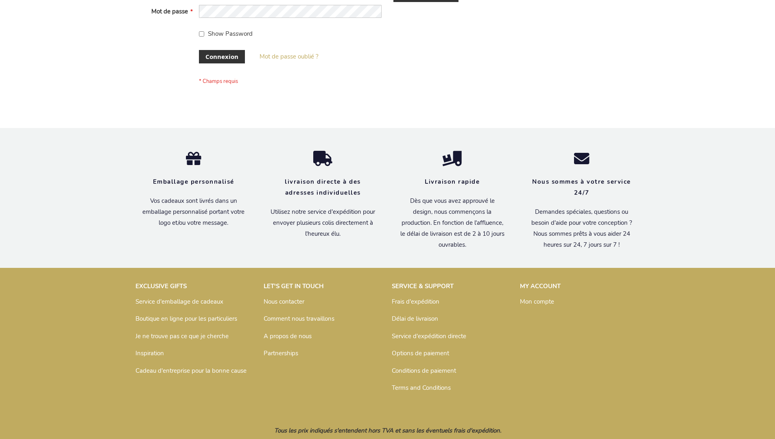
scroll to position [281, 0]
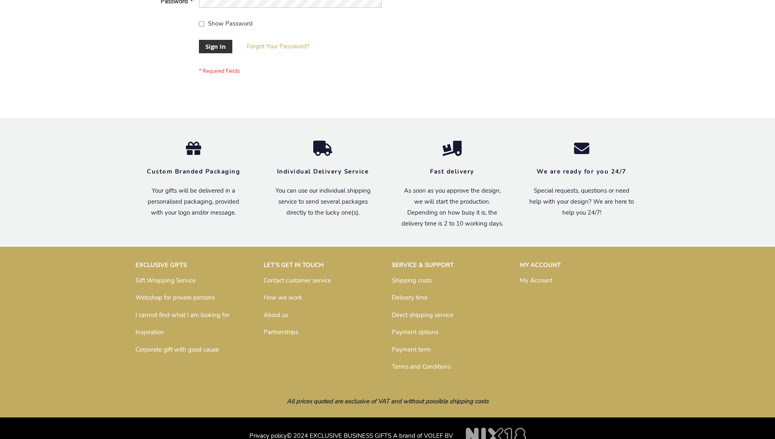
scroll to position [262, 0]
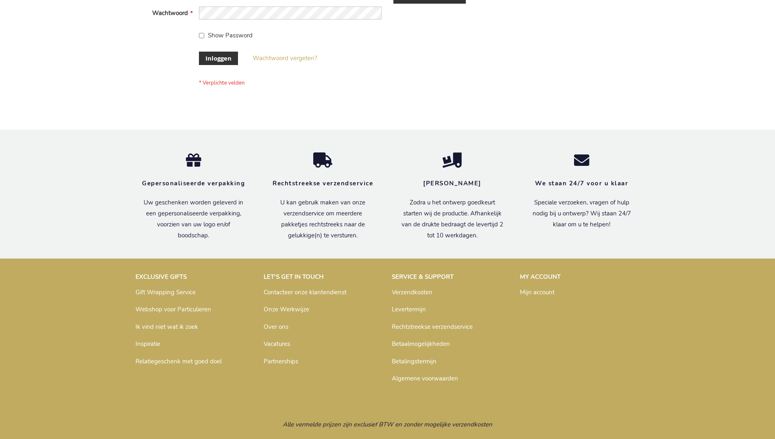
scroll to position [276, 0]
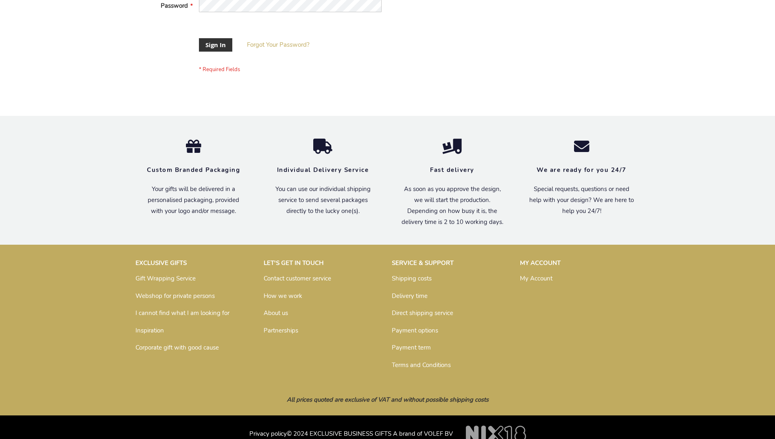
scroll to position [255, 0]
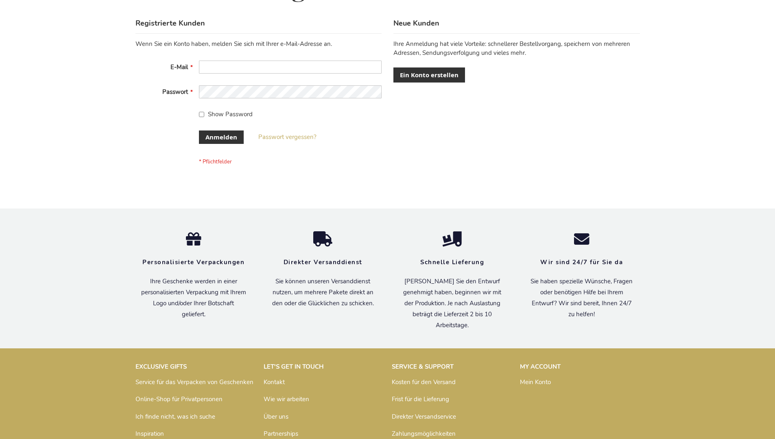
scroll to position [273, 0]
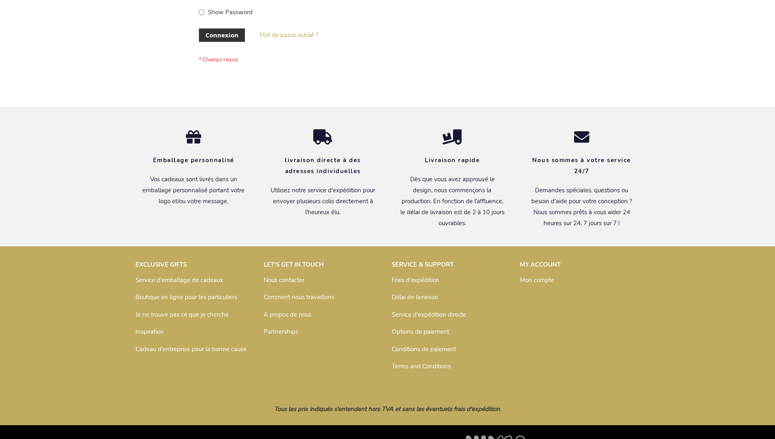
scroll to position [281, 0]
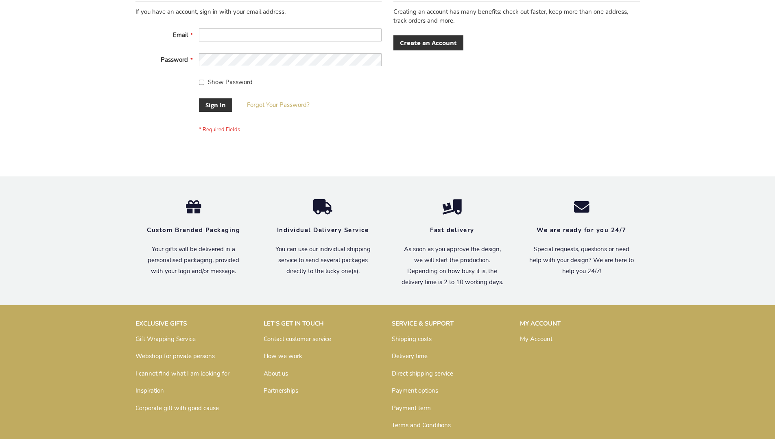
scroll to position [262, 0]
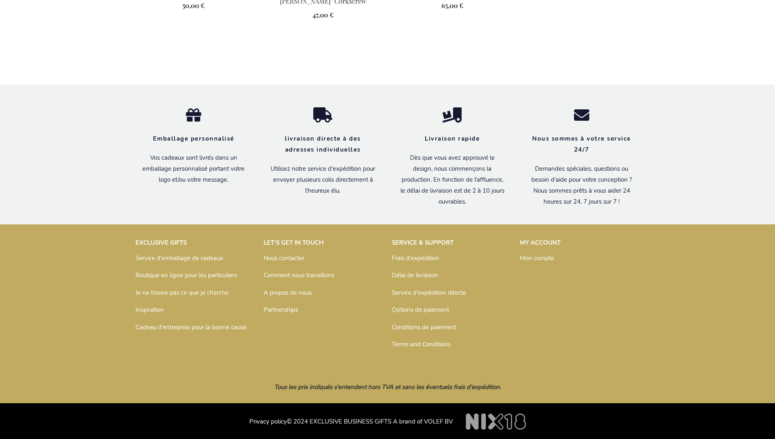
scroll to position [508, 0]
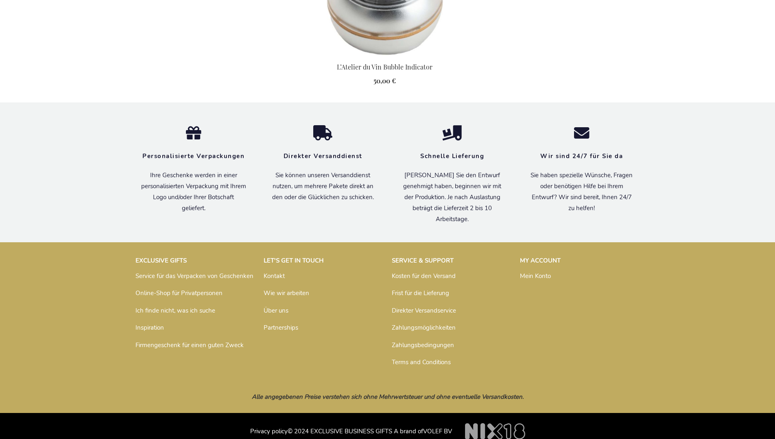
scroll to position [824, 0]
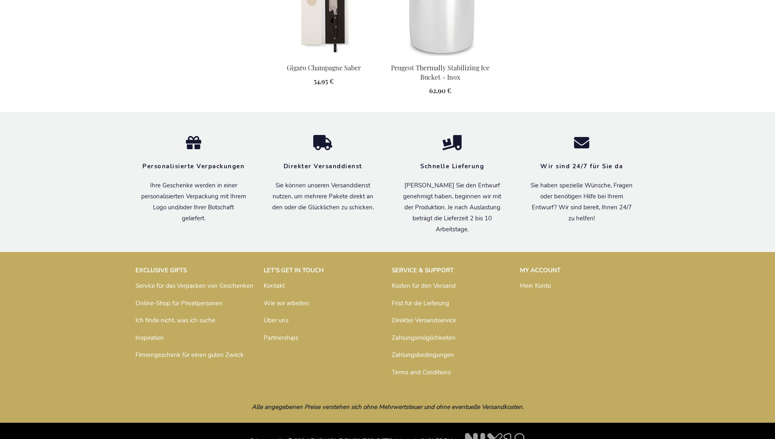
scroll to position [733, 0]
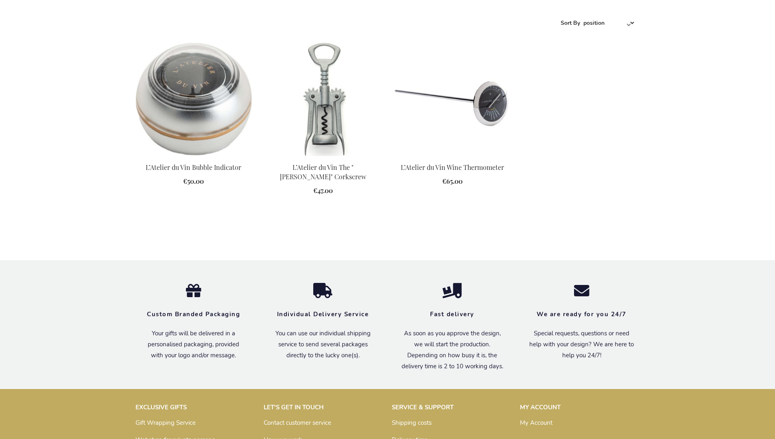
scroll to position [489, 0]
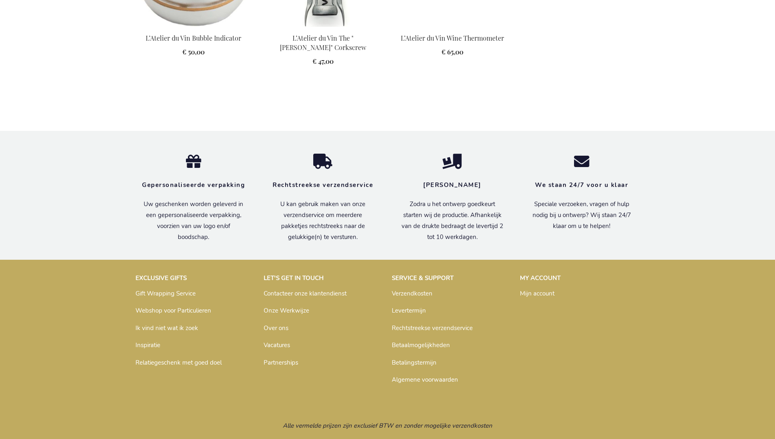
scroll to position [504, 0]
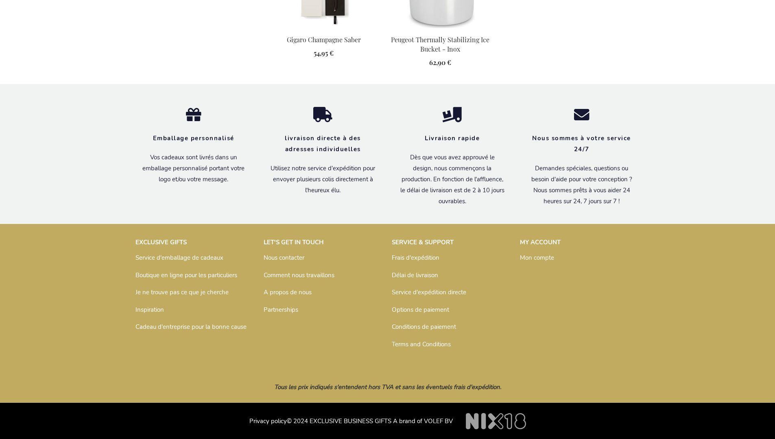
scroll to position [741, 0]
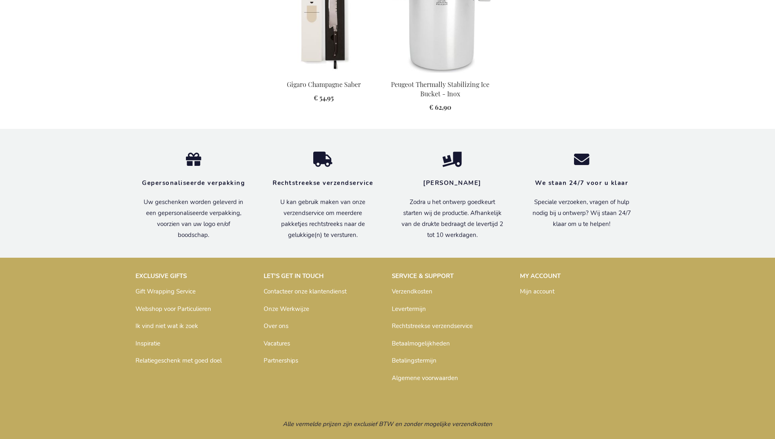
scroll to position [737, 0]
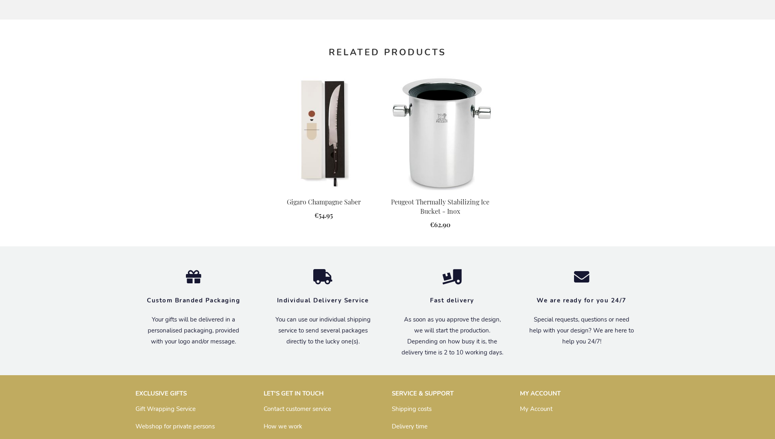
scroll to position [722, 0]
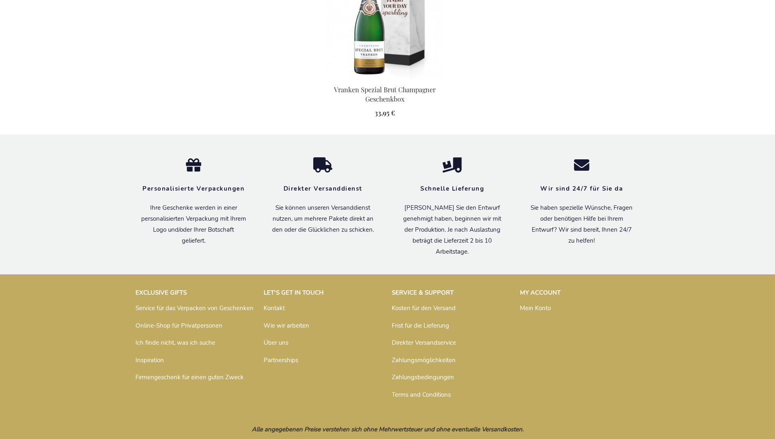
scroll to position [768, 0]
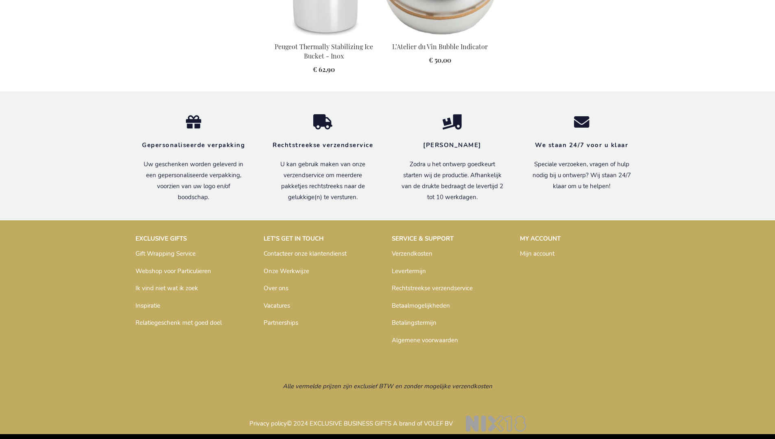
scroll to position [832, 0]
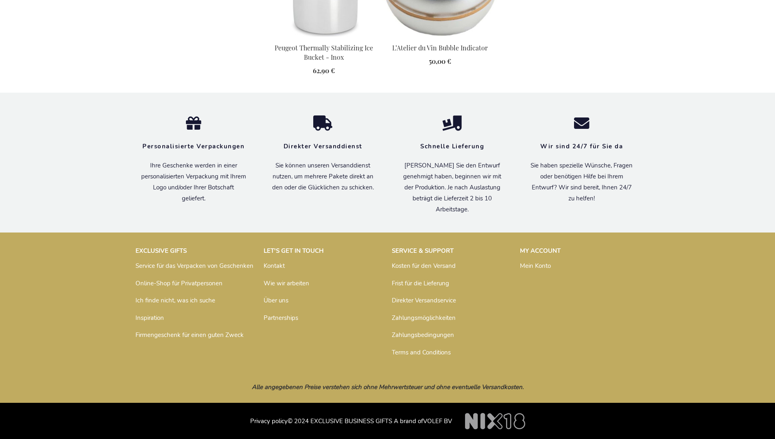
scroll to position [828, 0]
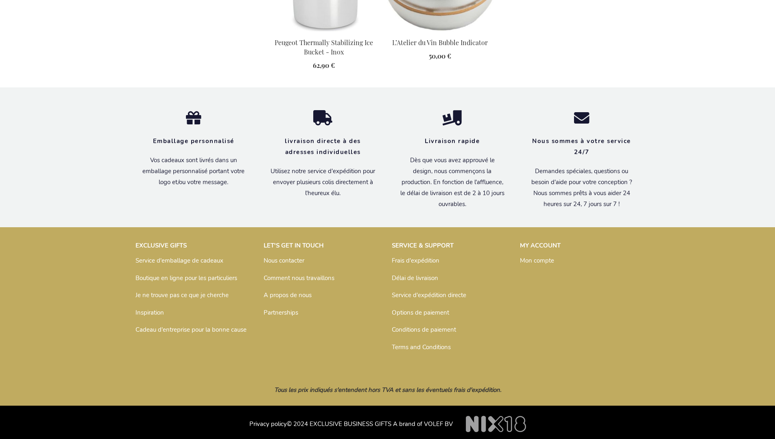
scroll to position [836, 0]
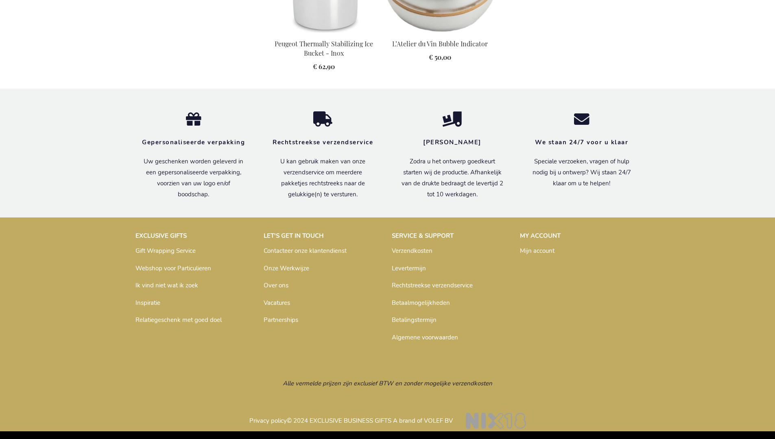
scroll to position [832, 0]
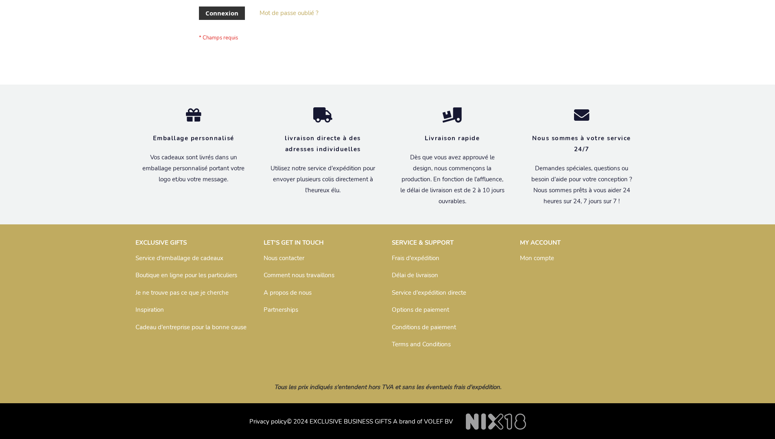
scroll to position [281, 0]
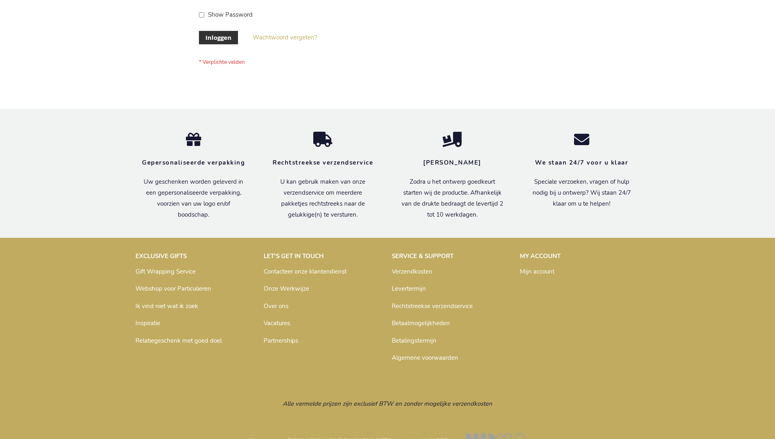
scroll to position [276, 0]
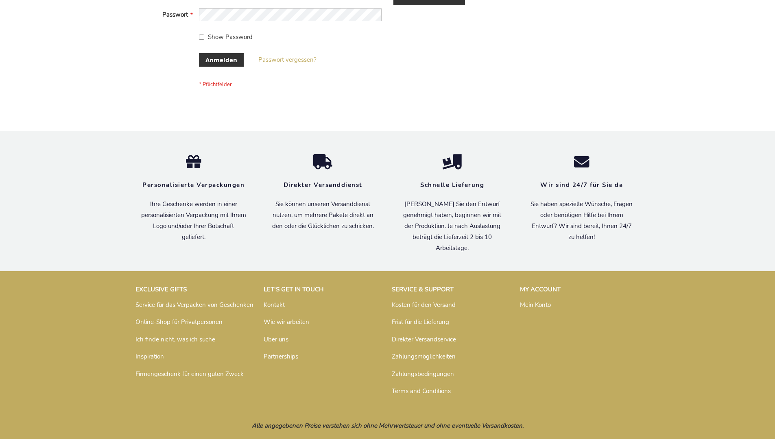
scroll to position [273, 0]
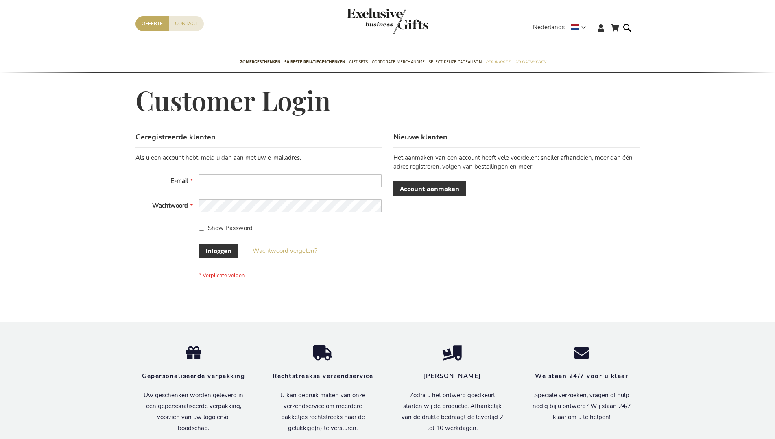
scroll to position [276, 0]
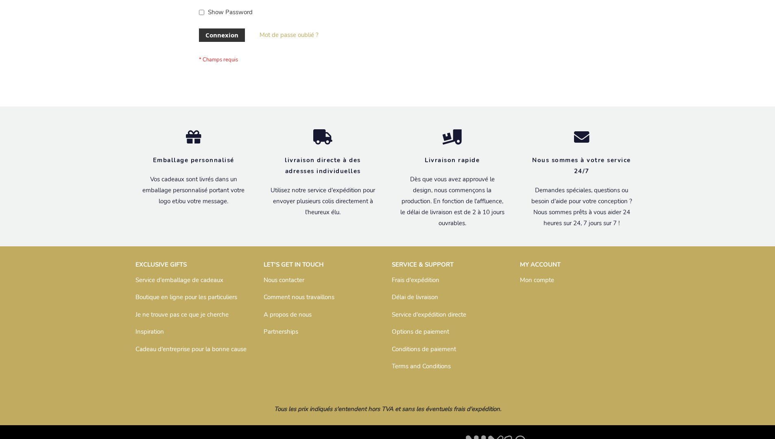
scroll to position [281, 0]
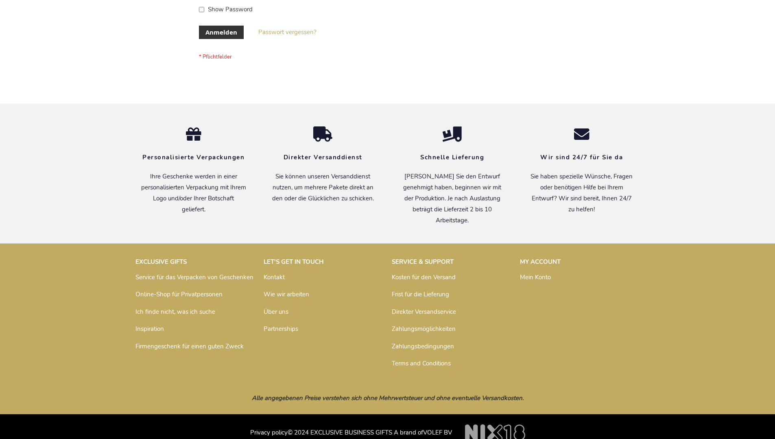
scroll to position [273, 0]
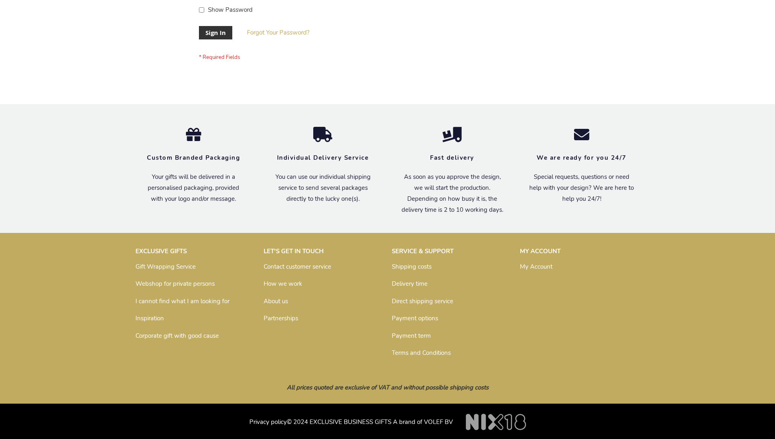
scroll to position [262, 0]
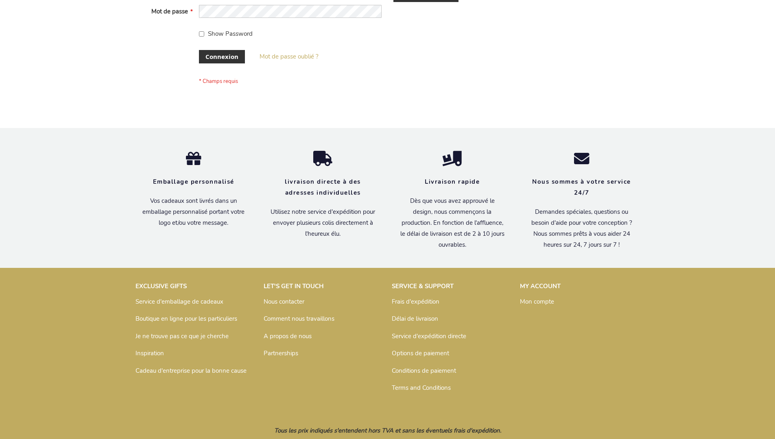
scroll to position [281, 0]
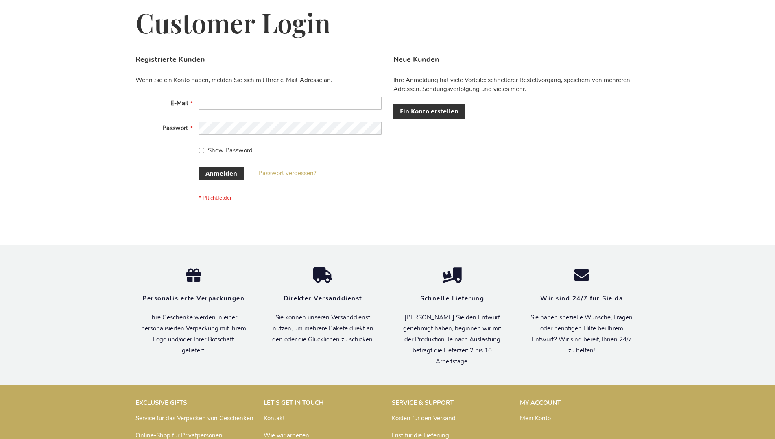
scroll to position [273, 0]
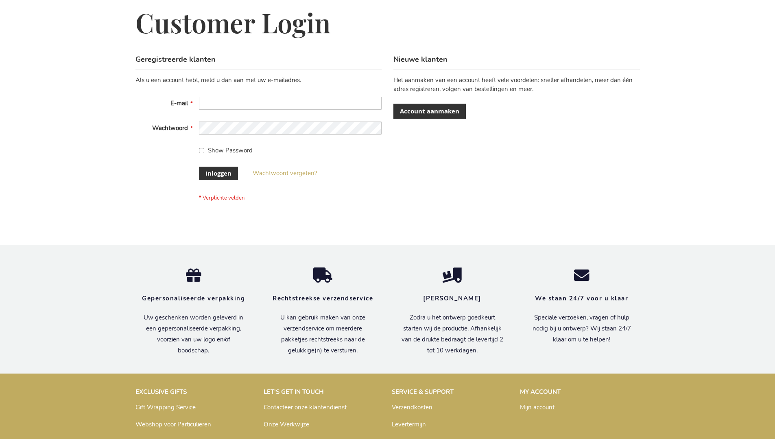
scroll to position [276, 0]
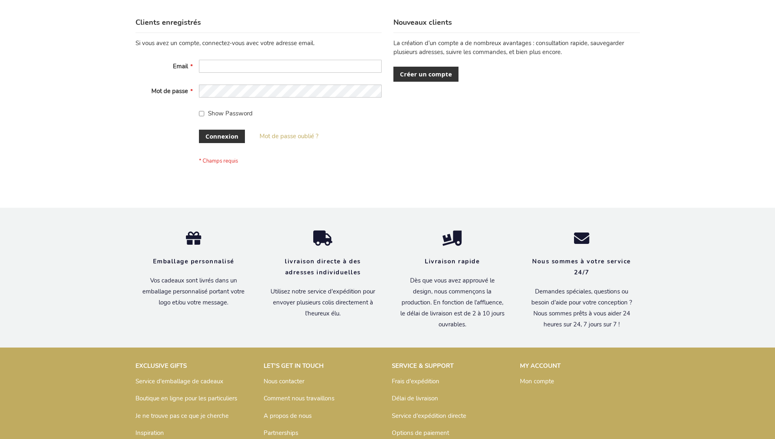
scroll to position [281, 0]
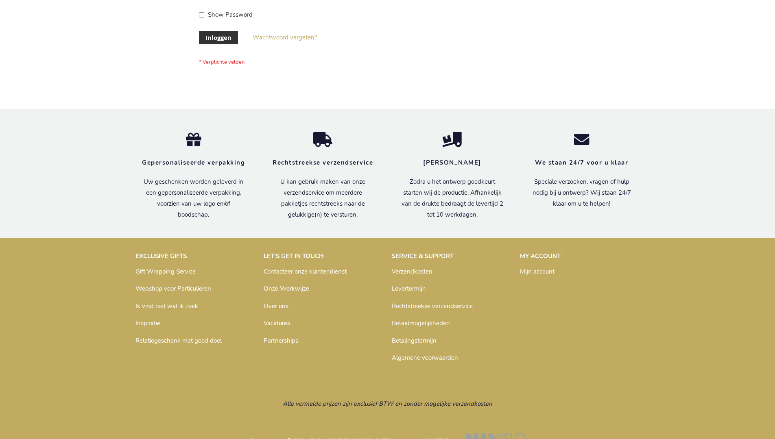
scroll to position [276, 0]
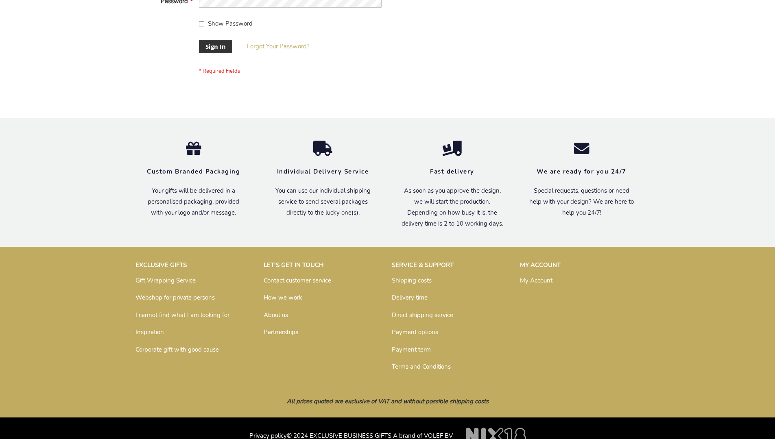
scroll to position [262, 0]
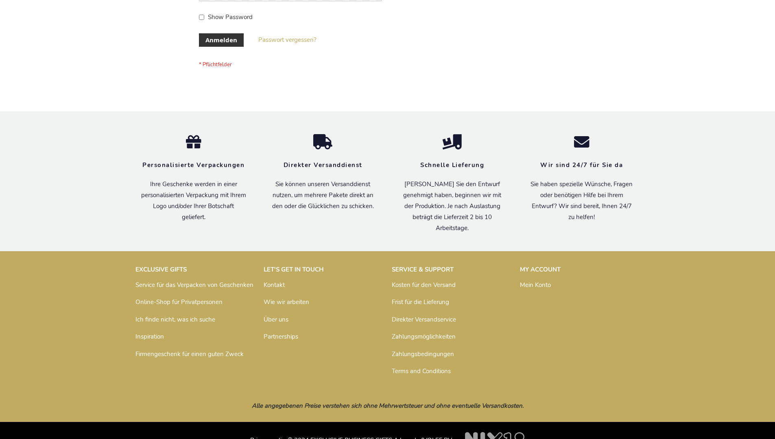
scroll to position [273, 0]
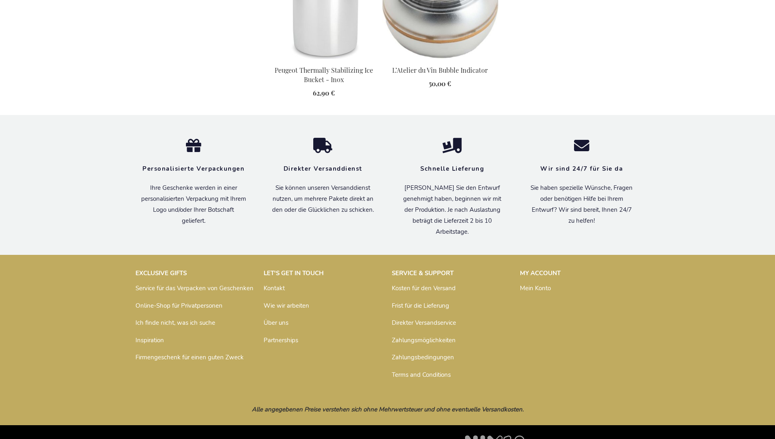
scroll to position [828, 0]
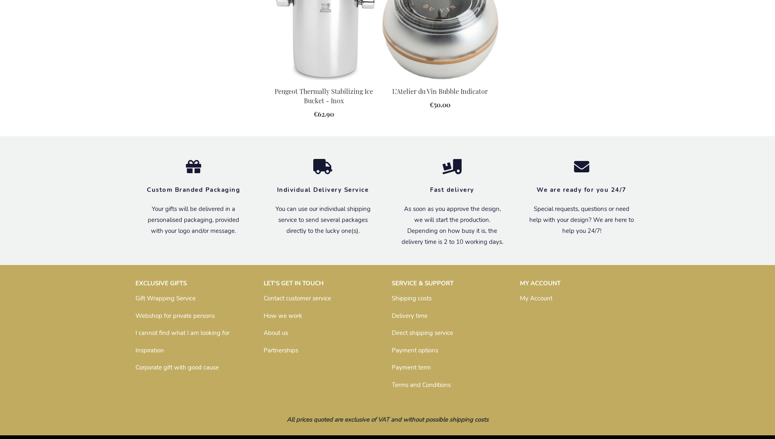
scroll to position [817, 0]
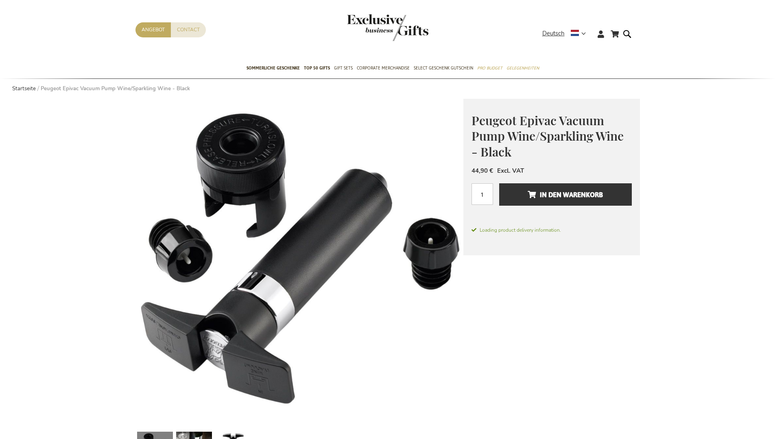
scroll to position [828, 0]
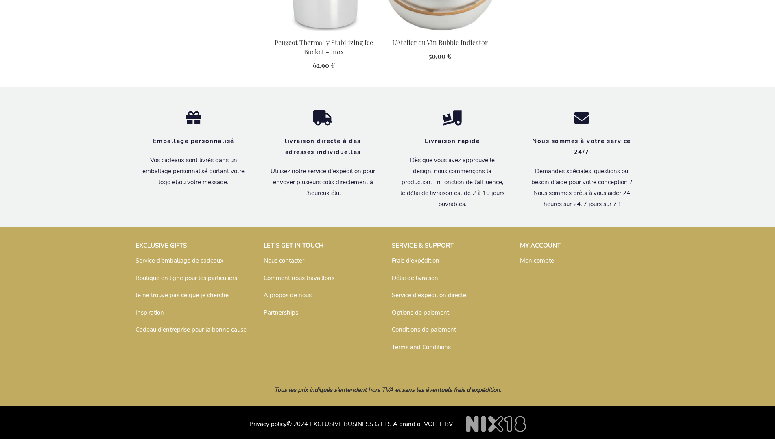
scroll to position [836, 0]
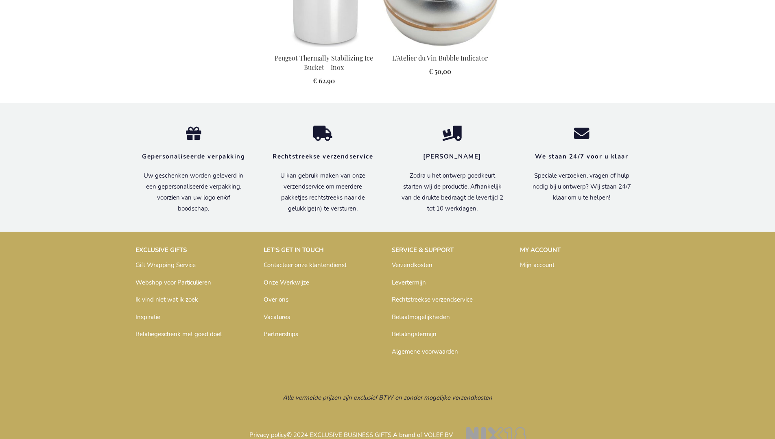
scroll to position [832, 0]
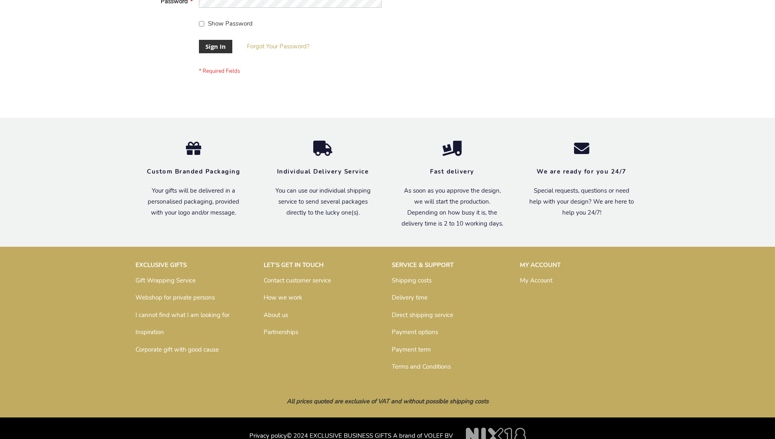
scroll to position [262, 0]
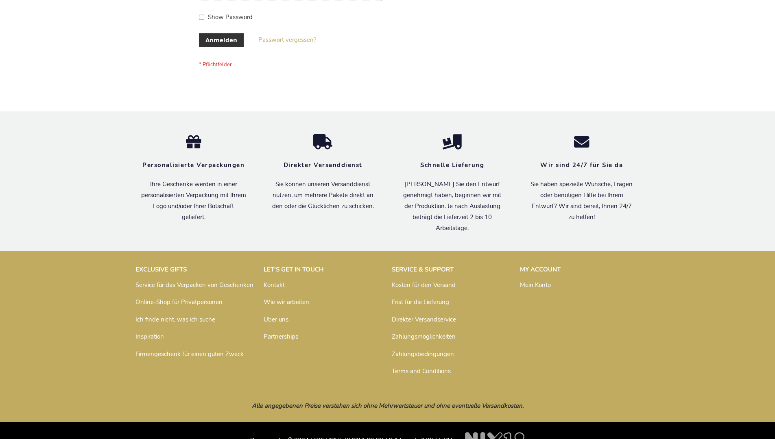
scroll to position [273, 0]
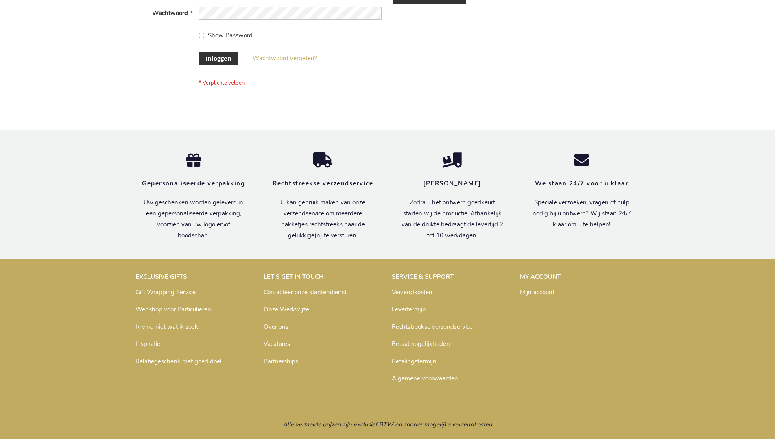
scroll to position [276, 0]
